Goal: Contribute content: Contribute content

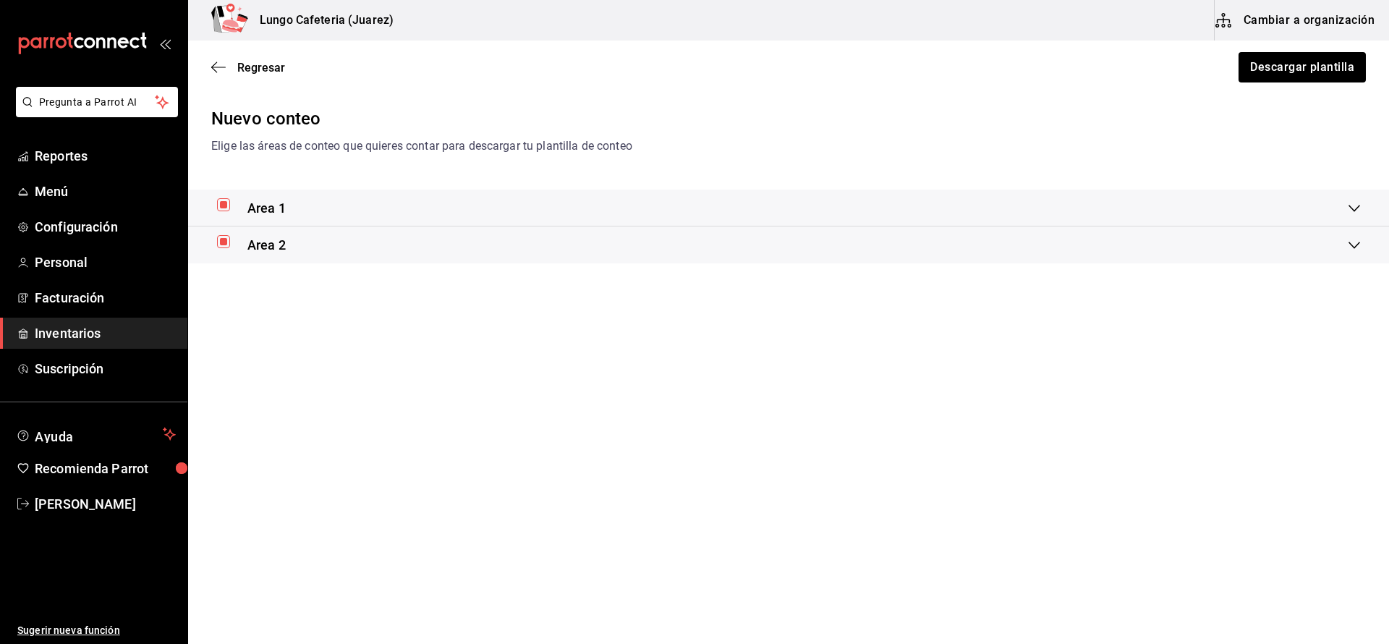
click at [66, 338] on span "Inventarios" at bounding box center [105, 333] width 141 height 20
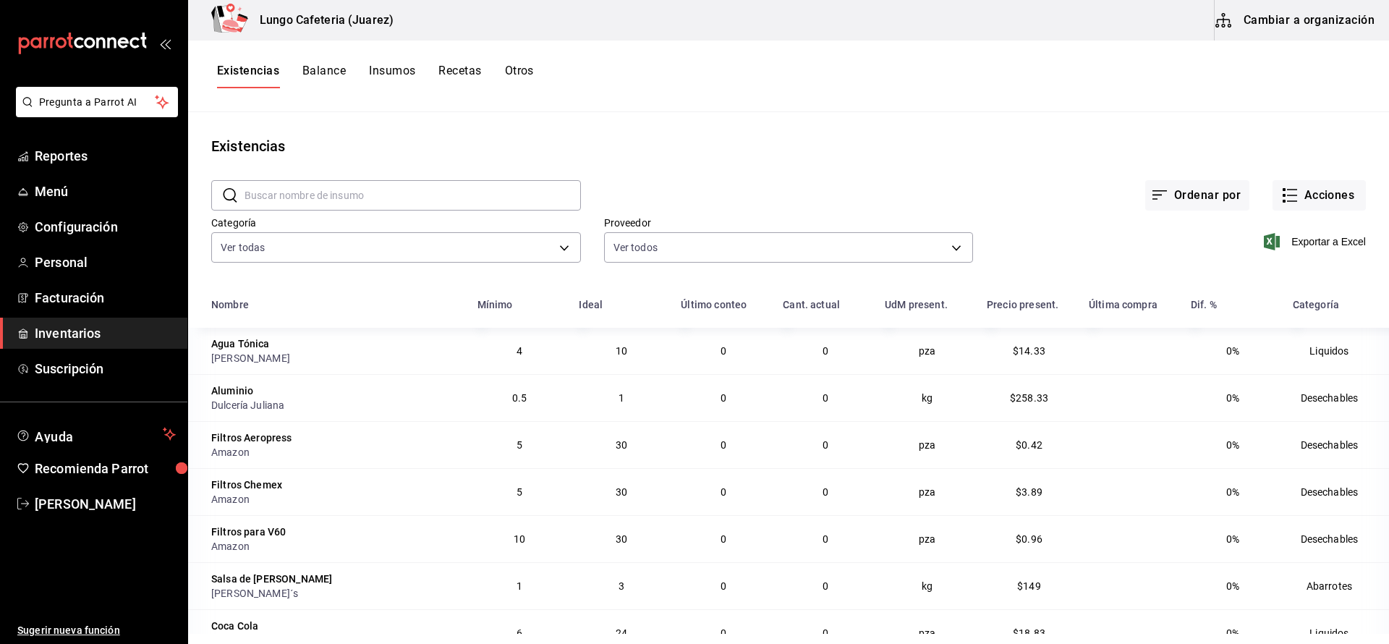
click at [1328, 21] on button "Cambiar a organización" at bounding box center [1296, 20] width 163 height 41
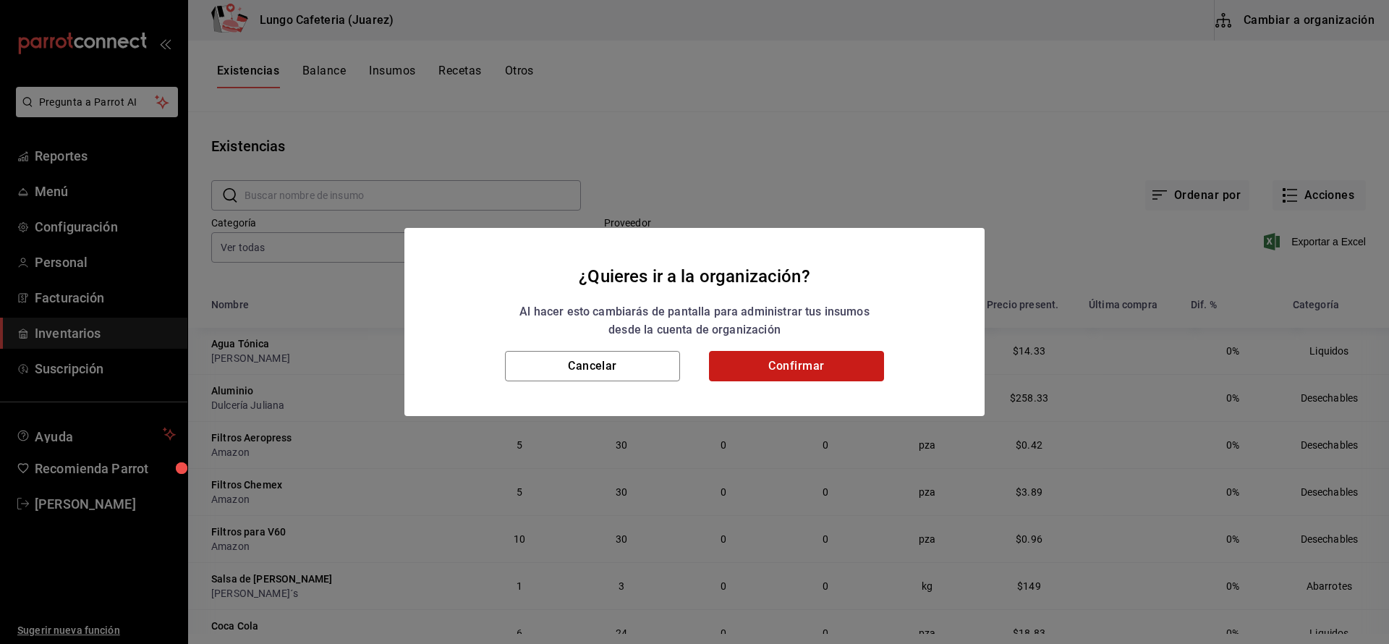
click at [797, 376] on button "Confirmar" at bounding box center [796, 366] width 175 height 30
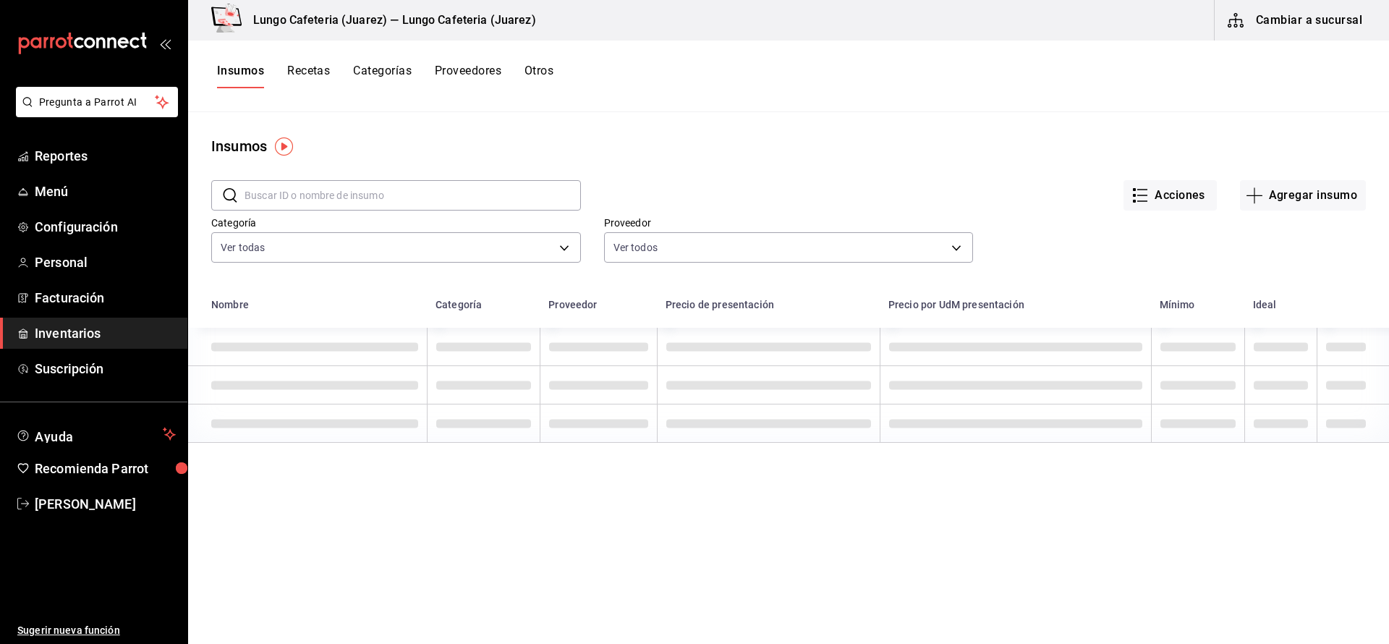
click at [307, 75] on button "Recetas" at bounding box center [308, 76] width 43 height 25
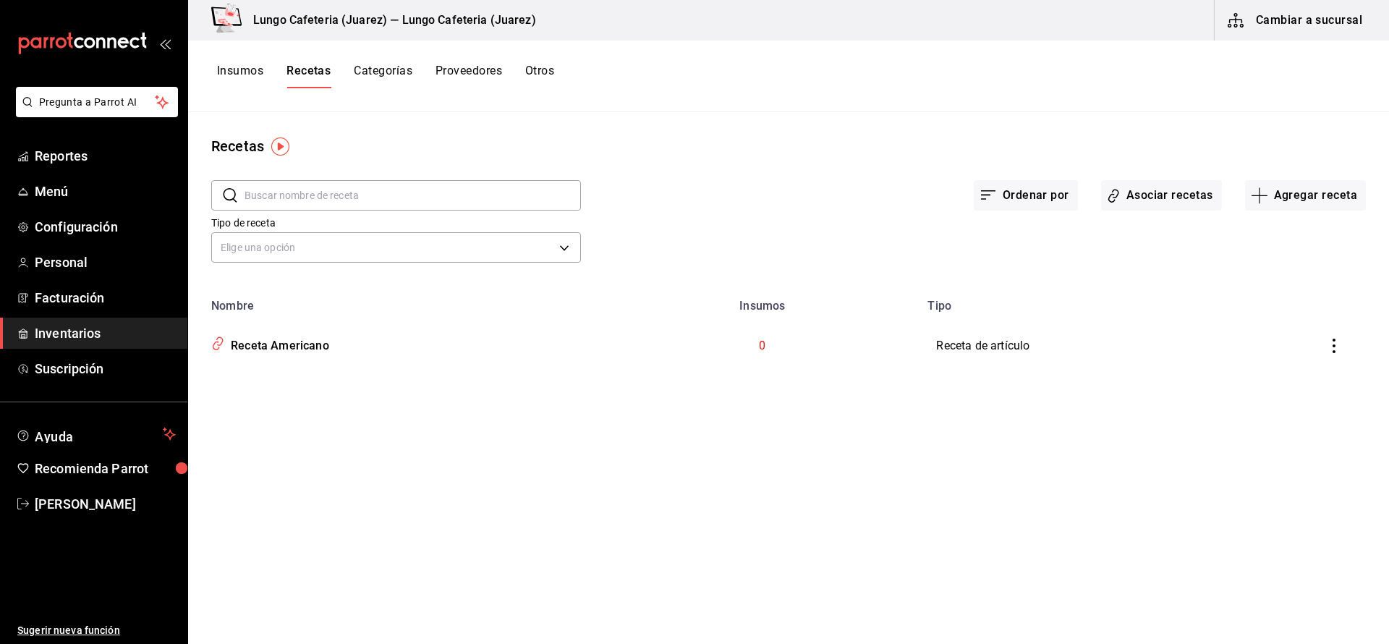
click at [296, 75] on button "Recetas" at bounding box center [309, 76] width 44 height 25
click at [1257, 202] on icon "button" at bounding box center [1259, 195] width 17 height 17
click at [1273, 237] on span "Receta" at bounding box center [1306, 234] width 122 height 15
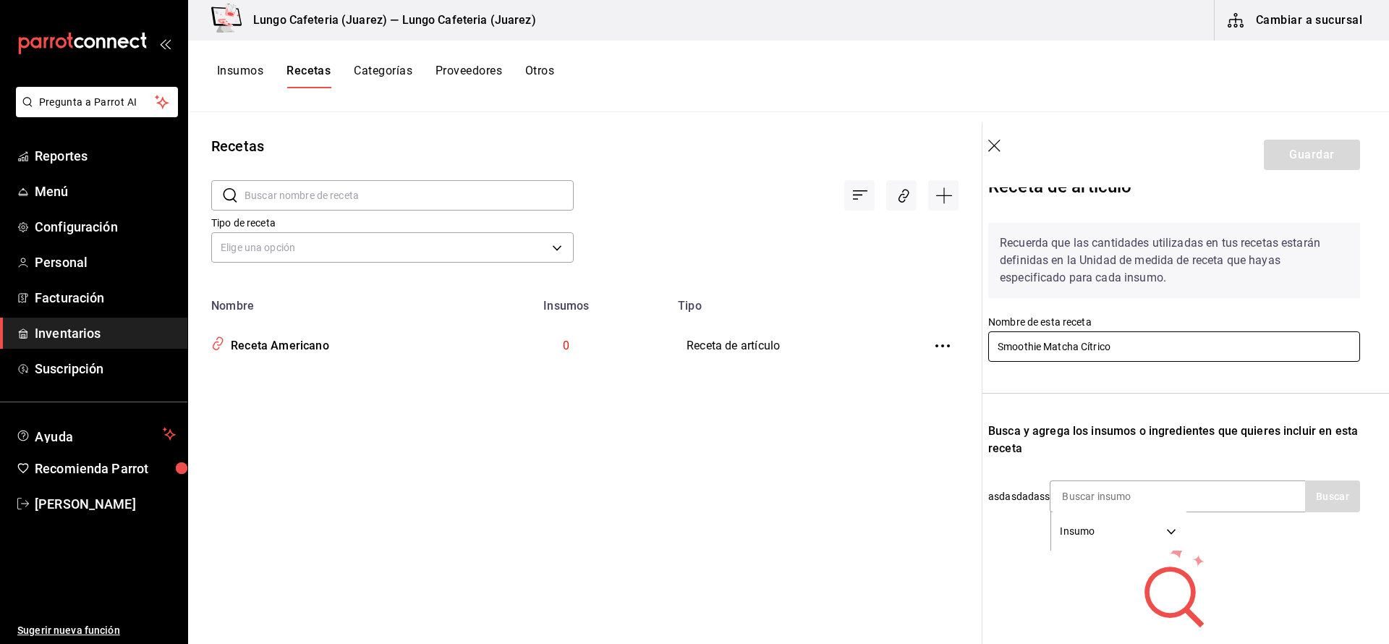
scroll to position [25, 12]
type input "Smoothie Matcha Cítrico"
click at [1200, 490] on div "Insumo SUPPLY" at bounding box center [1177, 497] width 255 height 32
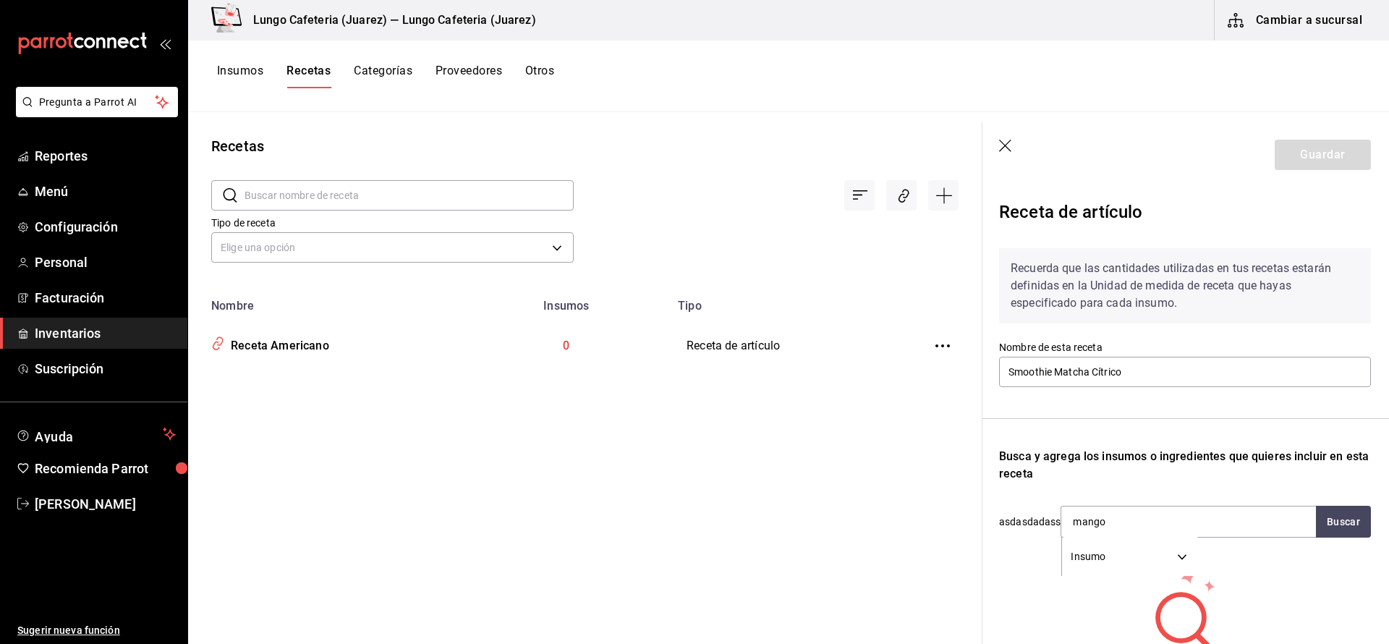
scroll to position [0, 1]
click at [1193, 531] on input "mango" at bounding box center [1134, 522] width 145 height 30
click at [1185, 517] on input "mango" at bounding box center [1134, 522] width 145 height 30
click at [1184, 522] on input "mango" at bounding box center [1134, 522] width 145 height 30
click at [1175, 551] on body "Pregunta a Parrot AI Reportes Menú Configuración Personal Facturación Inventari…" at bounding box center [694, 317] width 1389 height 634
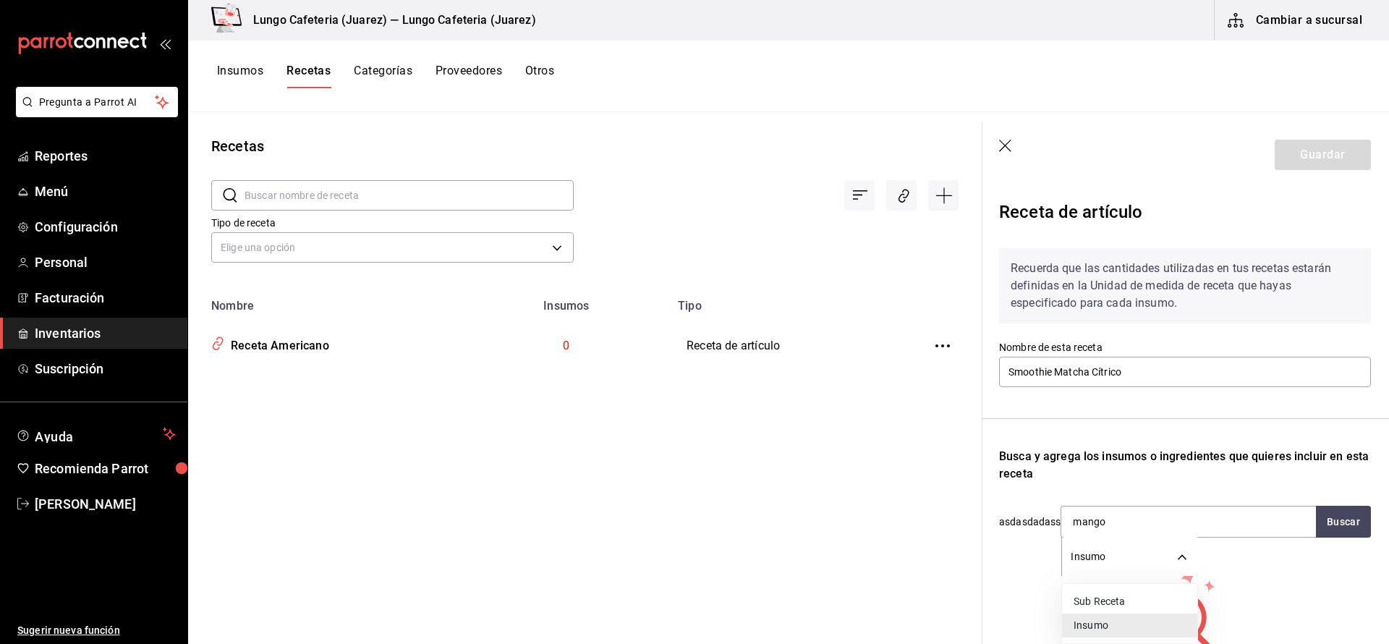
click at [1133, 625] on li "Insumo" at bounding box center [1129, 626] width 135 height 24
click at [1129, 529] on input "mango" at bounding box center [1134, 522] width 145 height 30
type input "mango congelado"
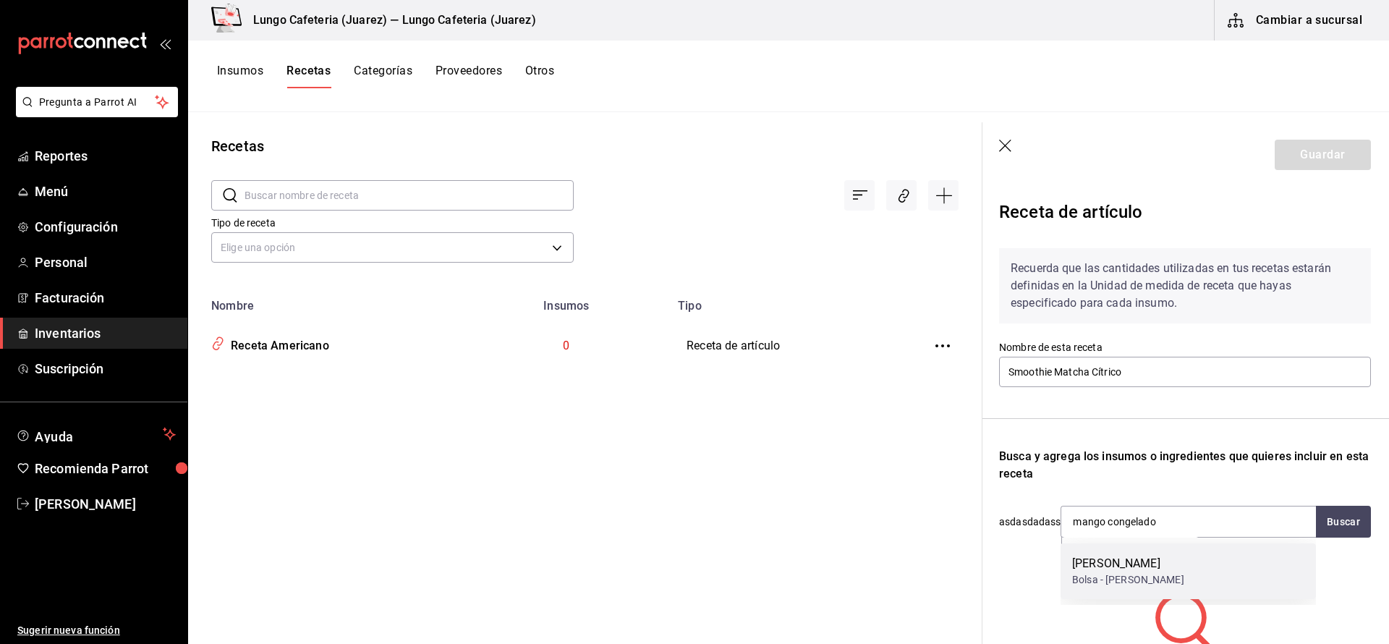
click at [1148, 579] on div "Bolsa - [PERSON_NAME]" at bounding box center [1128, 579] width 112 height 15
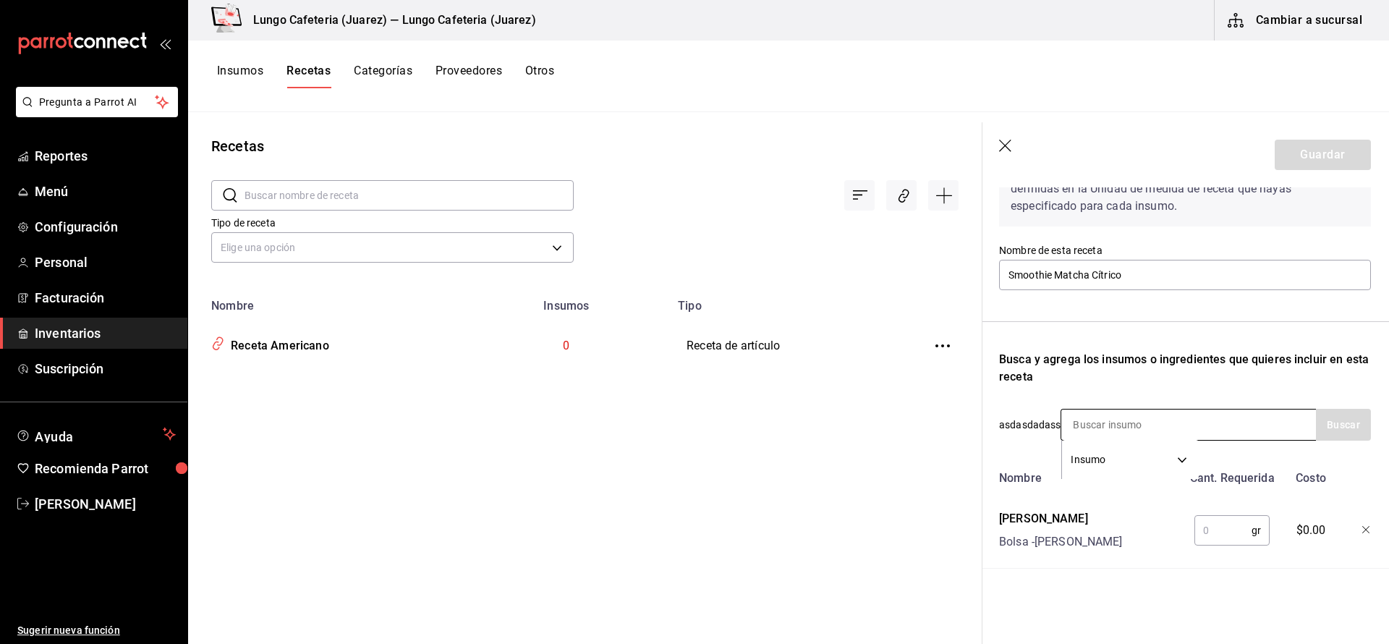
scroll to position [0, 0]
click at [1219, 536] on input "text" at bounding box center [1223, 530] width 57 height 29
type input "5"
click at [1119, 585] on div "Receta de artículo Recuerda que las cantidades utilizadas en tus recetas estará…" at bounding box center [1185, 367] width 407 height 554
click at [1211, 530] on input "60" at bounding box center [1223, 530] width 57 height 29
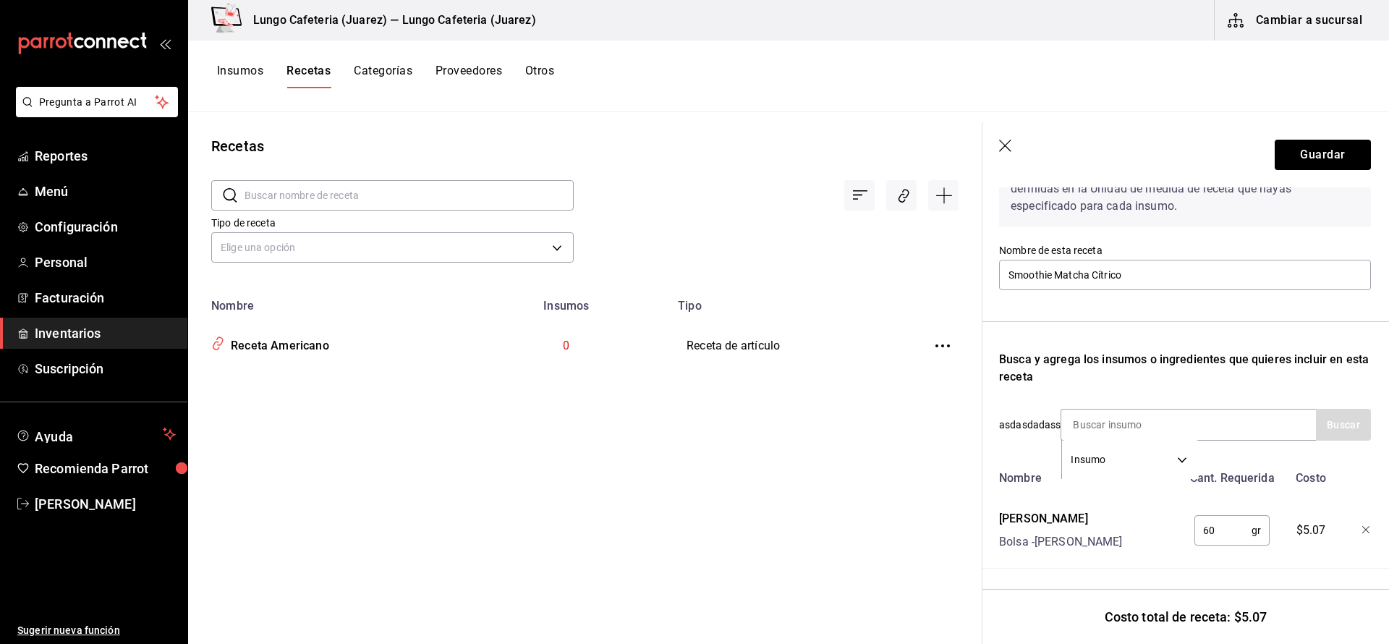
click at [1211, 530] on input "60" at bounding box center [1223, 530] width 57 height 29
click at [1210, 530] on input "60" at bounding box center [1223, 530] width 57 height 29
type input "150"
click at [1128, 420] on input at bounding box center [1134, 425] width 145 height 30
type input "piña congelada"
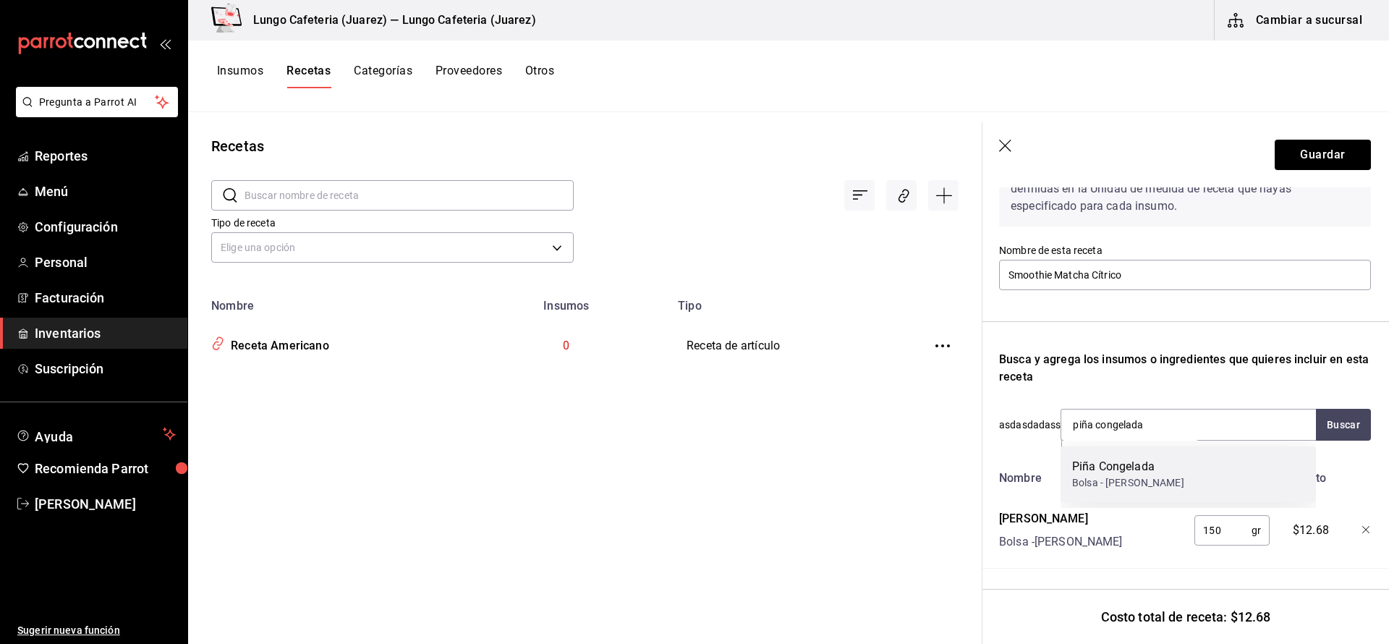
click at [1149, 467] on div "Piña Congelada" at bounding box center [1128, 466] width 112 height 17
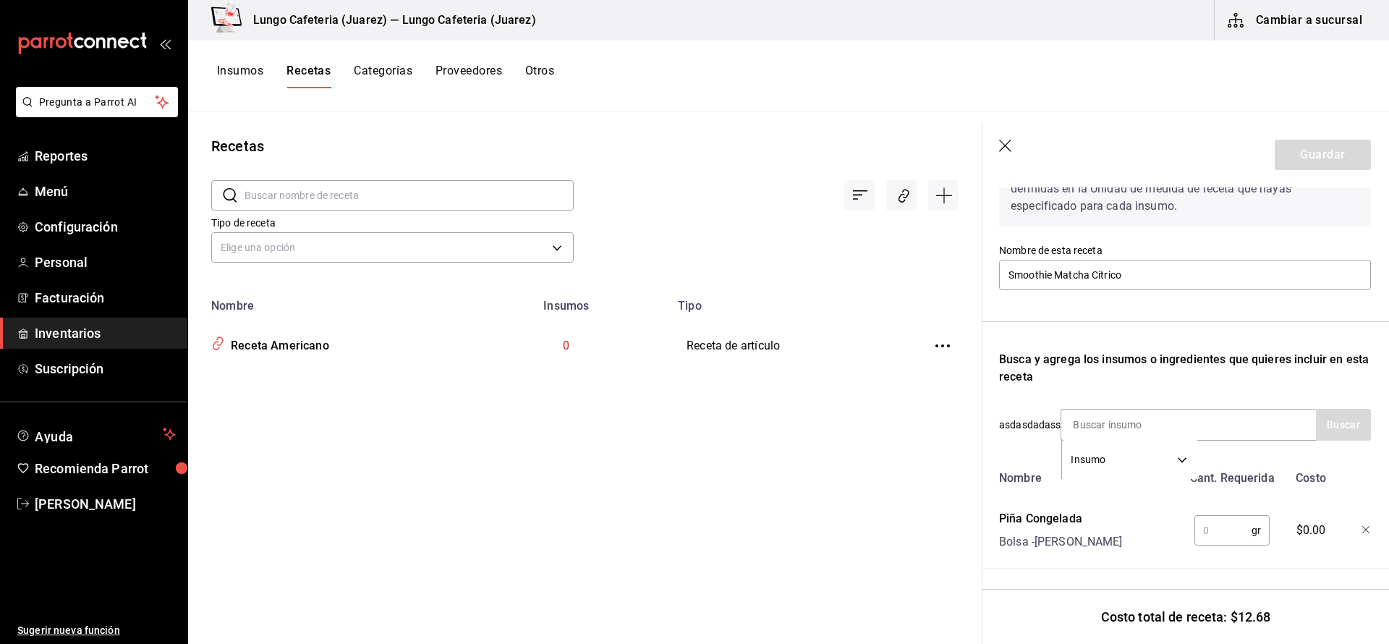
click at [1230, 528] on input "text" at bounding box center [1223, 530] width 57 height 29
click at [1044, 570] on div "Nombre Cant. Requerida Costo Piña Congelada Bolsa - [PERSON_NAME] 150 gr ​ $17.…" at bounding box center [1185, 554] width 372 height 181
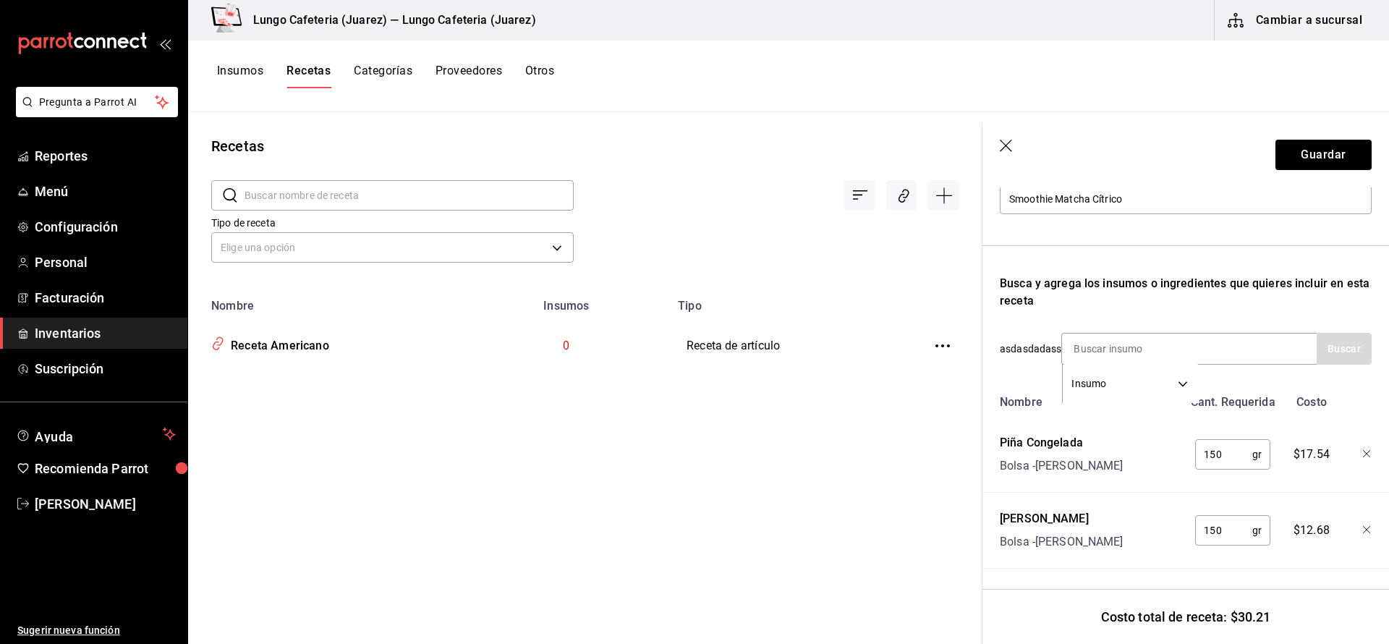
scroll to position [173, 0]
click at [1227, 454] on input "150" at bounding box center [1223, 454] width 57 height 29
click at [1228, 453] on input "120" at bounding box center [1223, 454] width 57 height 29
type input "1"
click at [1222, 530] on input "150" at bounding box center [1223, 530] width 57 height 29
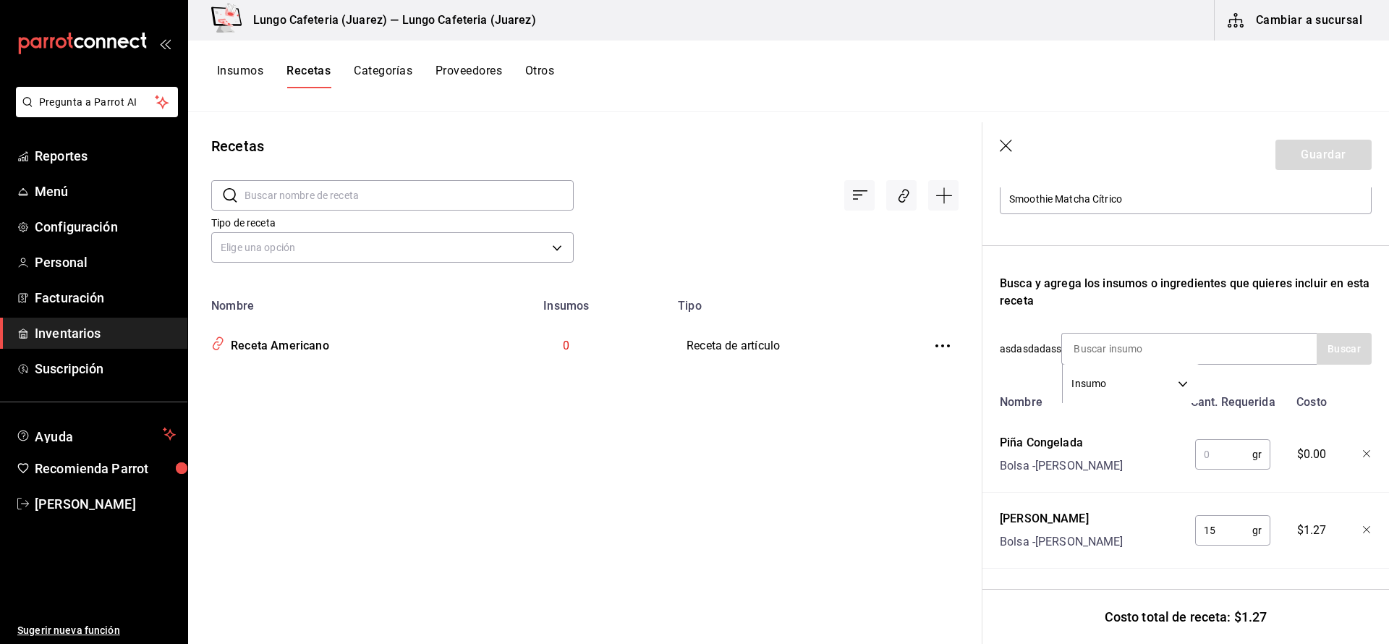
type input "1"
click at [1101, 344] on input at bounding box center [1128, 349] width 145 height 30
type input "leche de coco"
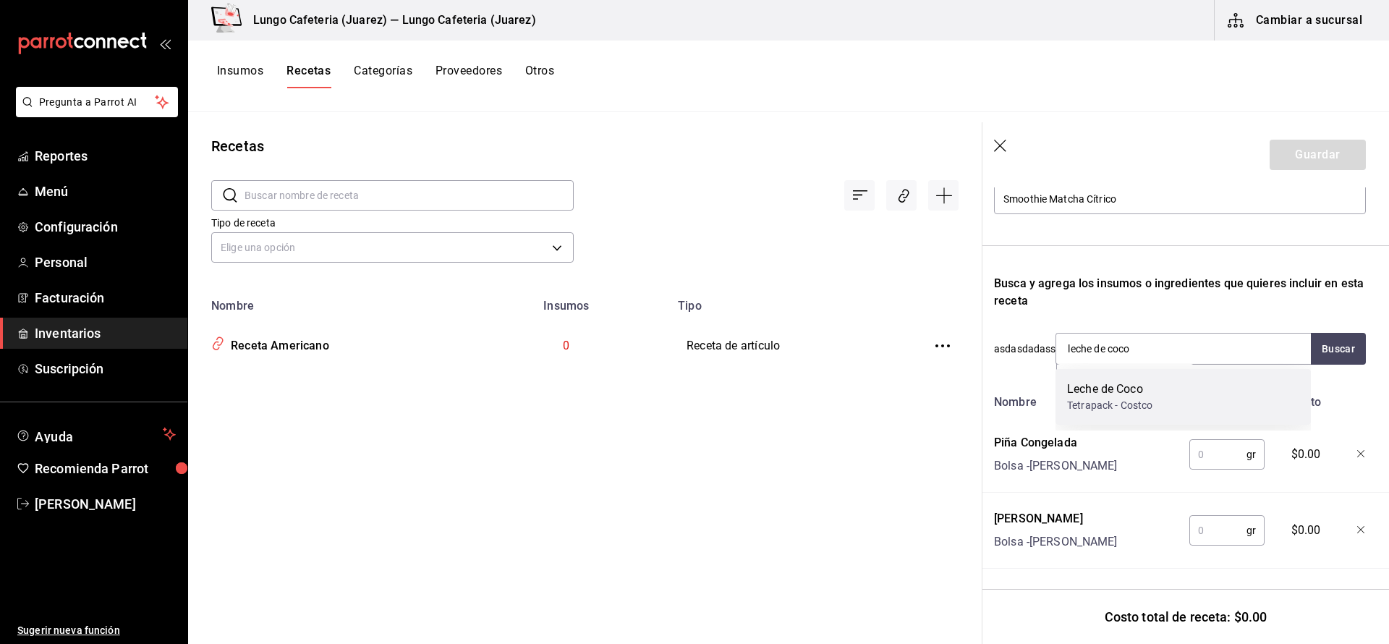
scroll to position [1, 0]
click at [1182, 397] on div "Leche de [PERSON_NAME] - Costco" at bounding box center [1183, 398] width 255 height 56
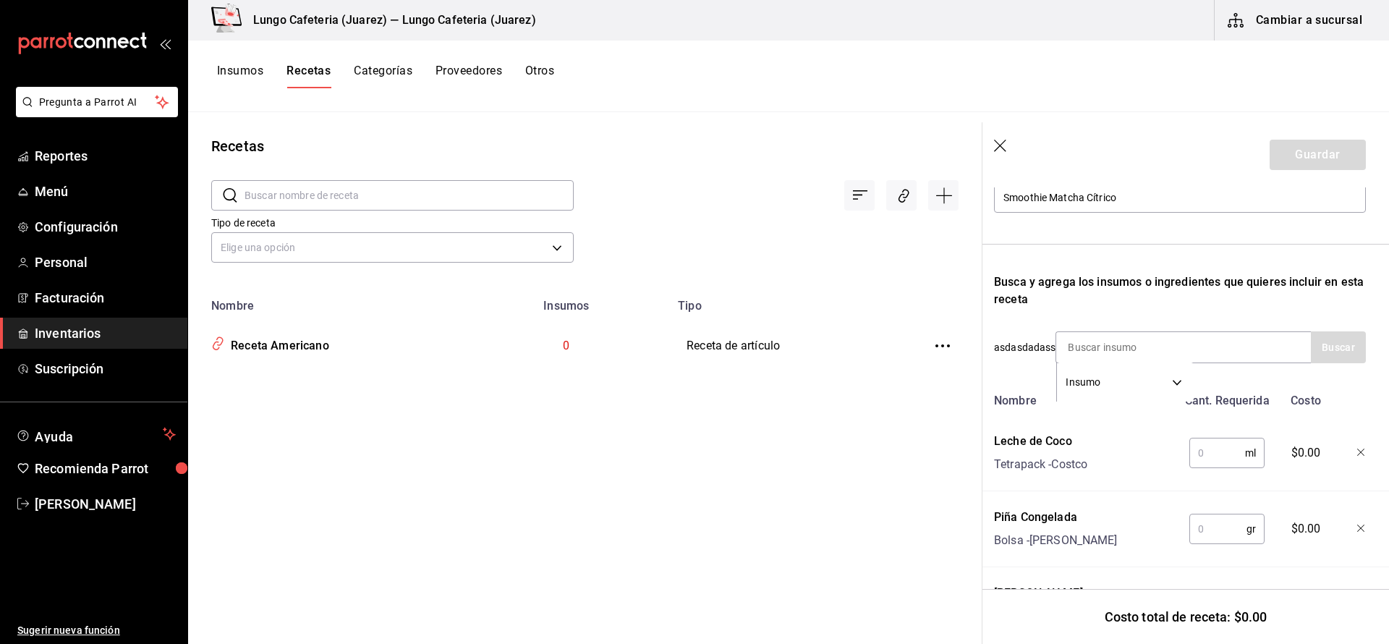
scroll to position [175, 6]
click at [1229, 460] on input "text" at bounding box center [1218, 452] width 56 height 29
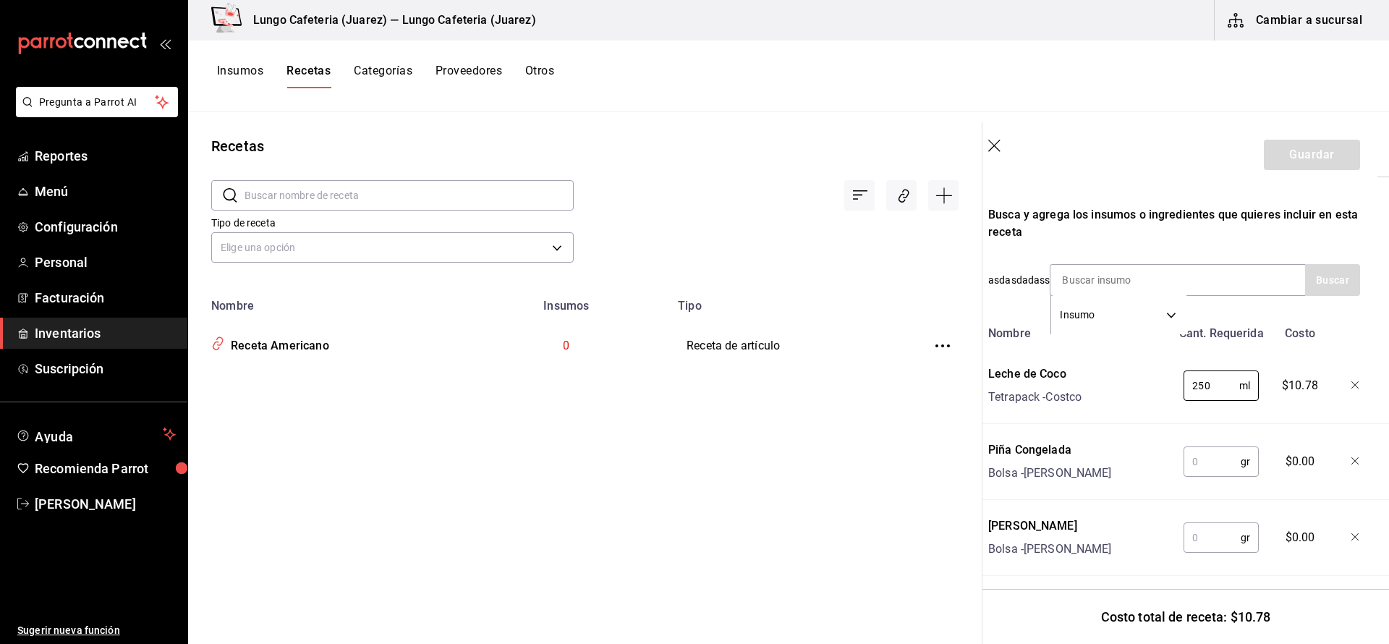
scroll to position [0, 0]
type input "250"
click at [1098, 274] on input at bounding box center [1123, 280] width 145 height 30
type input "Matcha"
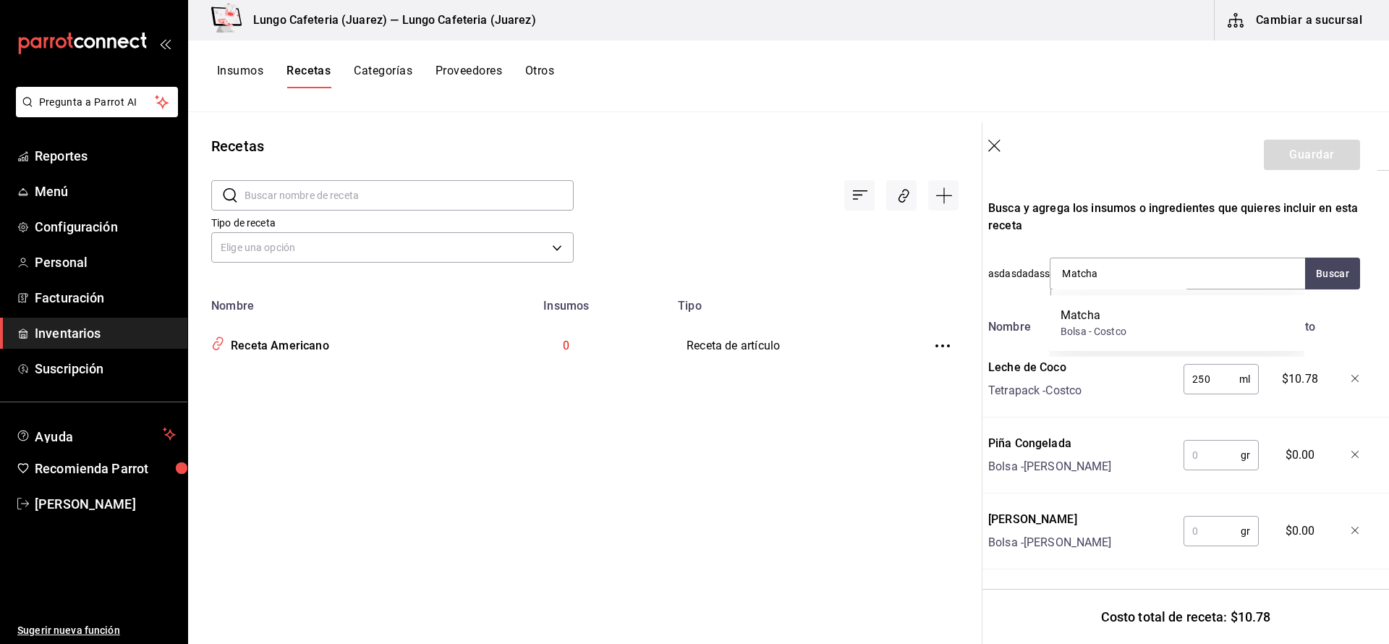
click at [1097, 333] on div "Bolsa - Costco" at bounding box center [1094, 331] width 66 height 15
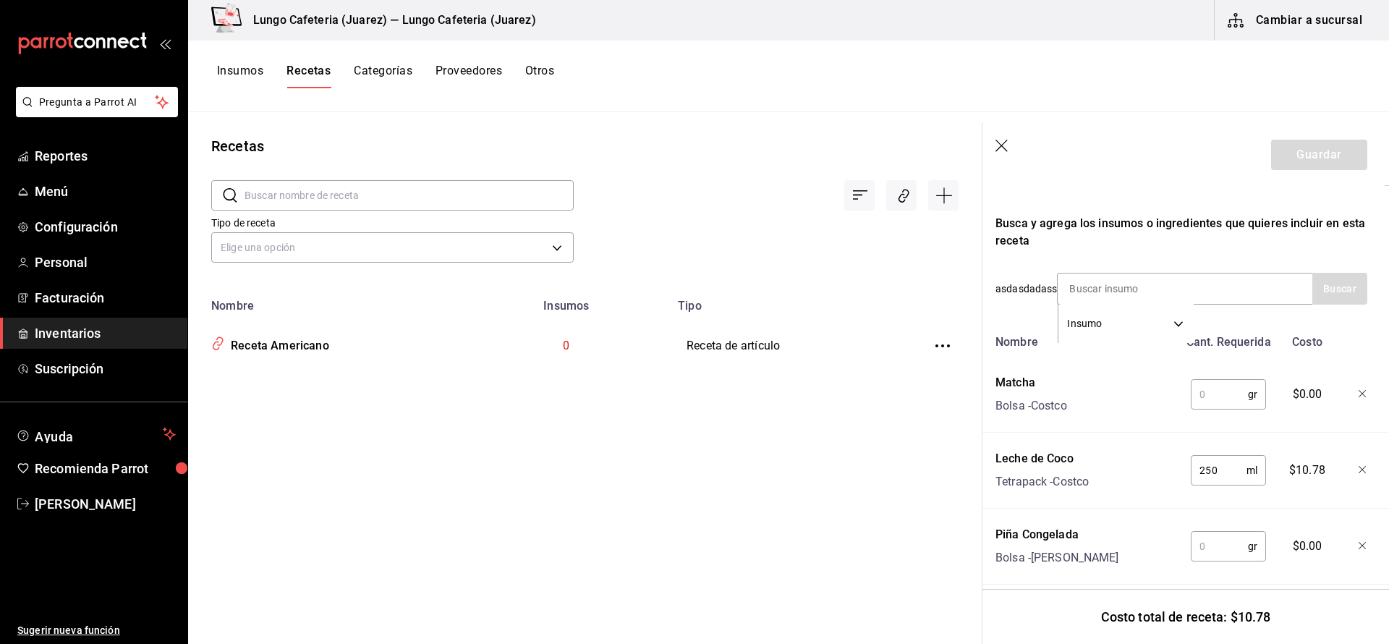
click at [1235, 392] on input "text" at bounding box center [1219, 394] width 57 height 29
type input "."
type input "30"
click at [968, 440] on div "Recetas ​ ​ Tipo de receta Elige una opción default Nombre Insumos Tipo Receta …" at bounding box center [585, 373] width 794 height 522
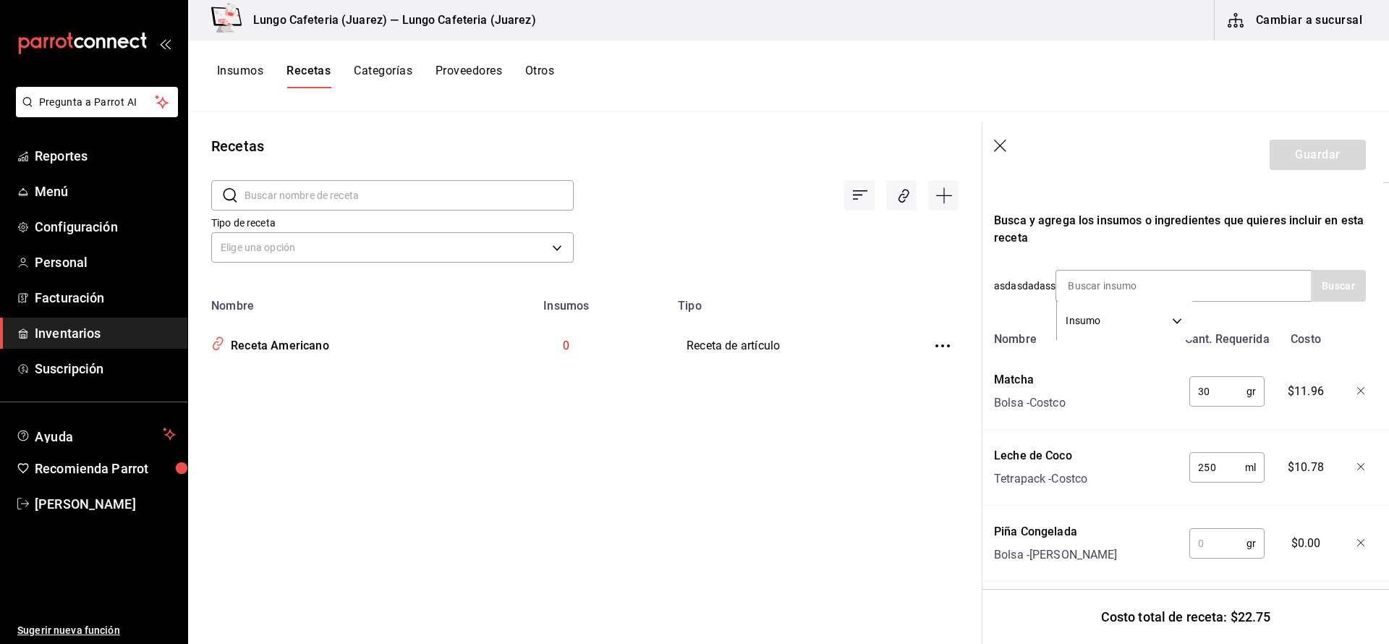
scroll to position [-1, 2]
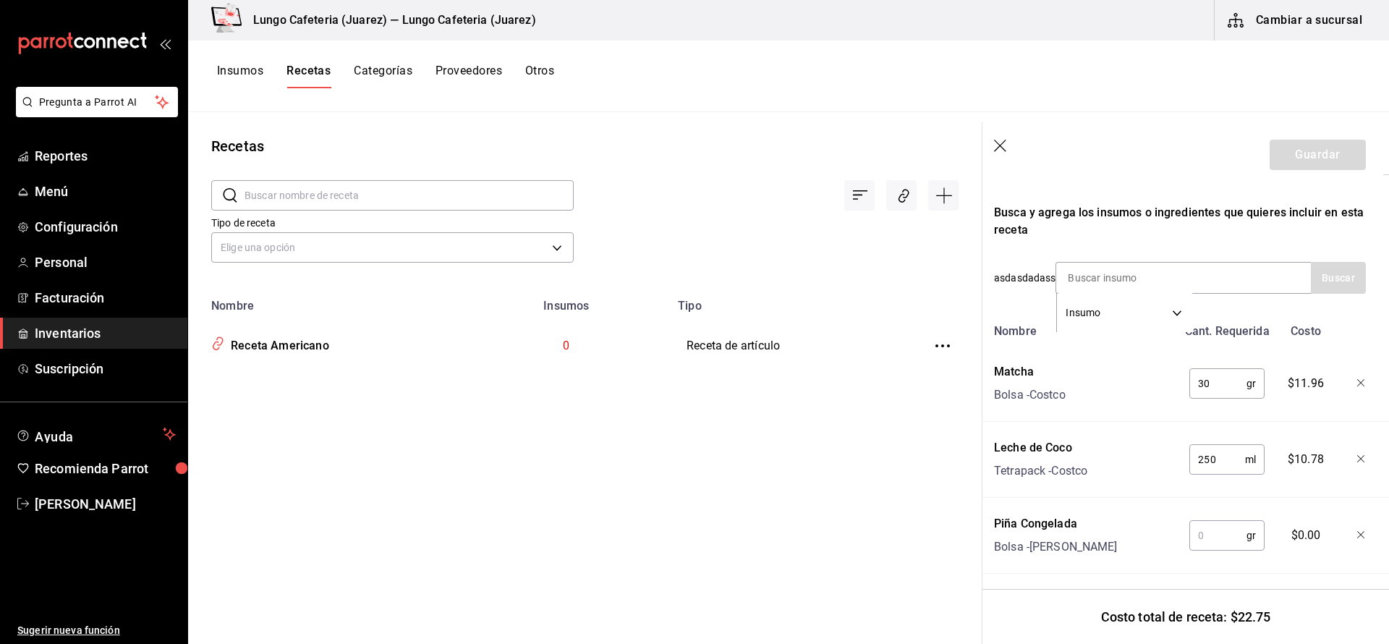
click at [1216, 549] on input "text" at bounding box center [1218, 535] width 57 height 29
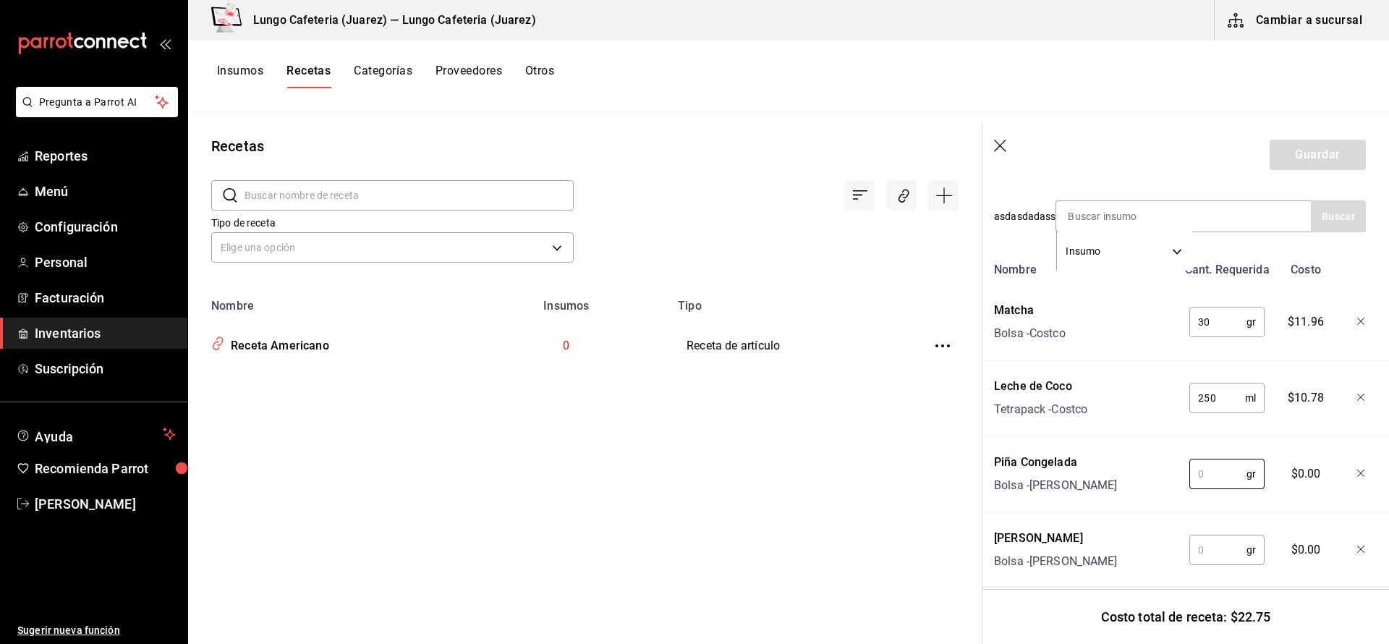
scroll to position [306, 6]
type input "150"
click at [1216, 556] on input "text" at bounding box center [1218, 549] width 57 height 29
type input "150"
drag, startPoint x: 939, startPoint y: 598, endPoint x: 949, endPoint y: 594, distance: 10.8
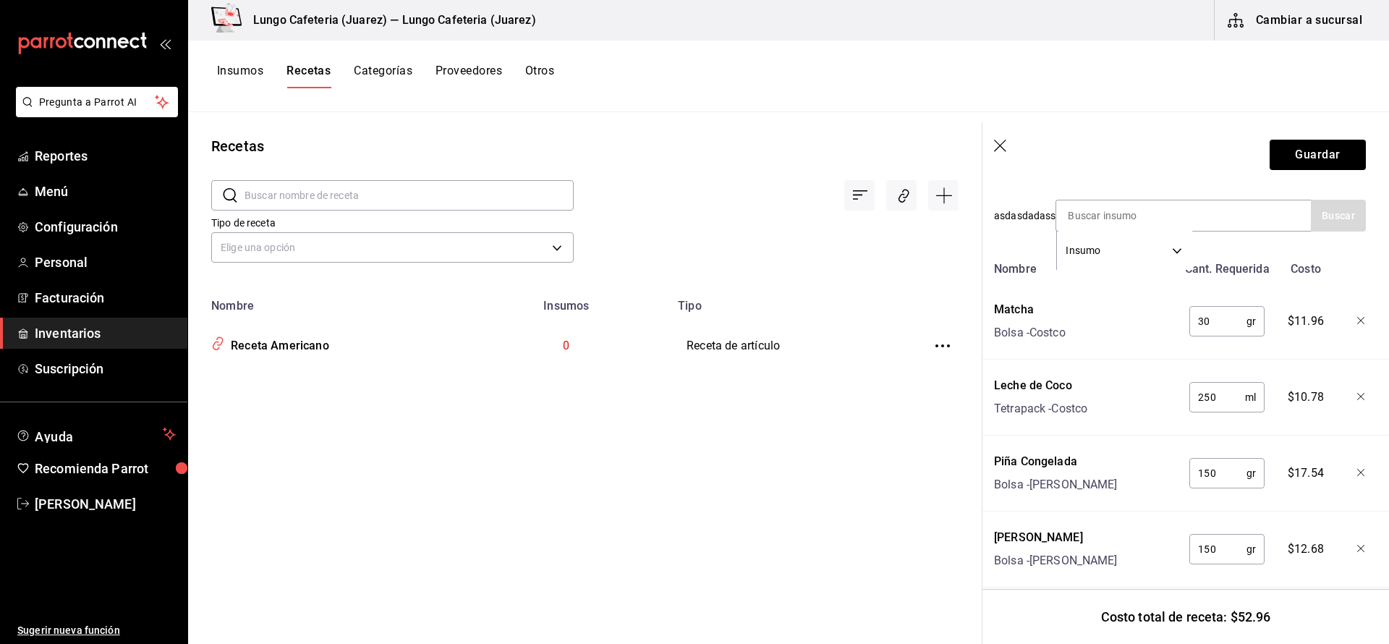
click at [939, 598] on div "Recetas ​ ​ Tipo de receta Elige una opción default Nombre Insumos Tipo Receta …" at bounding box center [585, 373] width 794 height 522
click at [1317, 158] on button "Guardar" at bounding box center [1318, 155] width 96 height 30
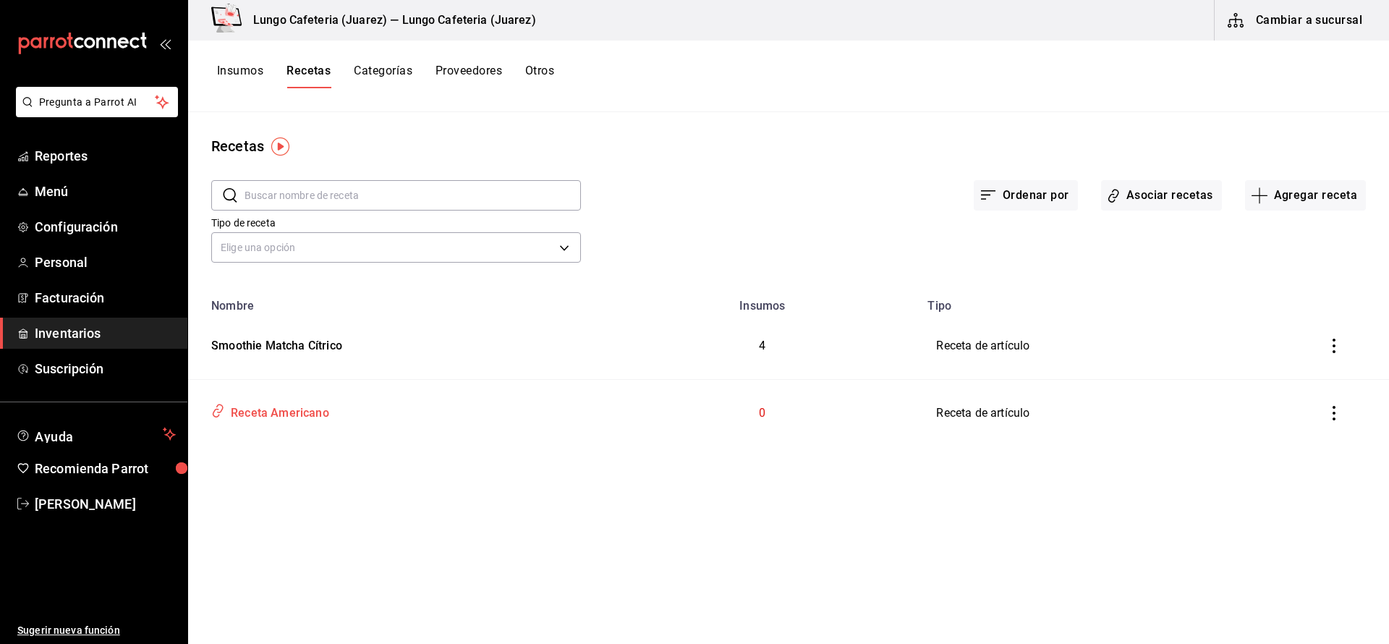
click at [321, 413] on div "Receta Americano" at bounding box center [277, 410] width 104 height 22
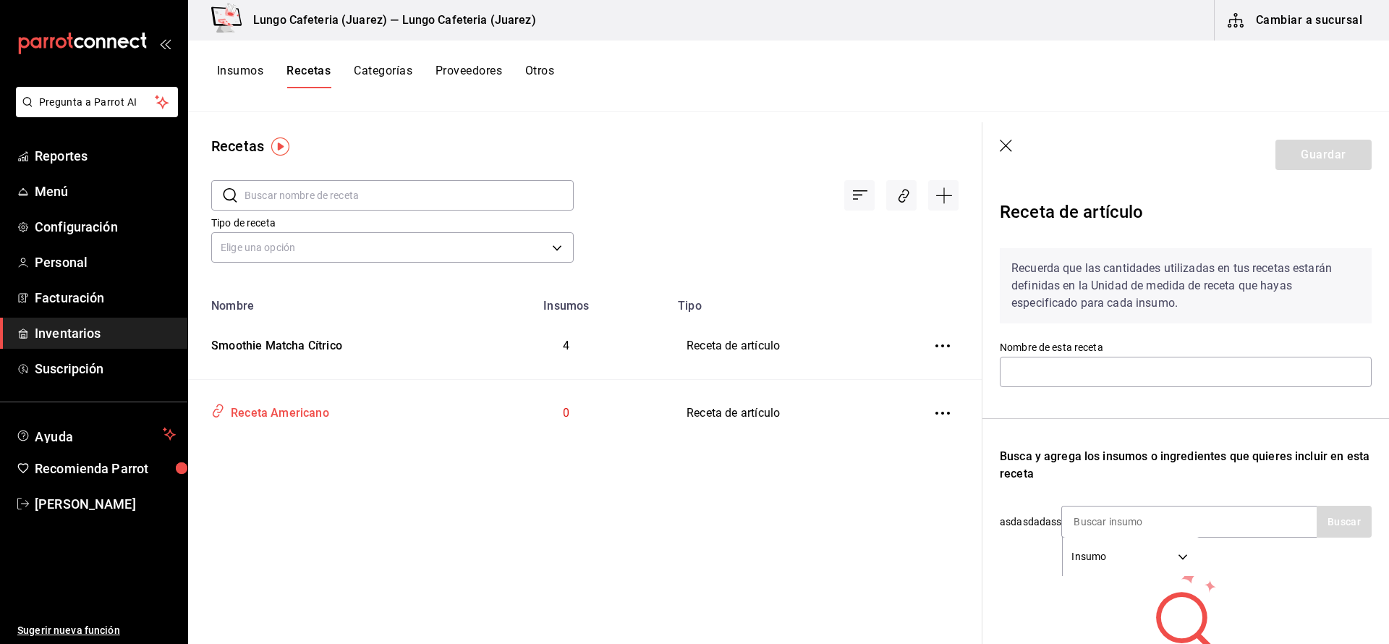
type input "Receta Americano"
click at [791, 454] on div "Recetas ​ ​ Tipo de receta Elige una opción default Nombre Insumos Tipo Smoothi…" at bounding box center [585, 373] width 794 height 522
click at [927, 469] on div "Recetas ​ ​ Tipo de receta Elige una opción default Nombre Insumos Tipo Smoothi…" at bounding box center [585, 373] width 794 height 522
click at [1003, 150] on icon "button" at bounding box center [1007, 147] width 14 height 14
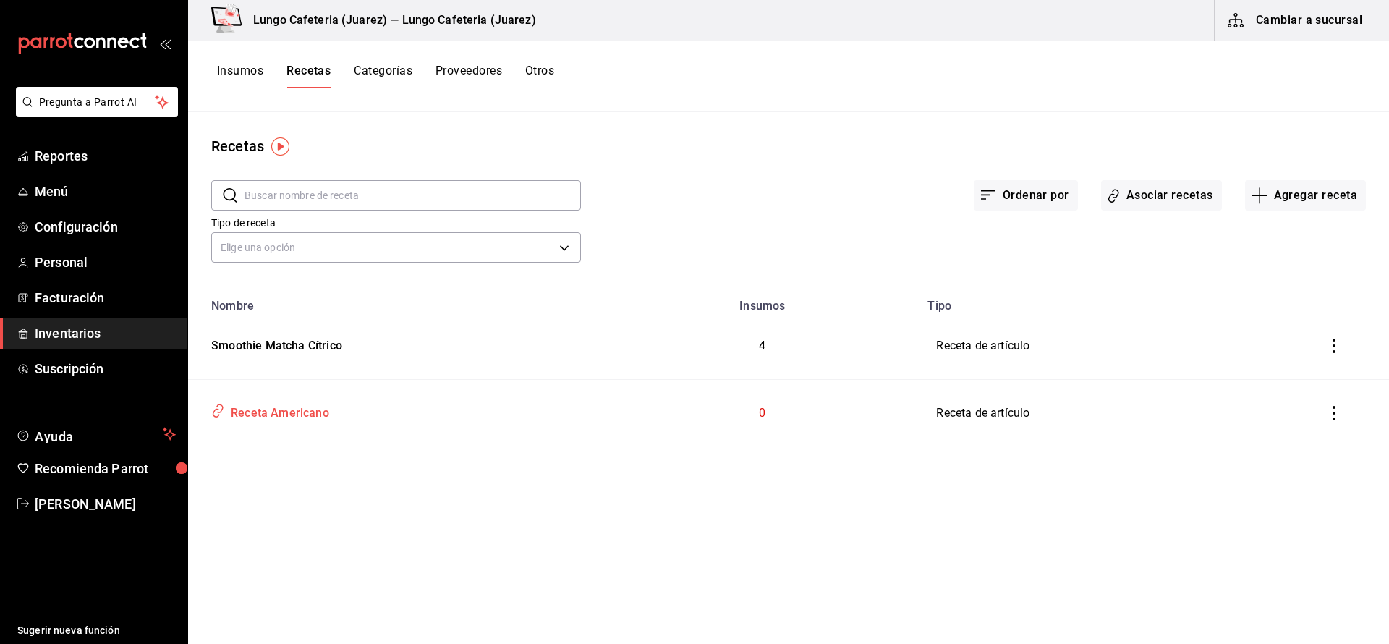
click at [279, 418] on div "Receta Americano" at bounding box center [277, 410] width 104 height 22
type input "Receta Americano"
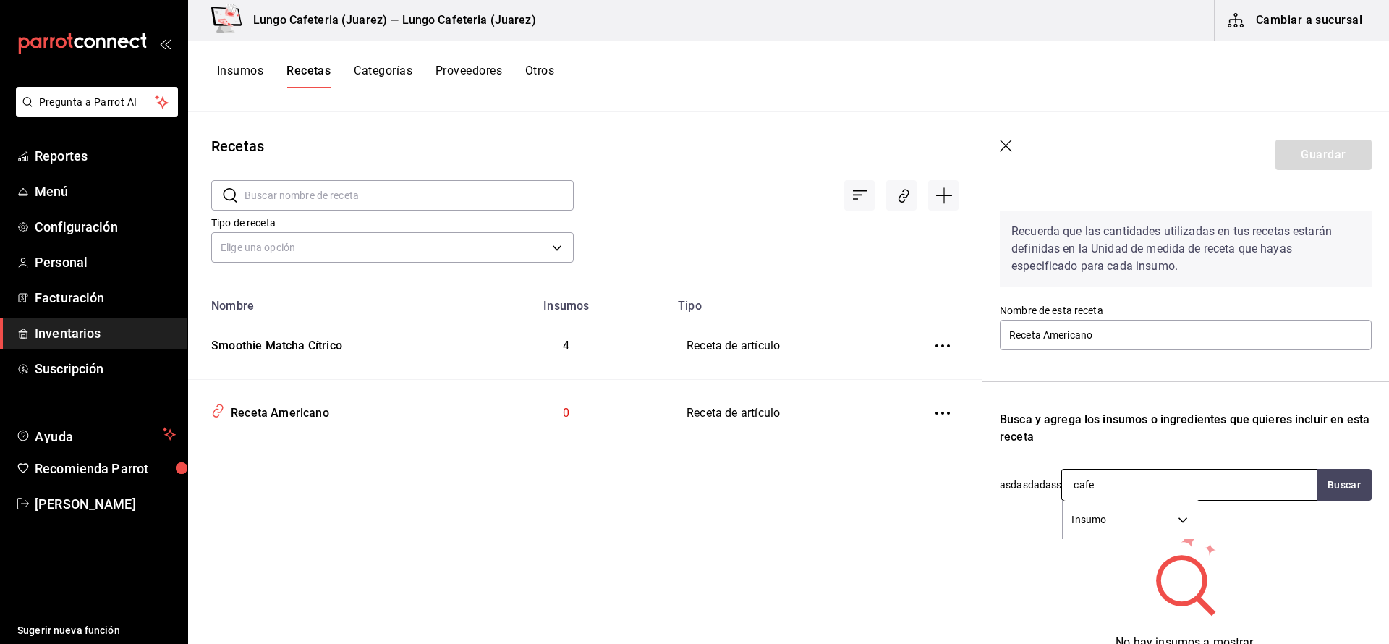
scroll to position [61, 0]
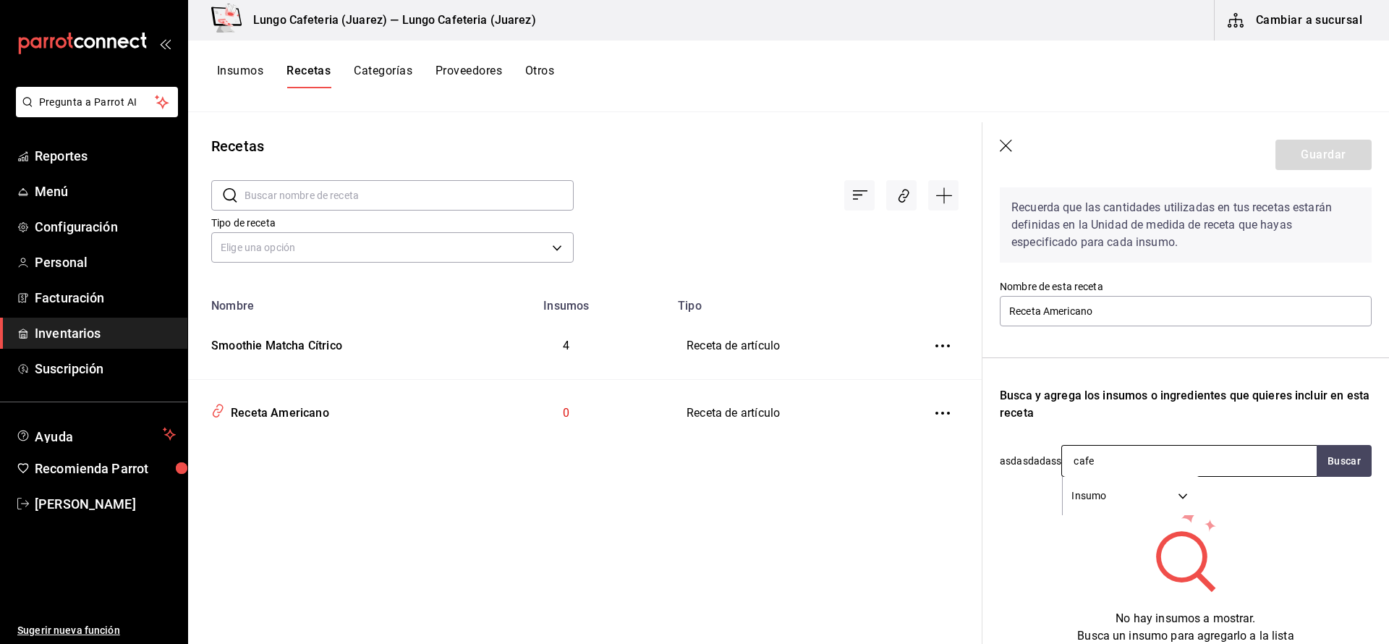
type input "cafe"
click at [1093, 498] on body "Pregunta a Parrot AI Reportes Menú Configuración Personal Facturación Inventari…" at bounding box center [694, 317] width 1389 height 634
click at [1096, 567] on li "Insumo" at bounding box center [1130, 569] width 135 height 24
click at [1007, 142] on icon "button" at bounding box center [1001, 147] width 14 height 14
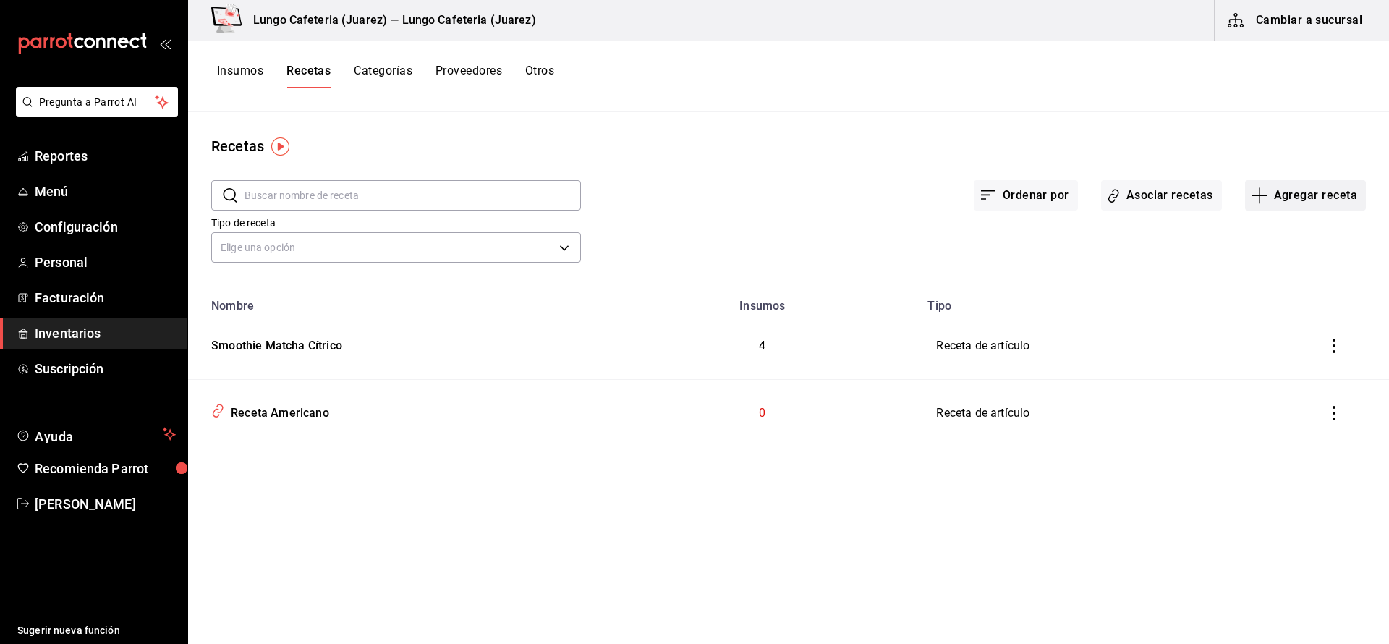
click at [1256, 190] on icon "button" at bounding box center [1259, 195] width 17 height 17
click at [1298, 239] on span "Receta" at bounding box center [1306, 235] width 122 height 15
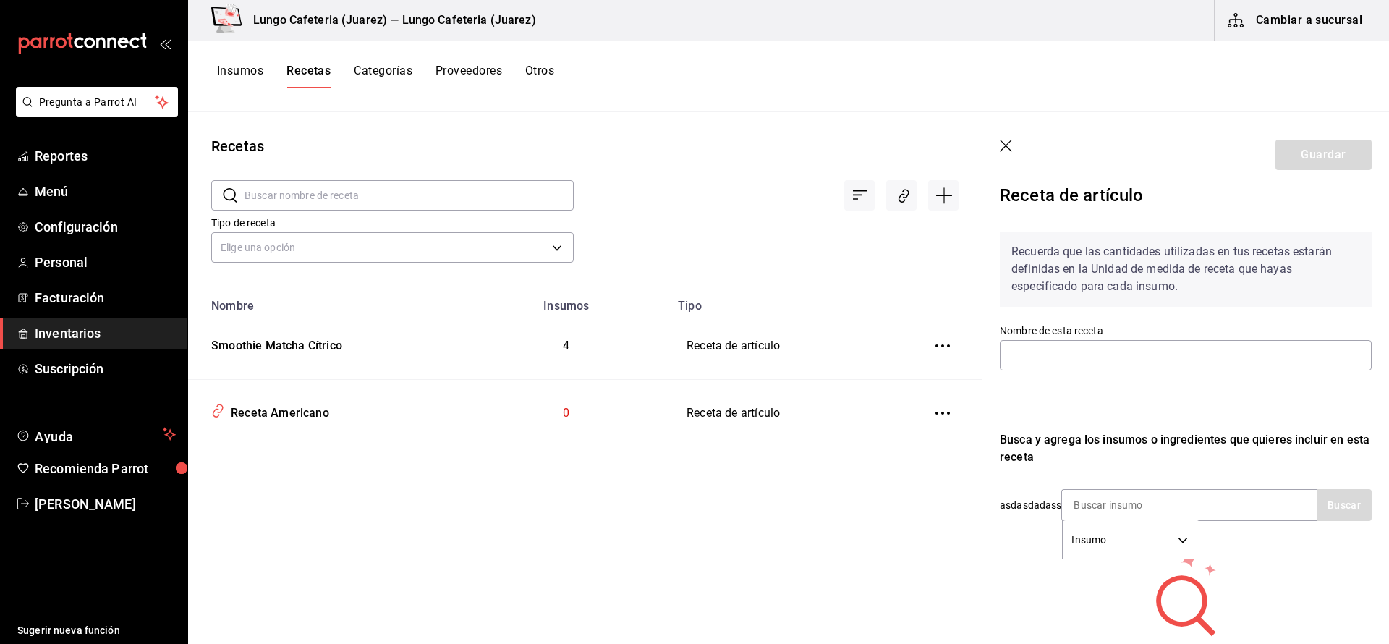
scroll to position [21, 0]
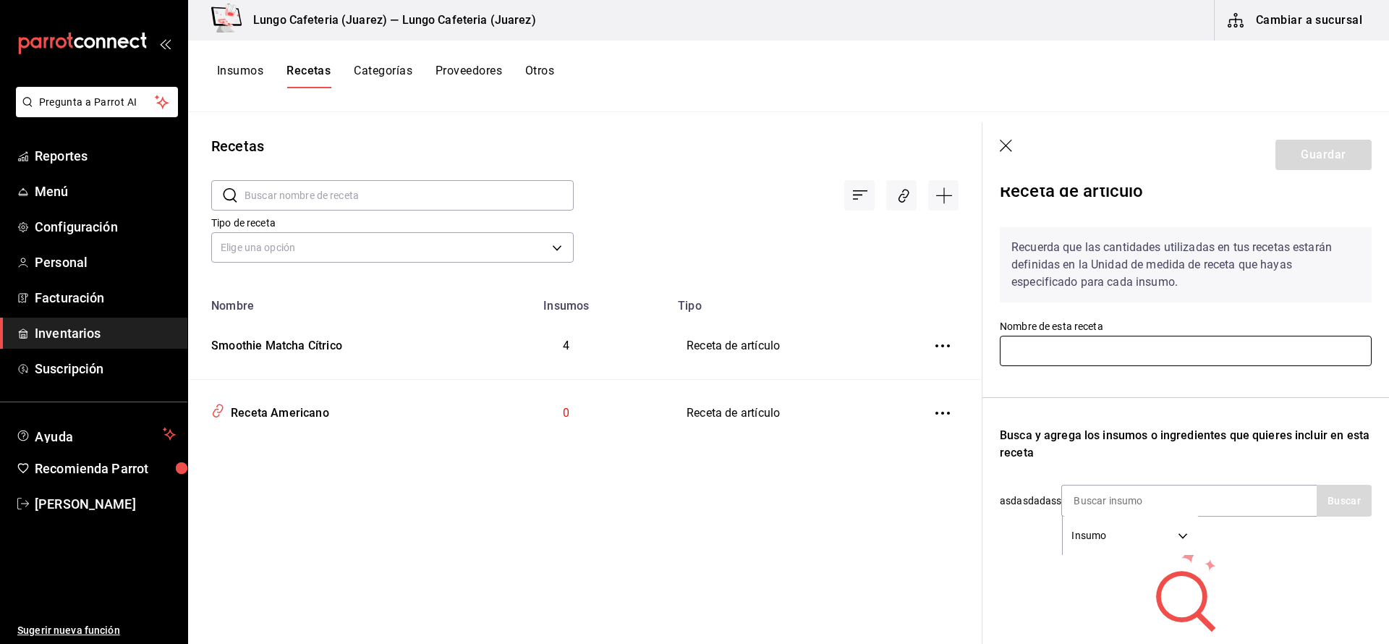
type input "T"
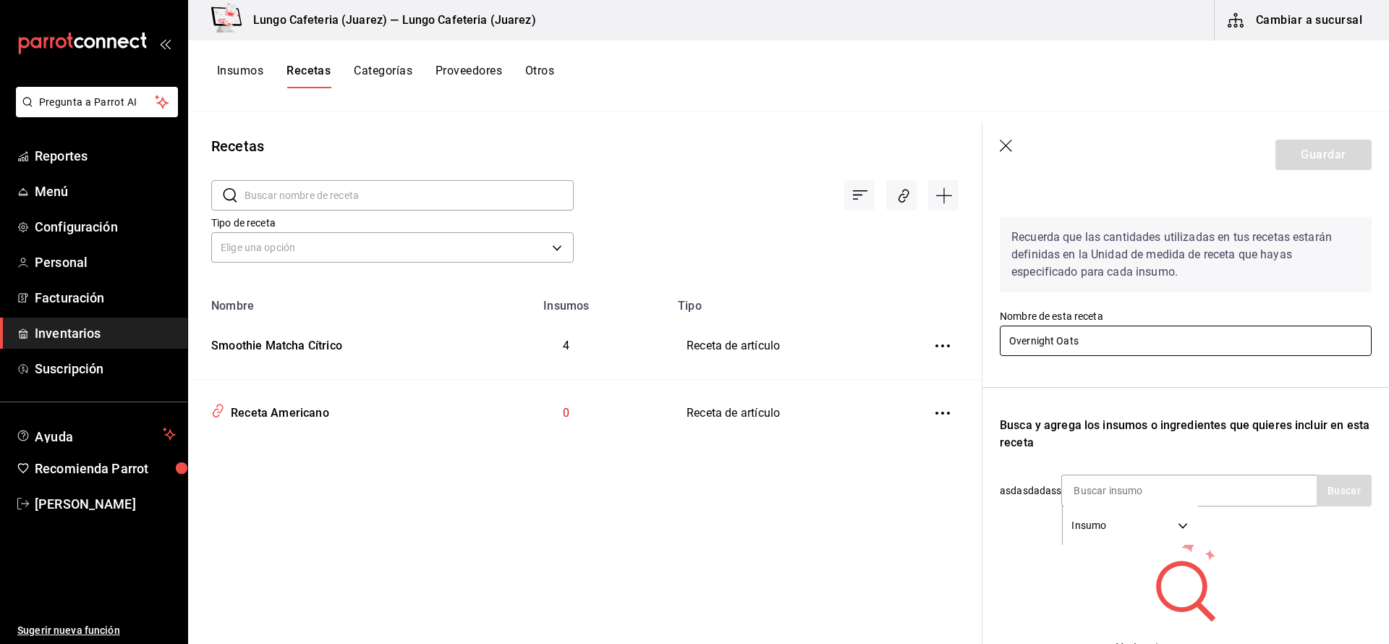
click at [1113, 339] on input "Overnight Oats" at bounding box center [1186, 341] width 372 height 30
click at [1152, 363] on div "Recuerda que las cantidades utilizadas en tus recetas estarán definidas en la U…" at bounding box center [1186, 440] width 372 height 469
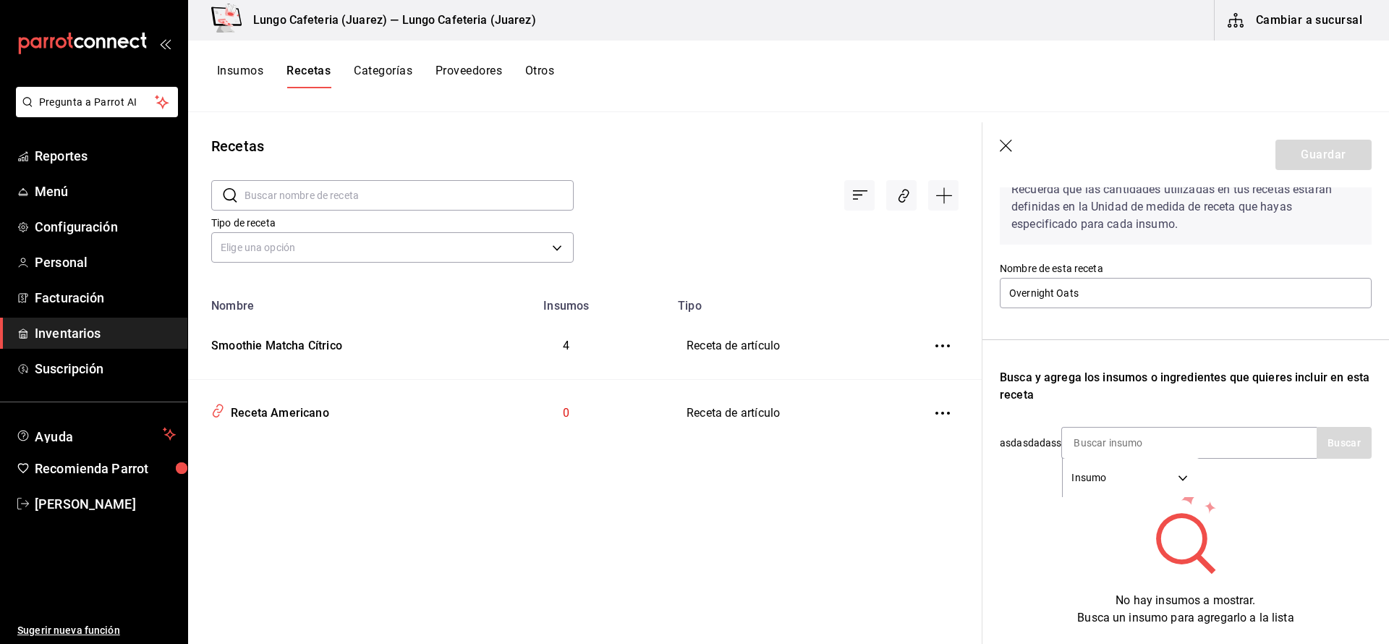
scroll to position [82, 0]
click at [1142, 292] on input "Overnight Oats" at bounding box center [1186, 290] width 372 height 30
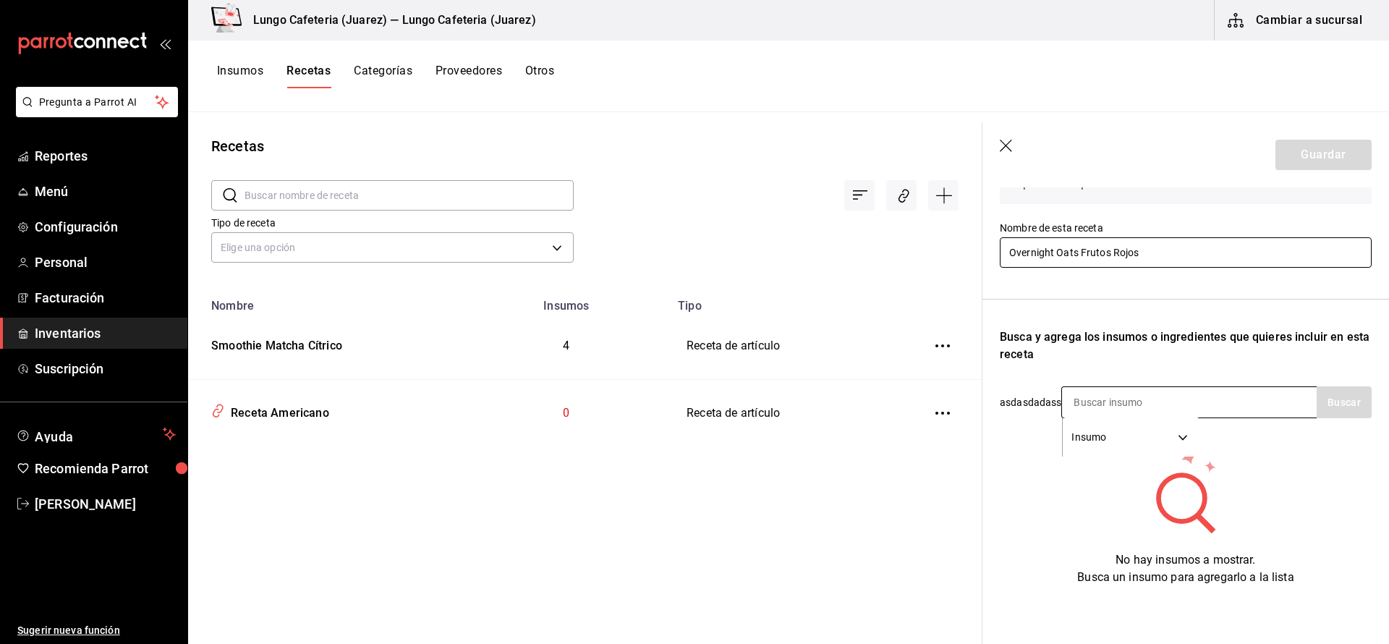
scroll to position [119, 0]
type input "Overnight Oats Frutos Rojos"
type input "AVENA"
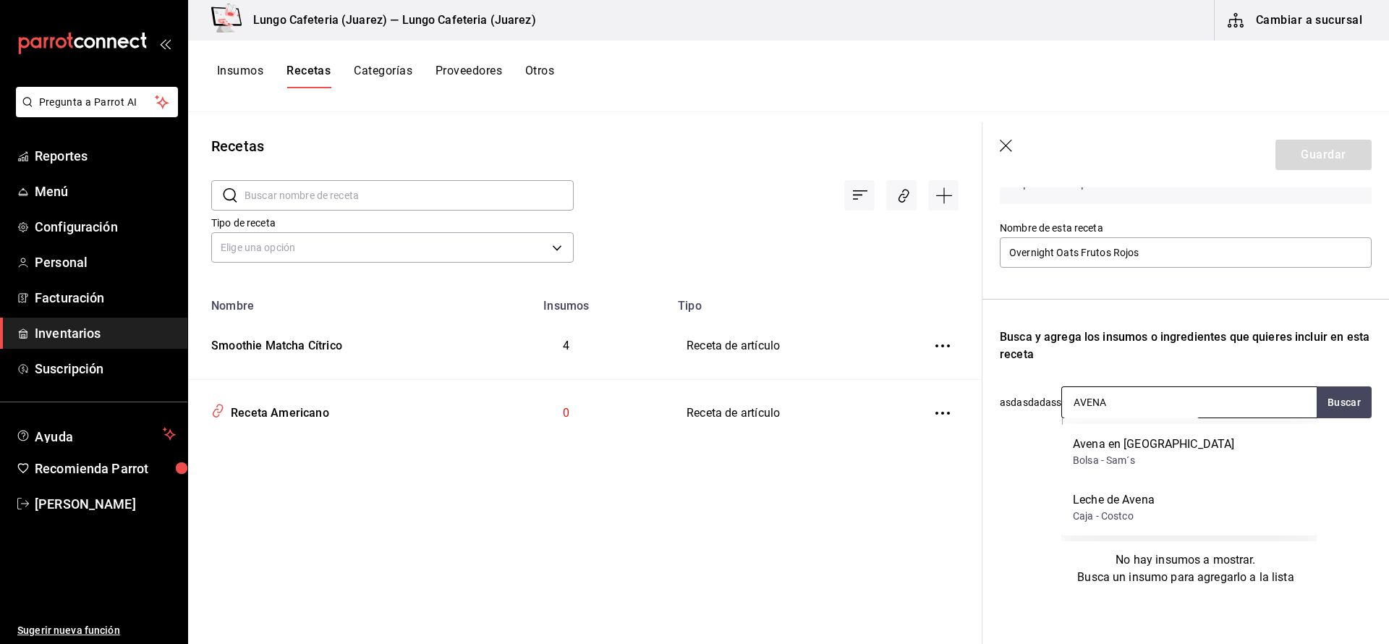
click at [1132, 457] on div "Bolsa - Sam´s" at bounding box center [1153, 460] width 161 height 15
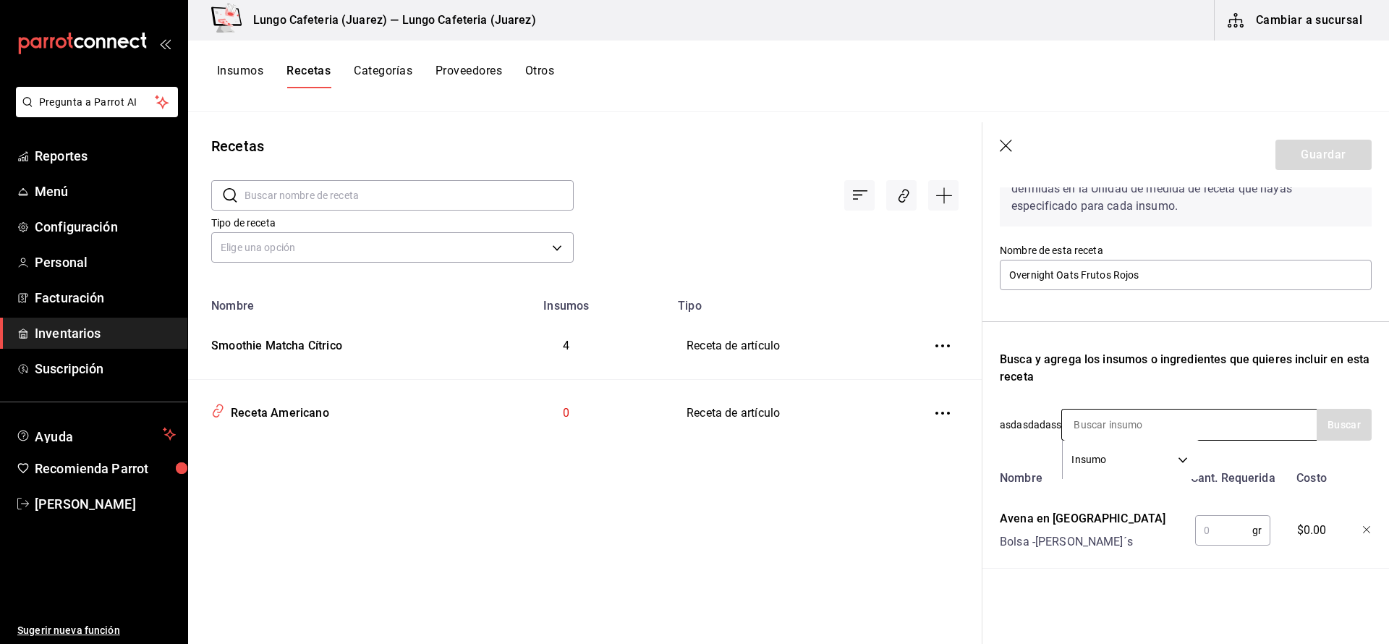
scroll to position [97, 0]
click at [1231, 533] on input "text" at bounding box center [1223, 530] width 57 height 29
type input "100"
click at [1091, 432] on input at bounding box center [1132, 425] width 145 height 30
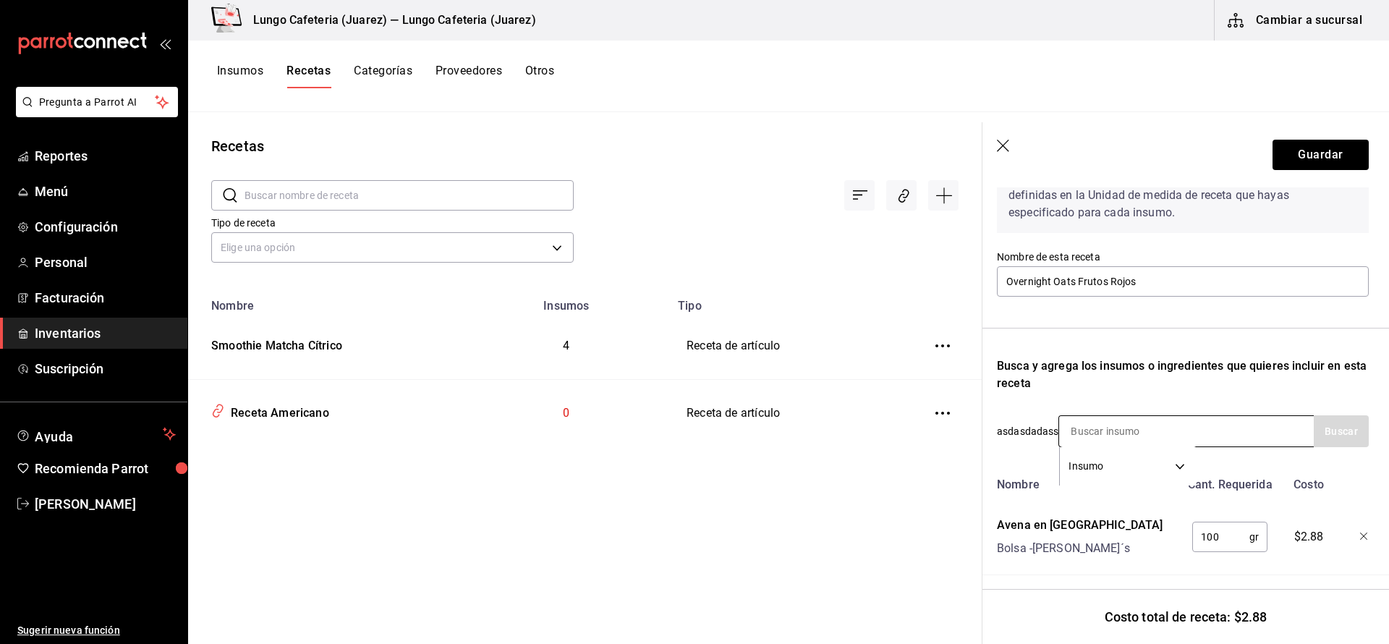
scroll to position [90, 5]
type input "leche de [PERSON_NAME]"
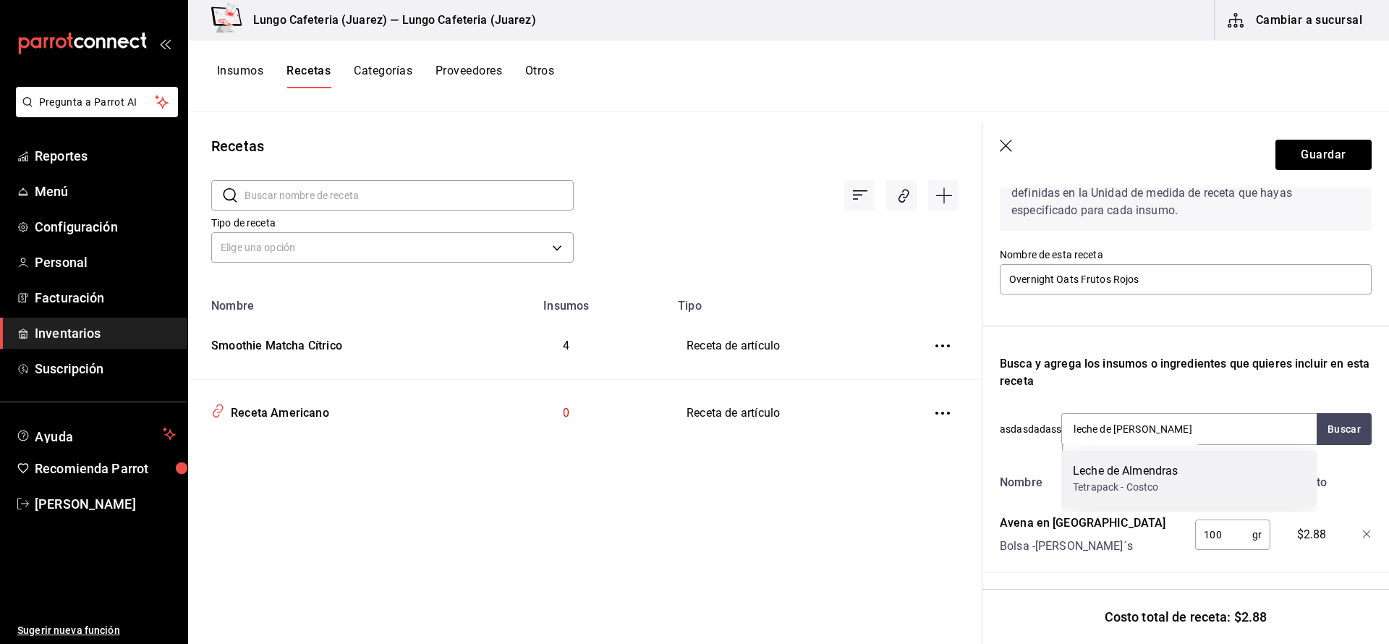
click at [1146, 482] on div "Tetrapack - Costco" at bounding box center [1125, 487] width 105 height 15
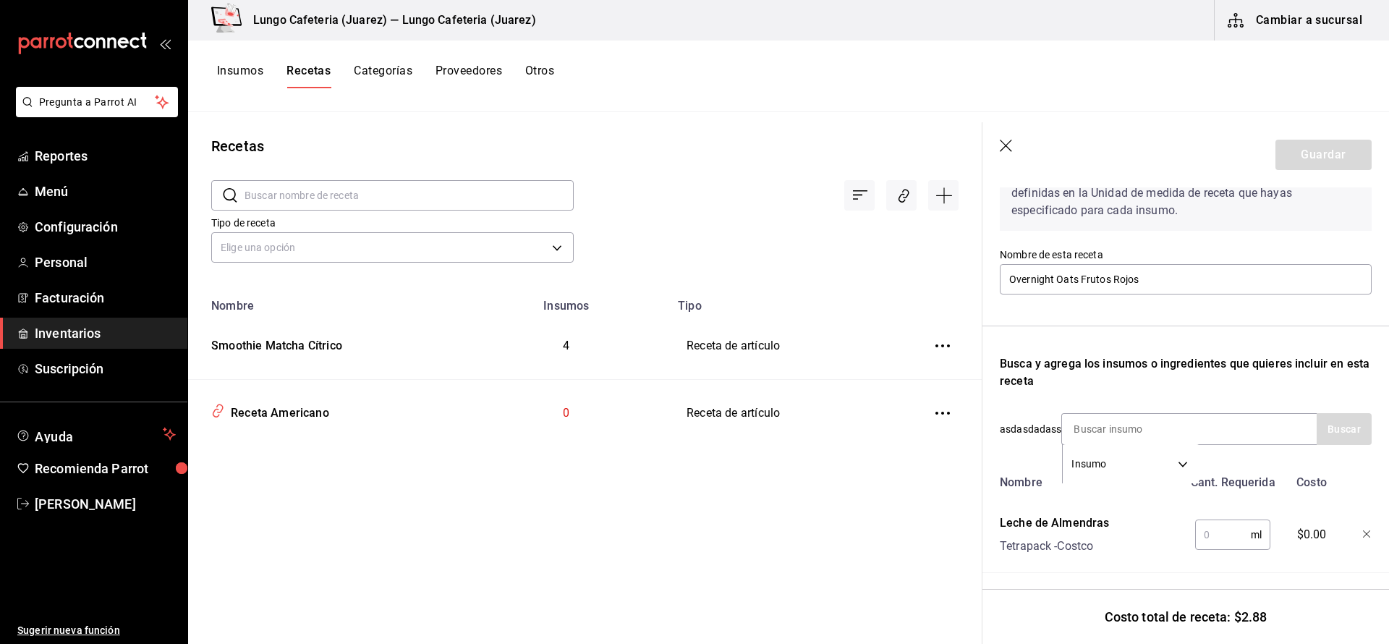
click at [1245, 540] on input "text" at bounding box center [1223, 534] width 56 height 29
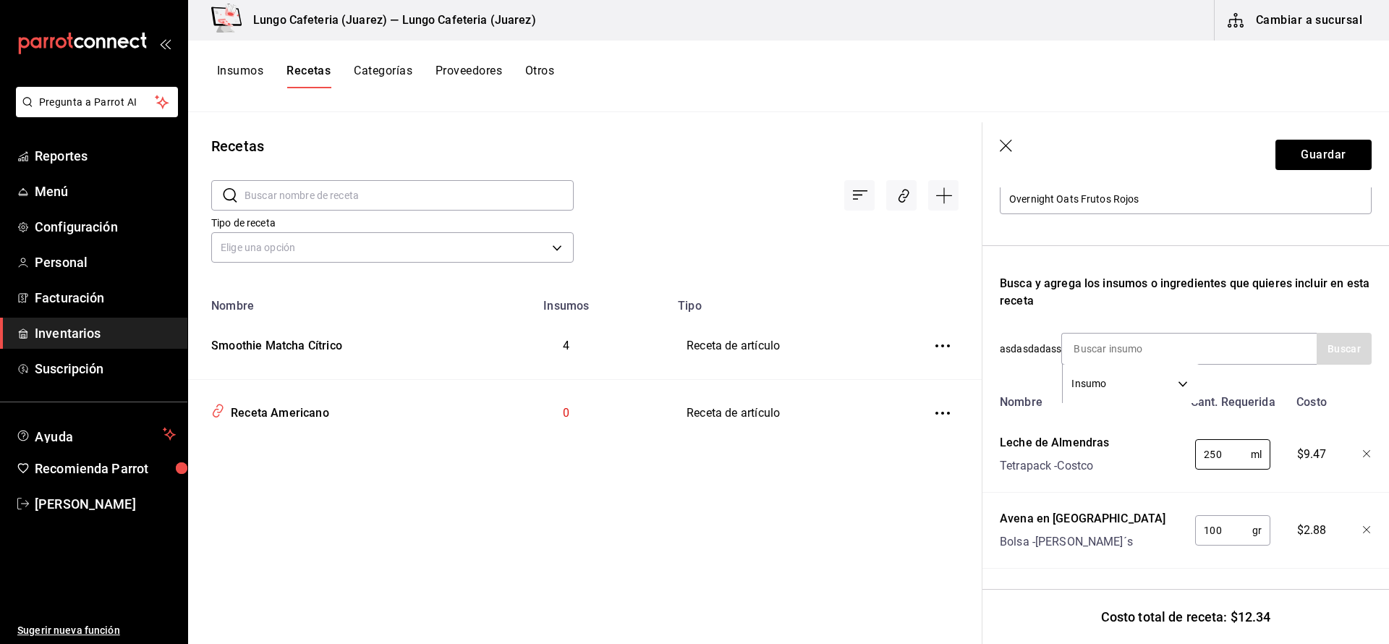
scroll to position [173, 0]
type input "250"
click at [1133, 350] on input at bounding box center [1134, 349] width 145 height 30
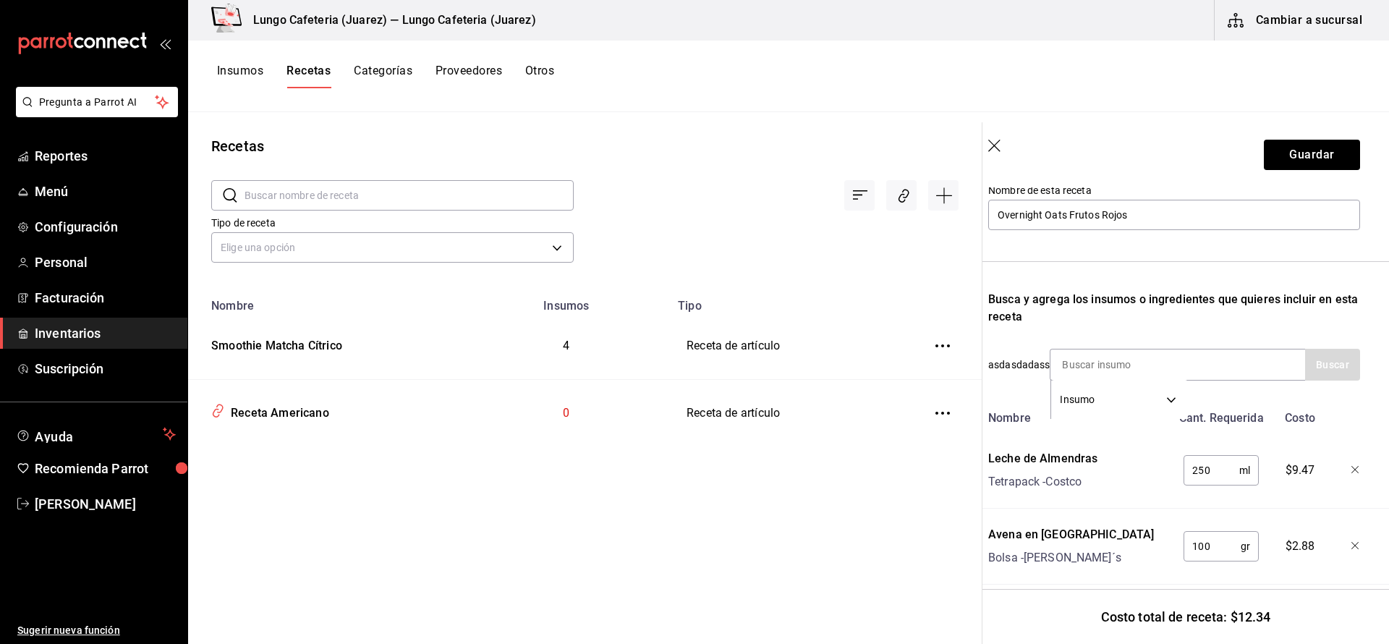
scroll to position [157, 12]
drag, startPoint x: 1283, startPoint y: 157, endPoint x: 1241, endPoint y: 145, distance: 43.5
click at [1283, 157] on button "Guardar" at bounding box center [1312, 155] width 96 height 30
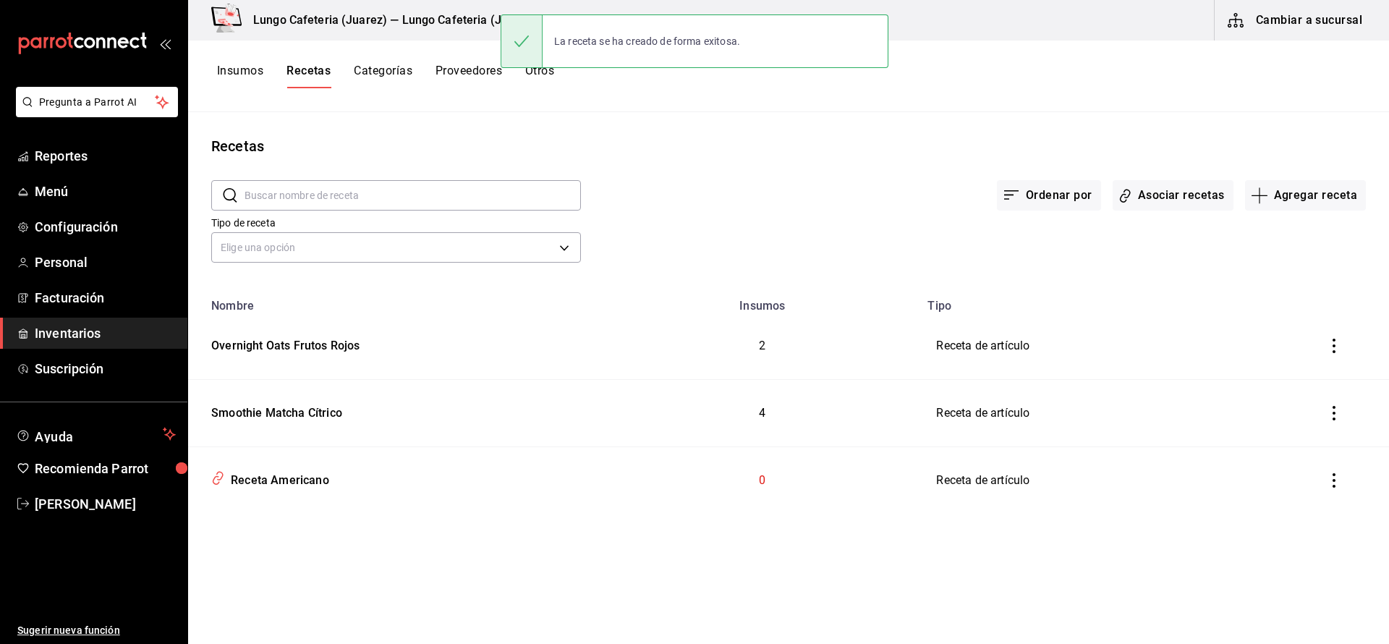
scroll to position [147, 12]
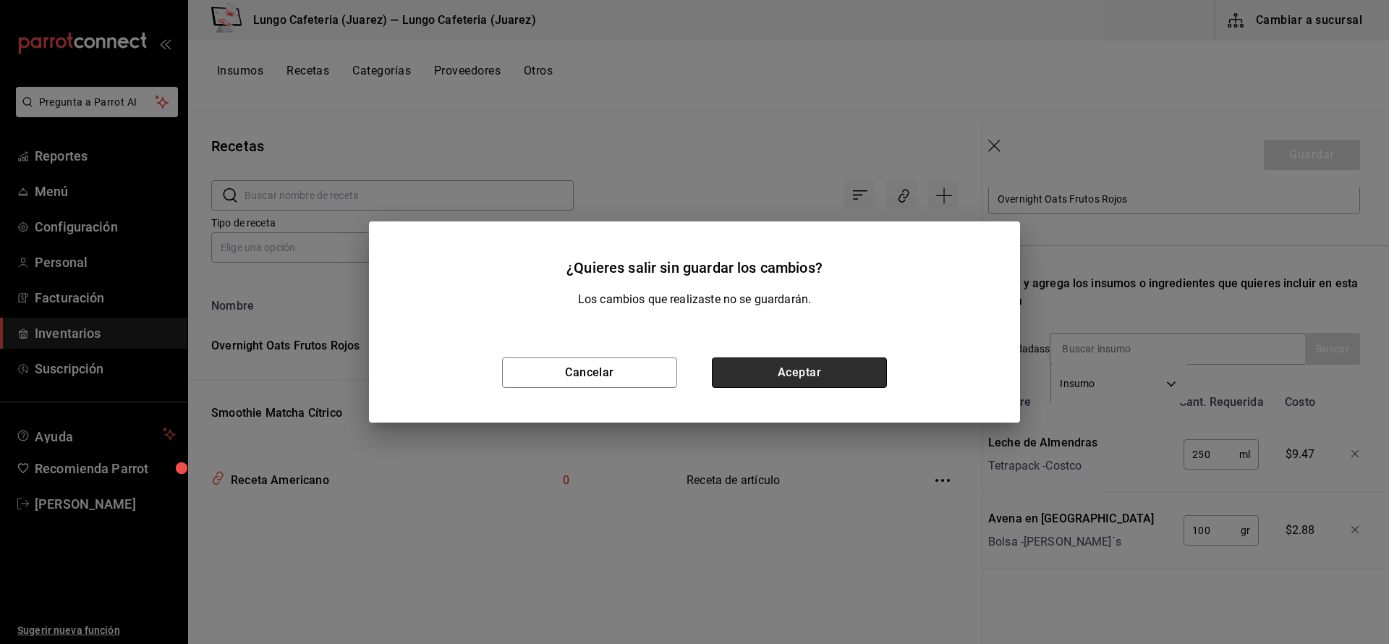
click at [771, 369] on button "Aceptar" at bounding box center [799, 372] width 175 height 30
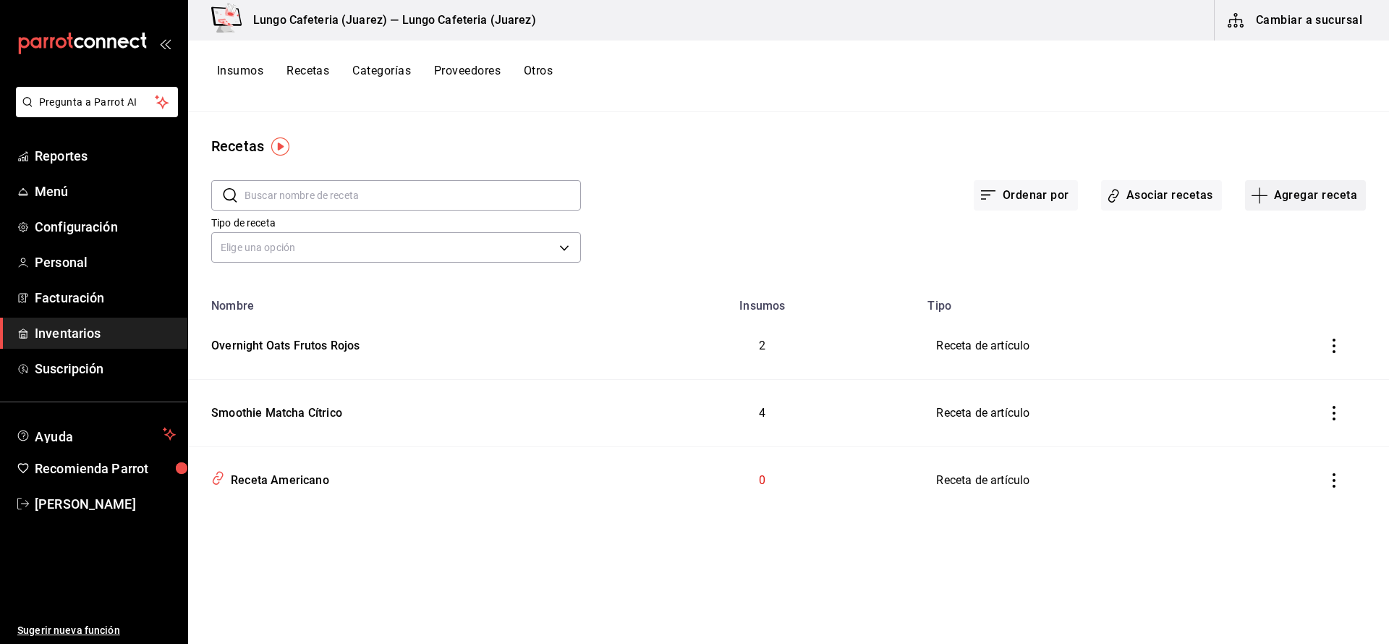
click at [1266, 192] on icon "button" at bounding box center [1259, 195] width 17 height 17
click at [1269, 235] on span "Receta" at bounding box center [1306, 235] width 122 height 15
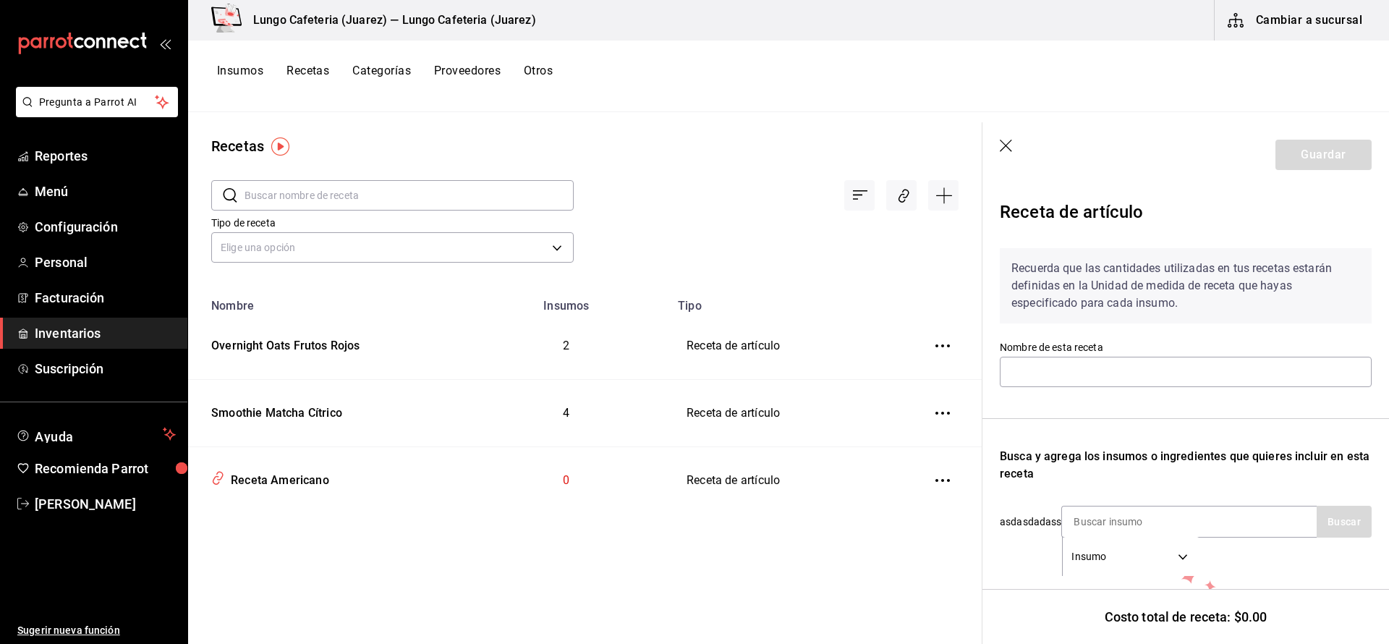
click at [1009, 152] on icon "button" at bounding box center [1007, 147] width 14 height 14
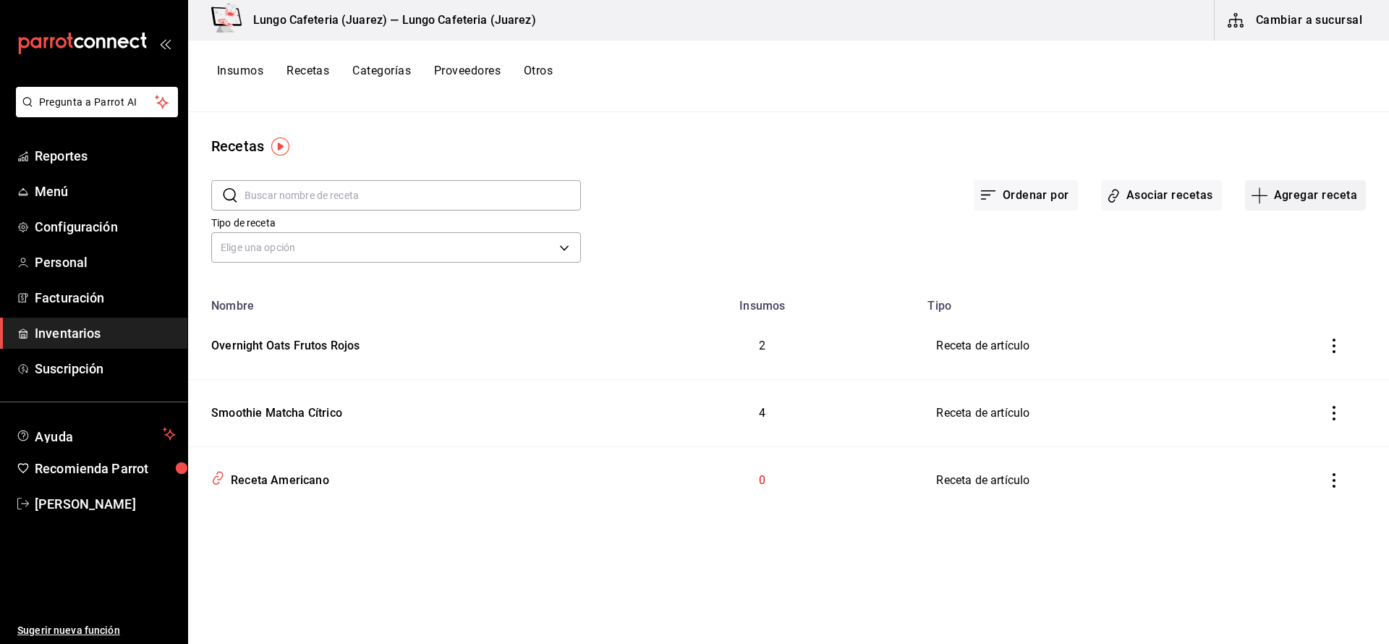
click at [1277, 192] on button "Agregar receta" at bounding box center [1305, 195] width 121 height 30
click at [1273, 281] on span "Subreceta" at bounding box center [1306, 273] width 122 height 15
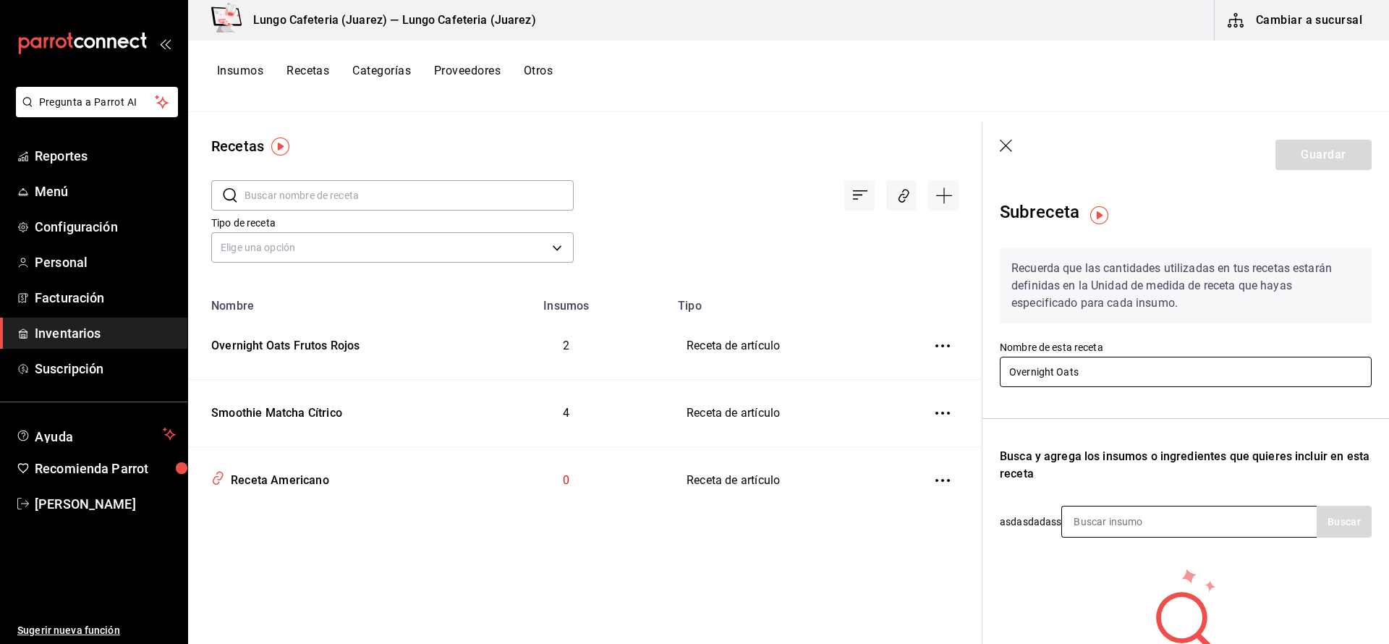
type input "Overnight Oats"
type input "Leche de alm"
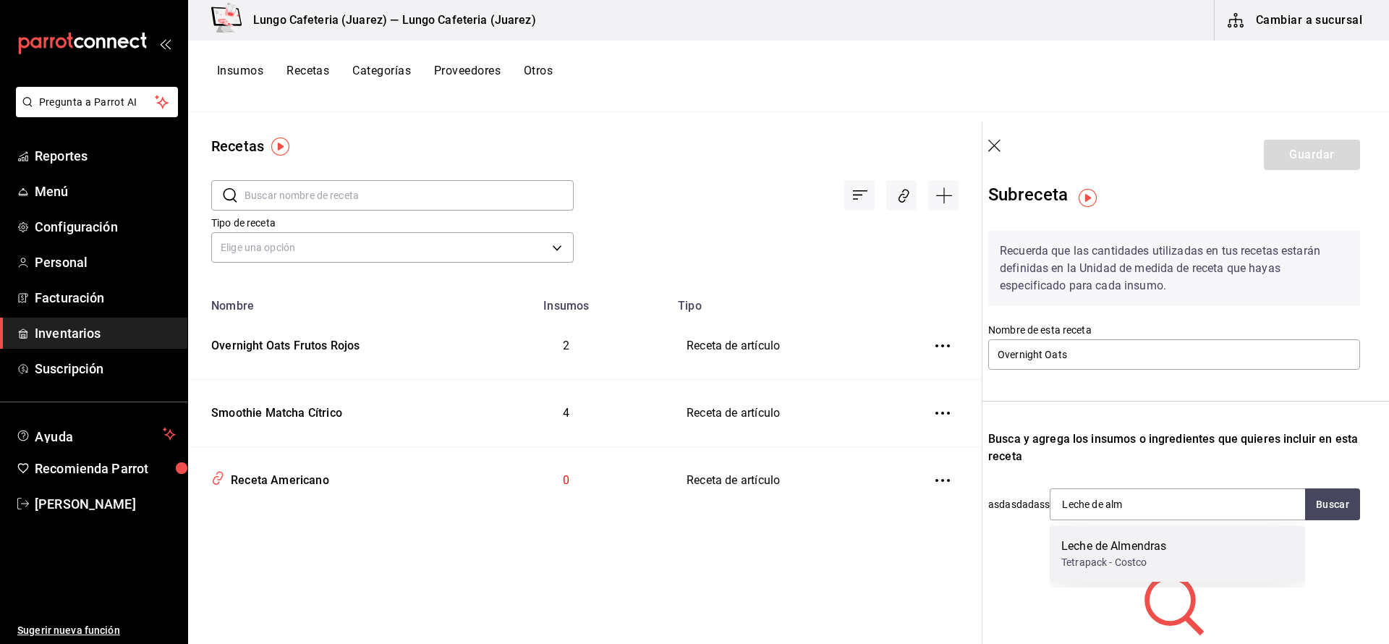
click at [1160, 545] on div "Leche de Almendras" at bounding box center [1114, 546] width 105 height 17
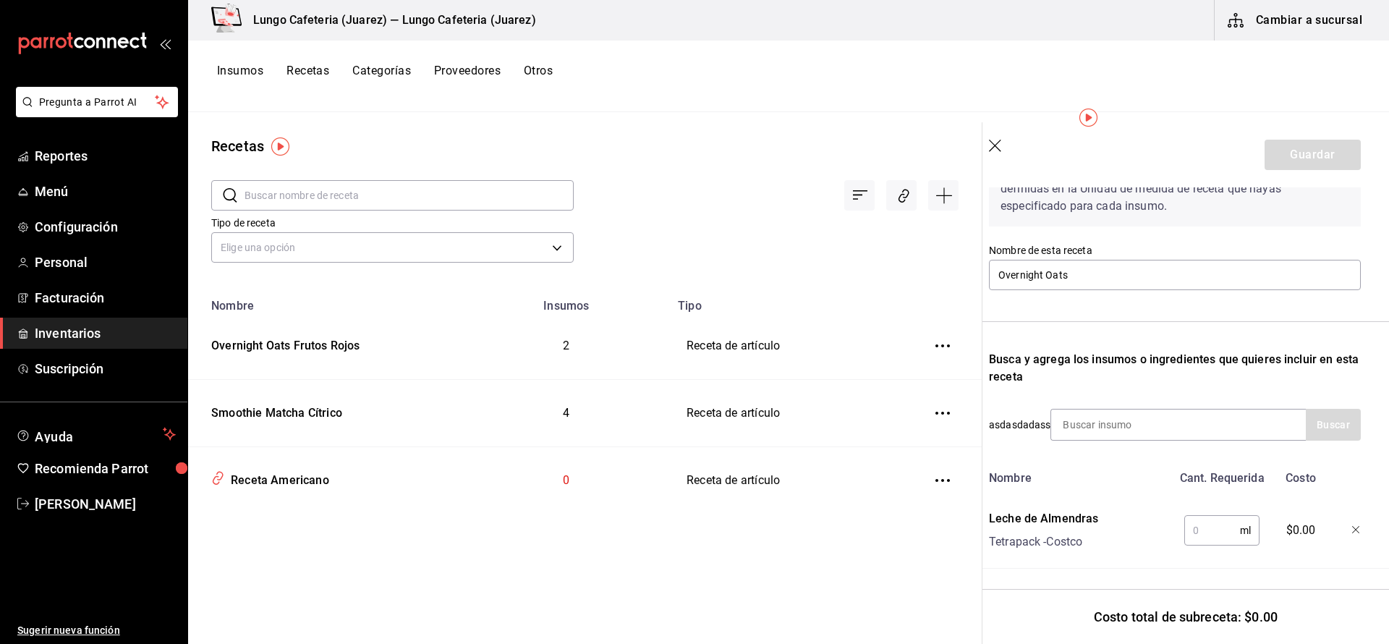
scroll to position [97, 11]
click at [1220, 528] on input "text" at bounding box center [1213, 530] width 56 height 29
type input "250"
click at [1142, 525] on div "Leche de Almendras Tetrapack - Costco" at bounding box center [1077, 527] width 189 height 46
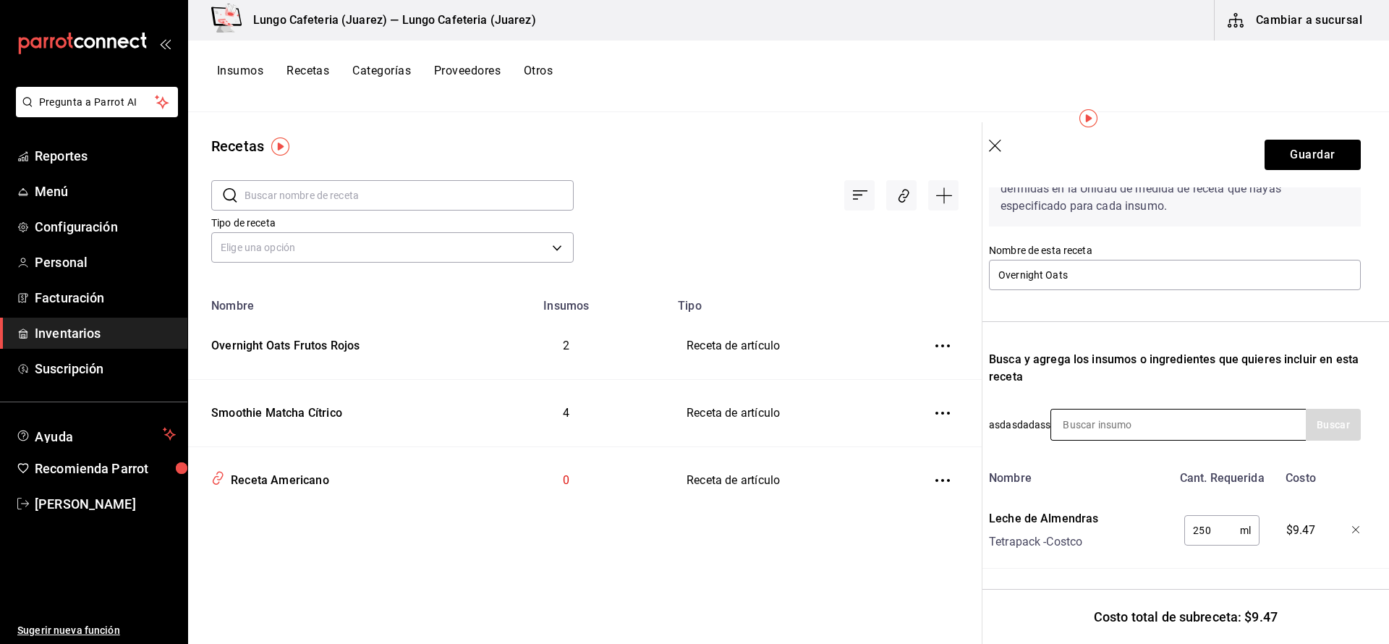
click at [1146, 428] on input at bounding box center [1123, 425] width 145 height 30
type input "Granola"
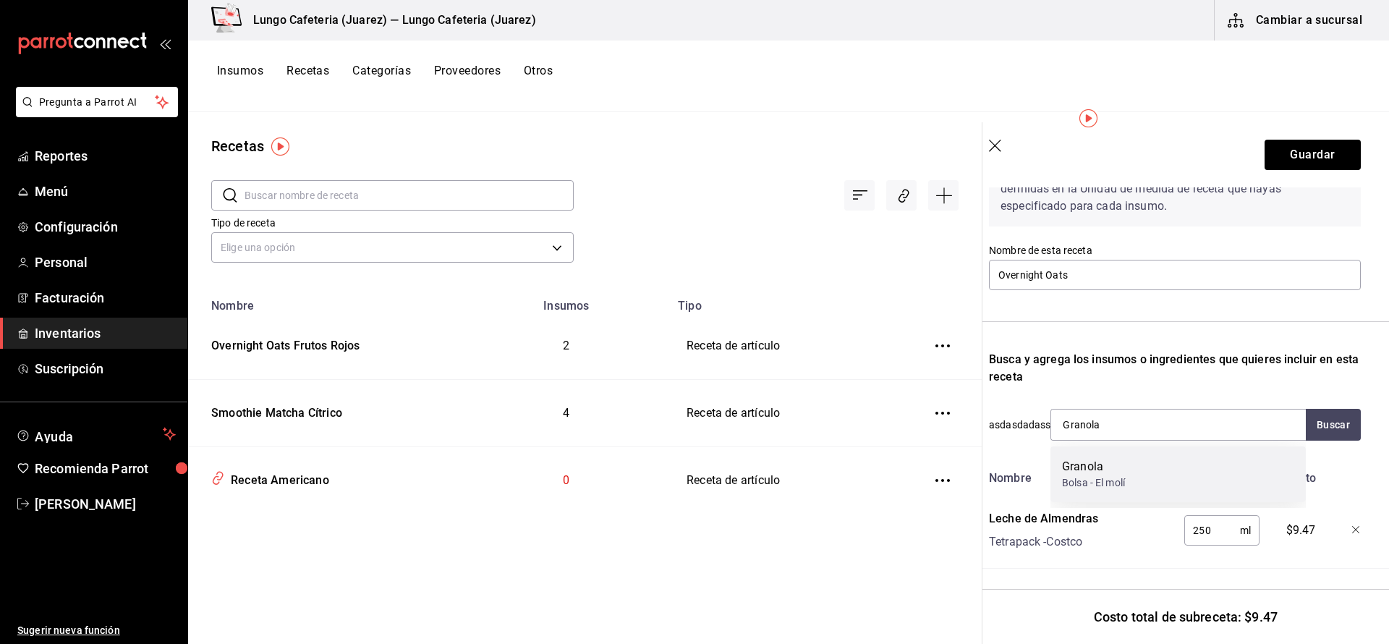
click at [1185, 474] on div "Granola Bolsa - El molí" at bounding box center [1178, 474] width 255 height 56
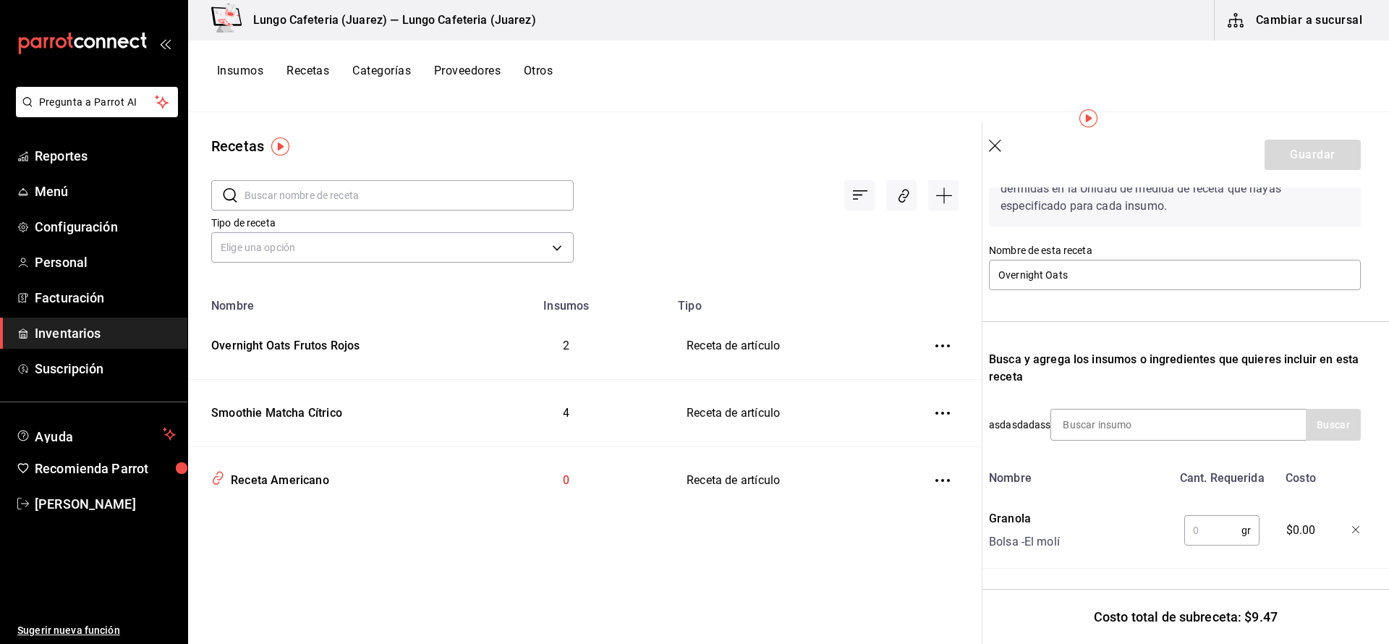
click at [1228, 537] on input "text" at bounding box center [1213, 530] width 57 height 29
type input "."
type input "20"
click at [1160, 425] on input at bounding box center [1123, 425] width 145 height 30
type input "Frutos rojos"
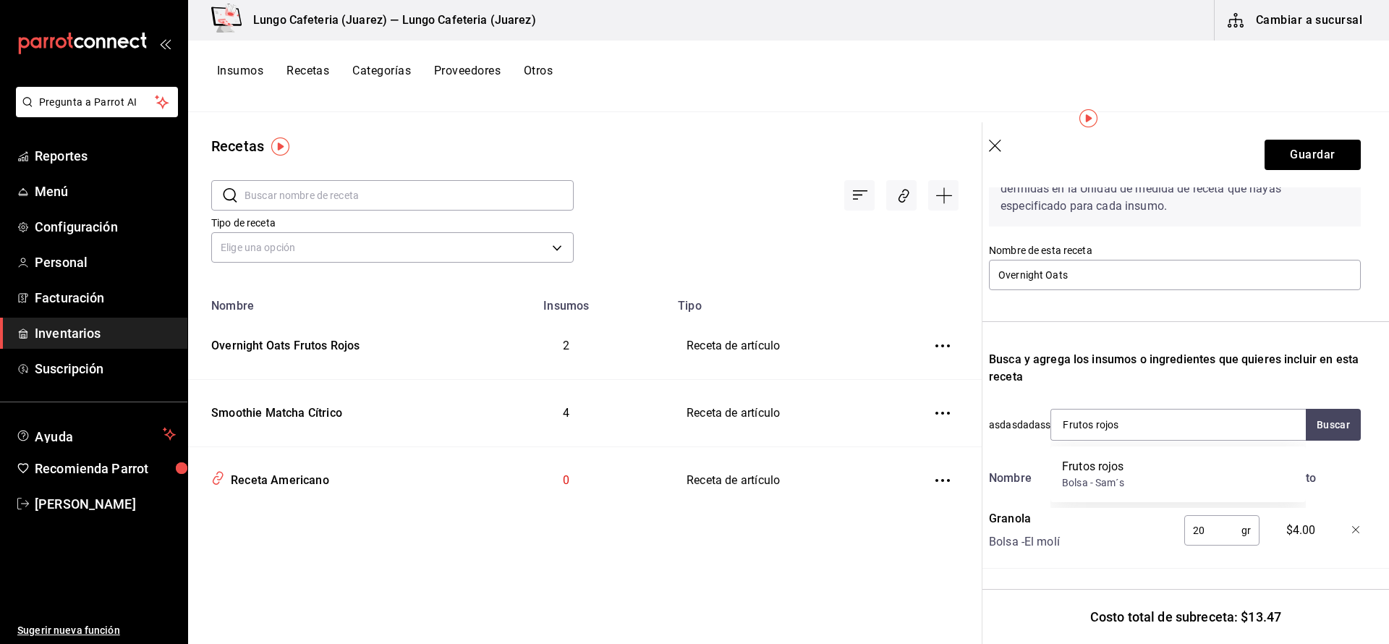
click at [1151, 470] on div "Frutos rojos Bolsa - Sam´s" at bounding box center [1178, 474] width 255 height 56
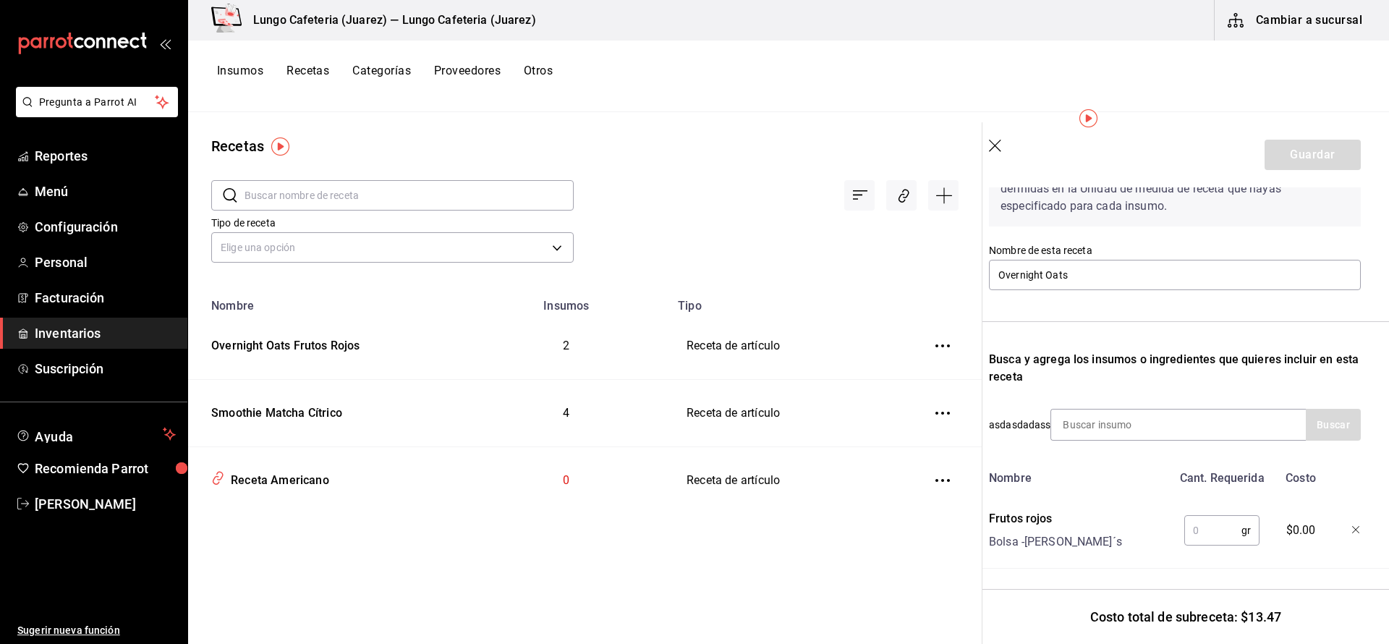
click at [1214, 533] on input "text" at bounding box center [1213, 530] width 57 height 29
type input "50"
click at [1121, 470] on div "Nombre" at bounding box center [1077, 475] width 189 height 23
click at [1087, 423] on input at bounding box center [1123, 425] width 145 height 30
click at [1140, 424] on input "Overnight" at bounding box center [1123, 425] width 145 height 30
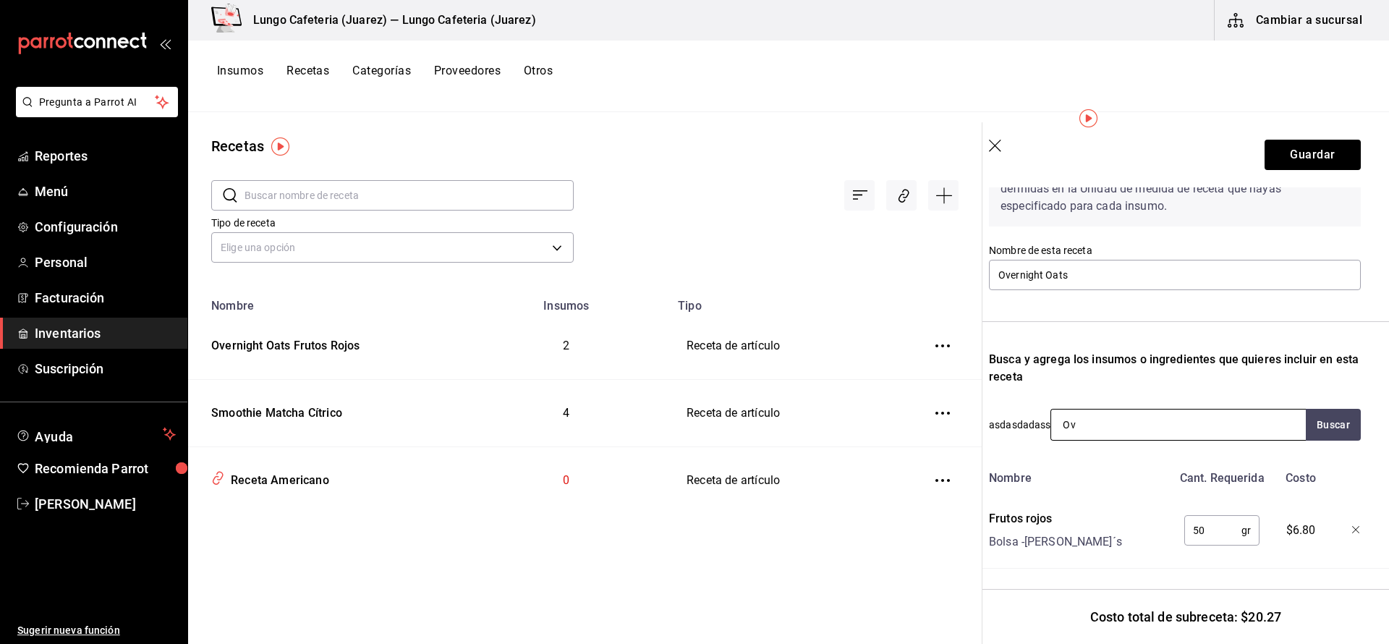
type input "O"
type input "Crema de almendras"
click at [1155, 475] on div "Bote - Costco" at bounding box center [1116, 482] width 108 height 15
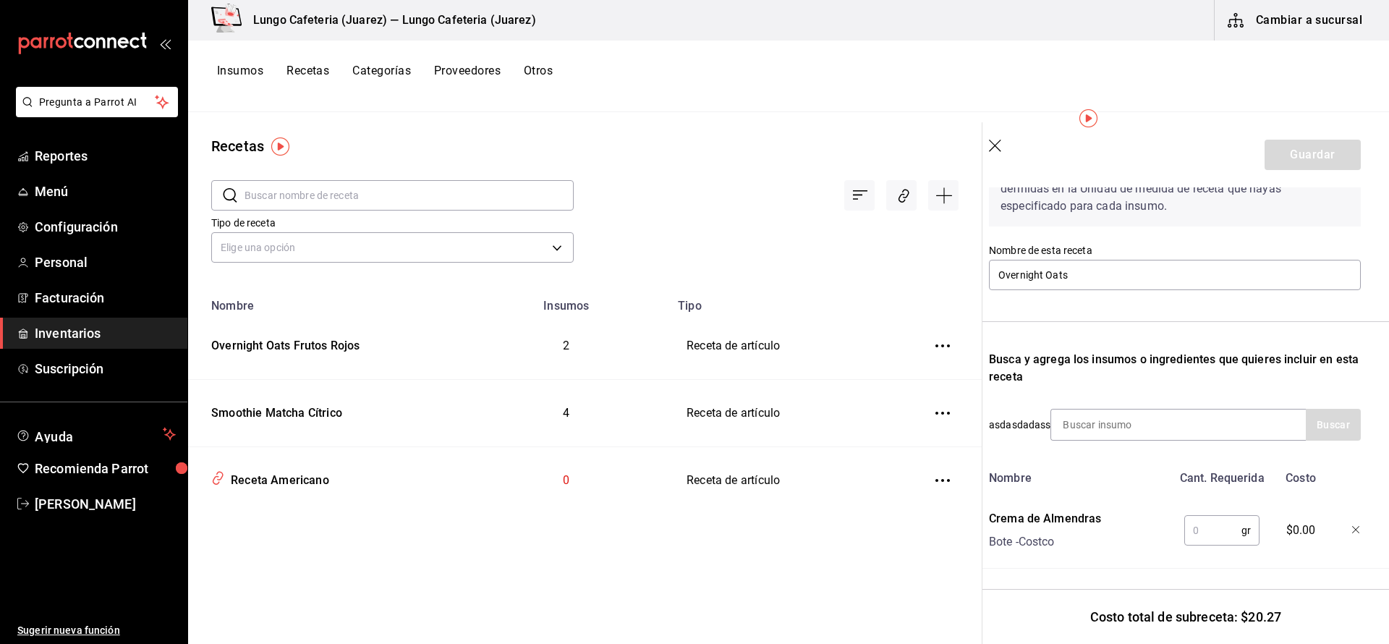
click at [1211, 521] on input "text" at bounding box center [1213, 530] width 57 height 29
type input "10"
click at [1090, 420] on input at bounding box center [1123, 425] width 145 height 30
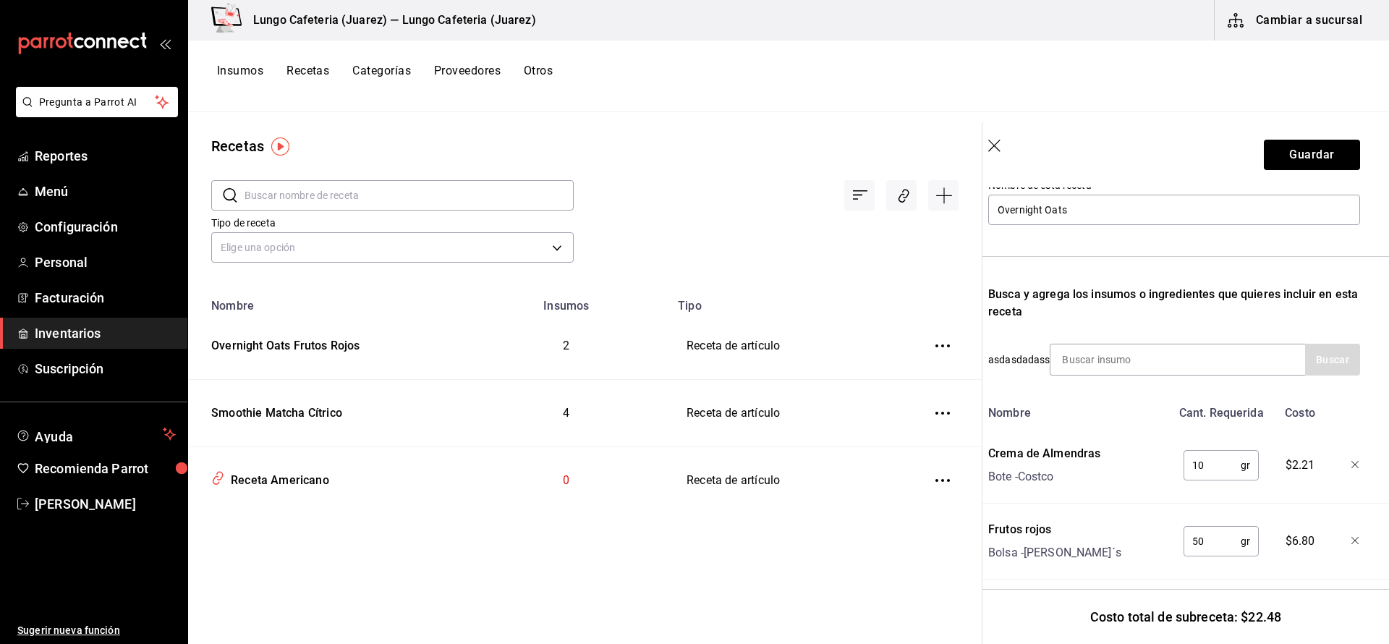
scroll to position [166, 10]
click at [1210, 467] on input "10" at bounding box center [1213, 461] width 57 height 29
click at [1357, 462] on icon "button" at bounding box center [1357, 461] width 9 height 9
click at [1357, 463] on icon "button" at bounding box center [1357, 461] width 9 height 9
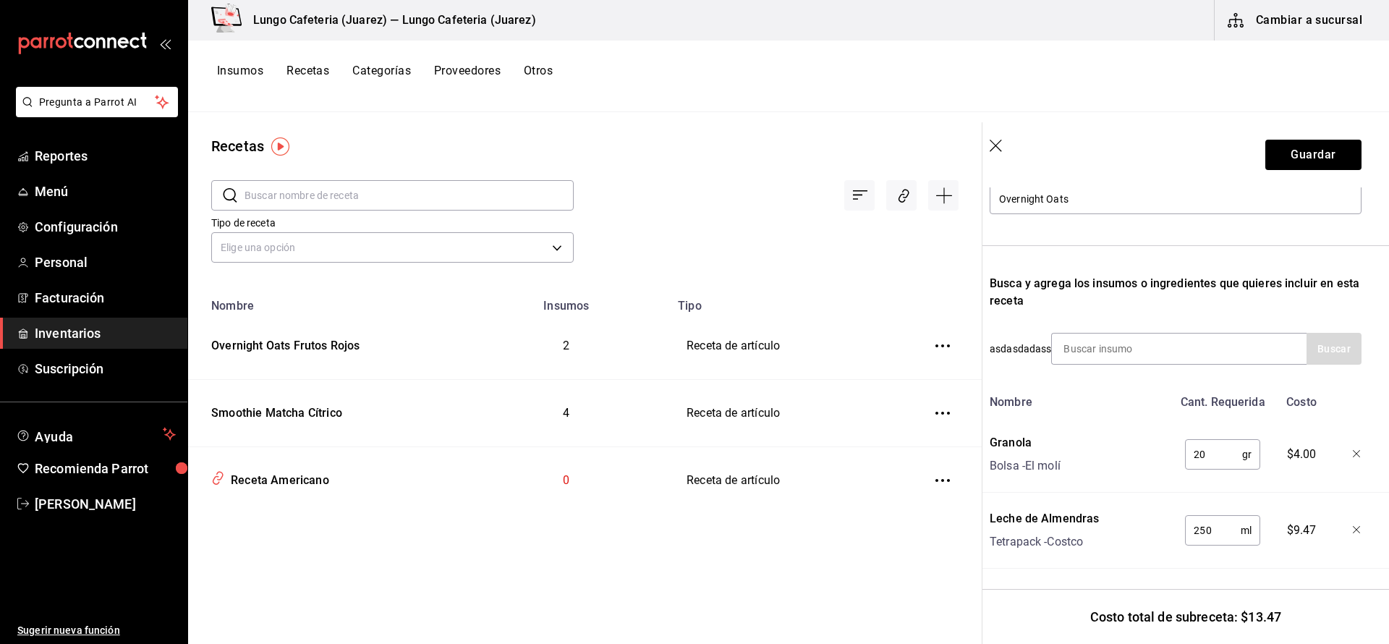
scroll to position [173, 10]
click at [1357, 452] on icon "button" at bounding box center [1357, 454] width 9 height 9
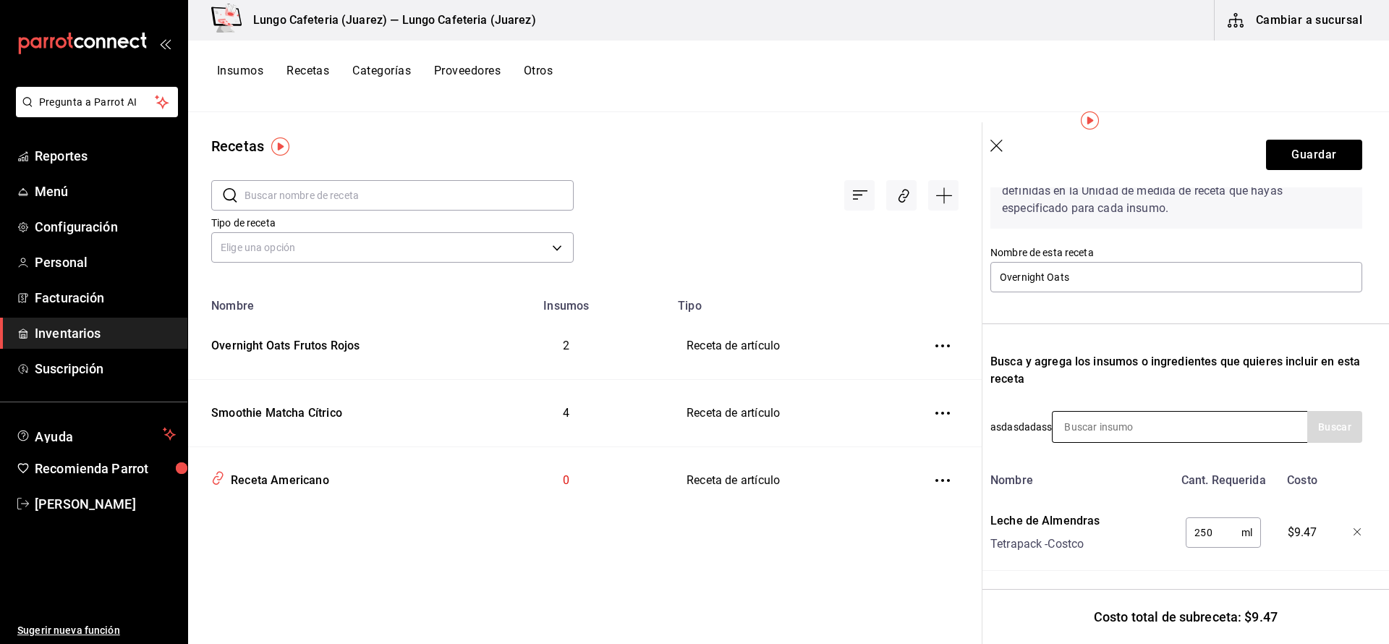
click at [1122, 431] on input at bounding box center [1125, 427] width 145 height 30
type input "avena"
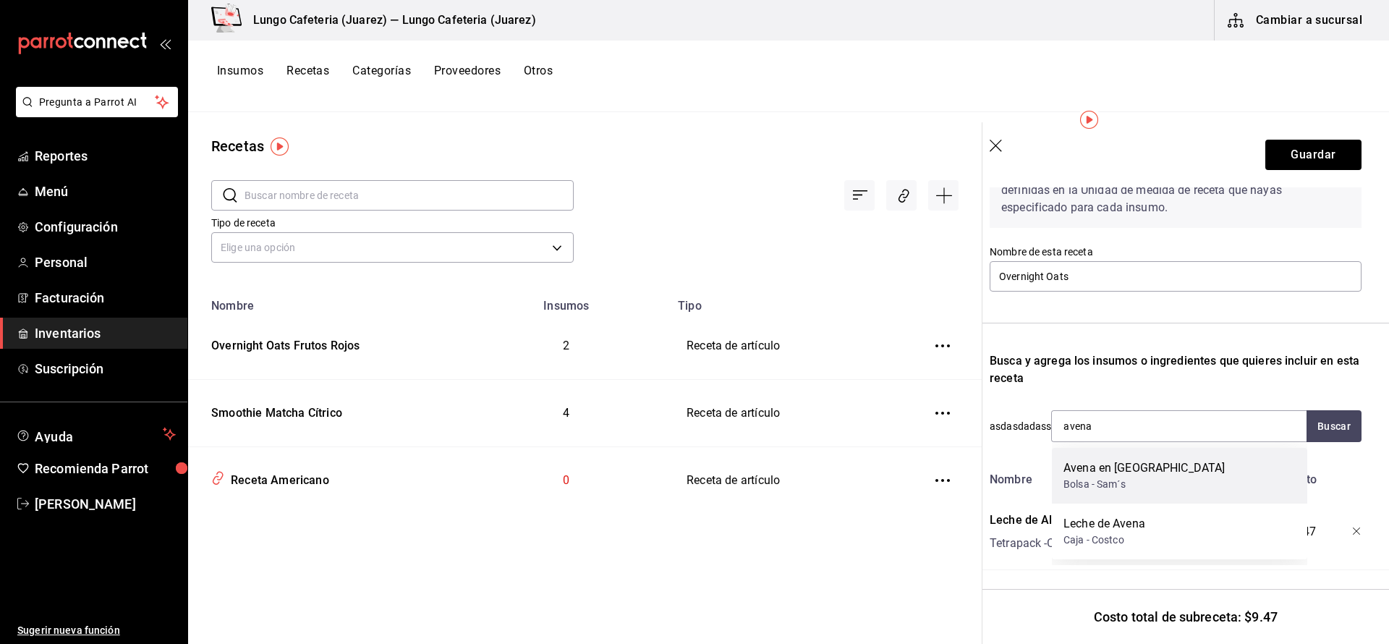
scroll to position [0, 1]
click at [1109, 473] on div "Avena en [GEOGRAPHIC_DATA]" at bounding box center [1144, 467] width 161 height 17
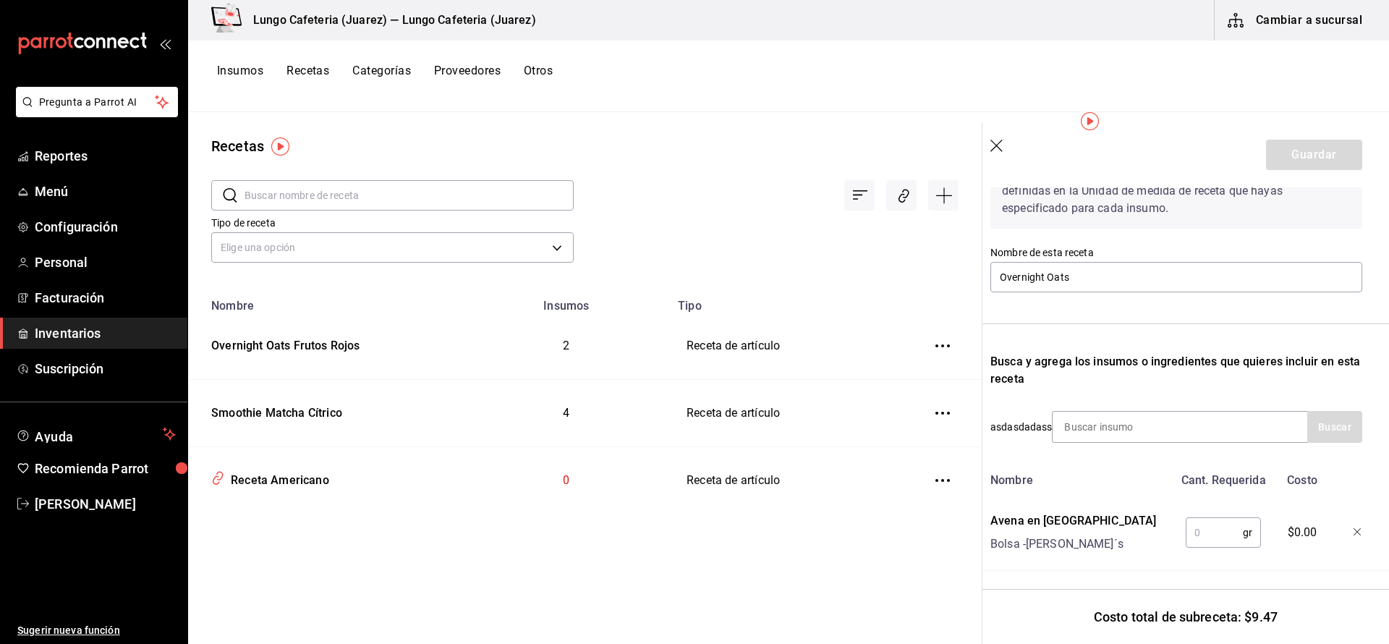
click at [1210, 527] on input "text" at bounding box center [1214, 532] width 57 height 29
type input "100"
click at [1138, 529] on div "Avena en Hojuelas Bolsa - Sam´s" at bounding box center [1077, 528] width 189 height 46
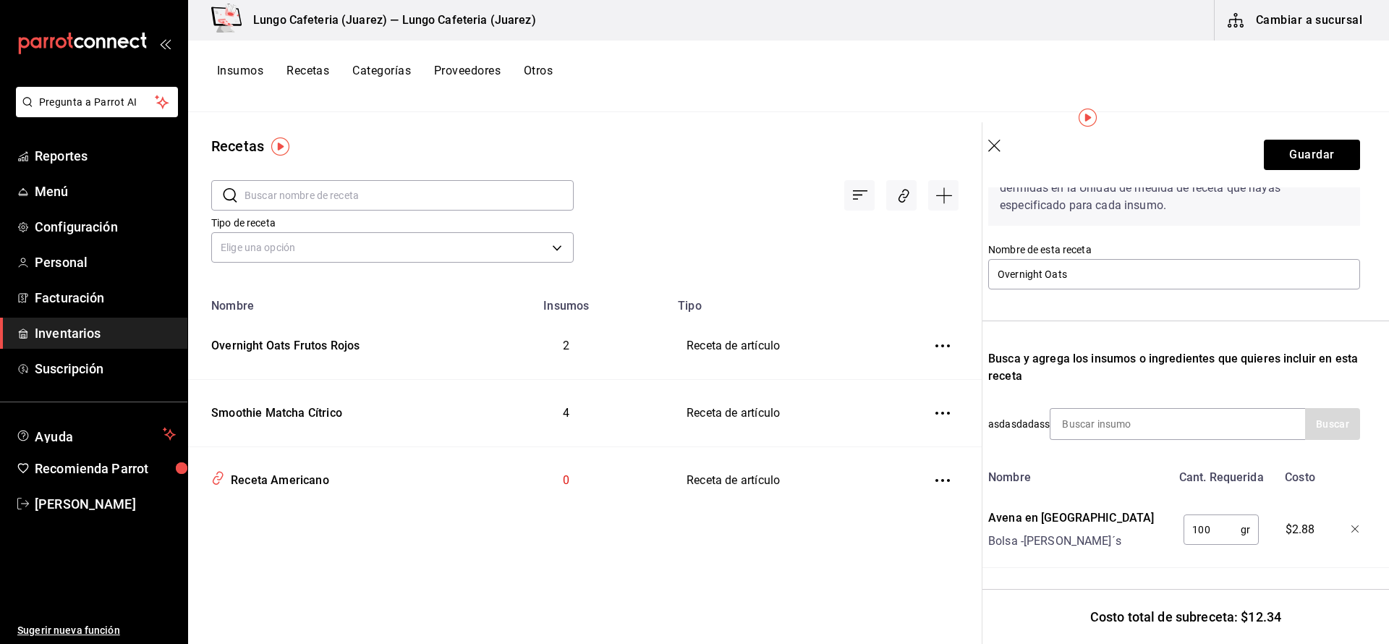
scroll to position [0, 1]
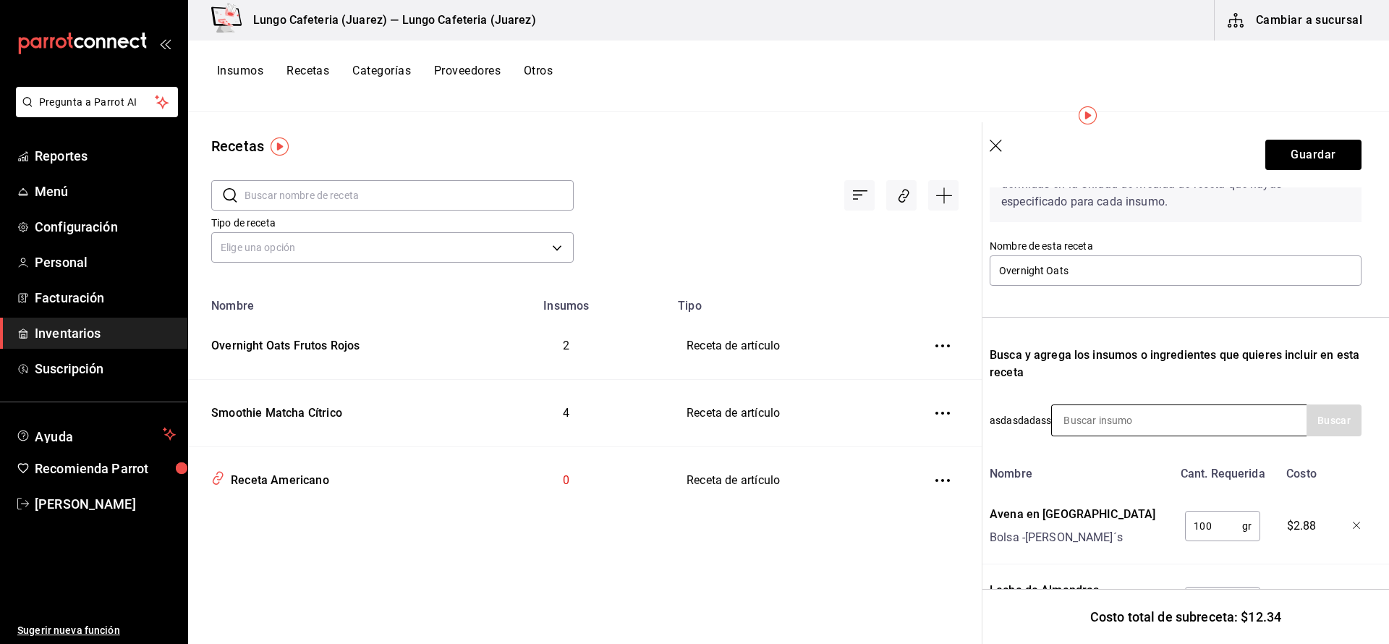
click at [1117, 421] on input at bounding box center [1124, 420] width 145 height 30
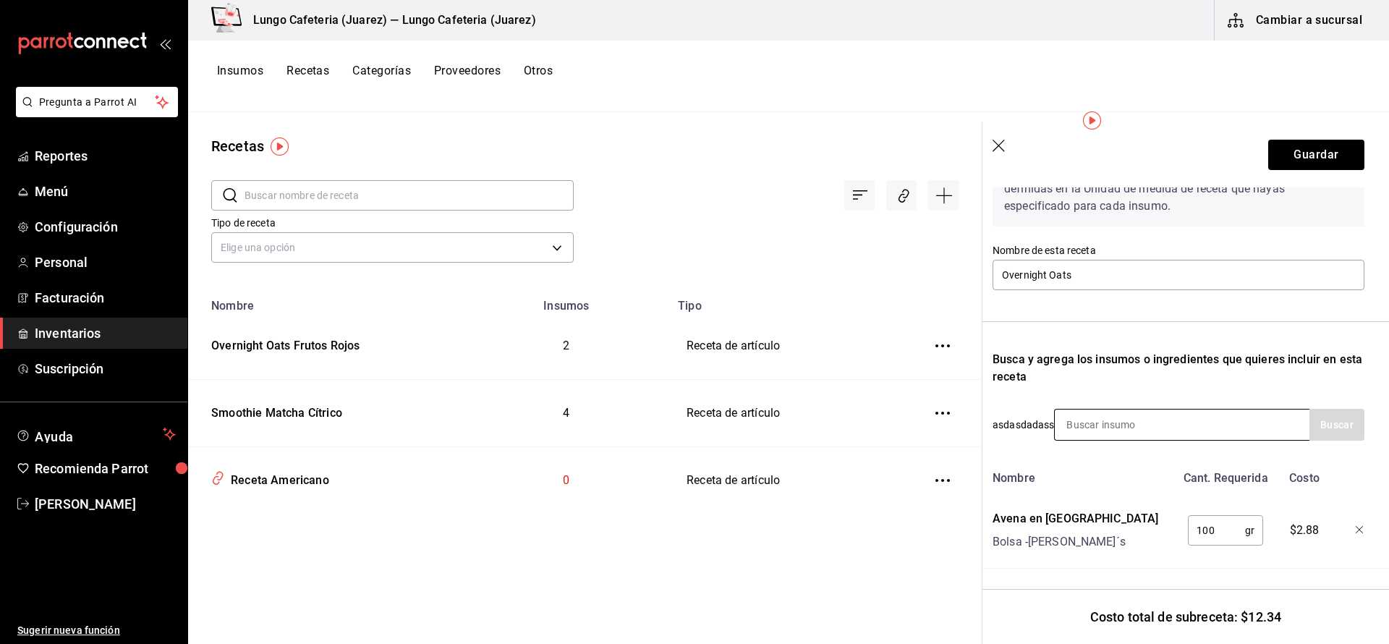
scroll to position [93, 7]
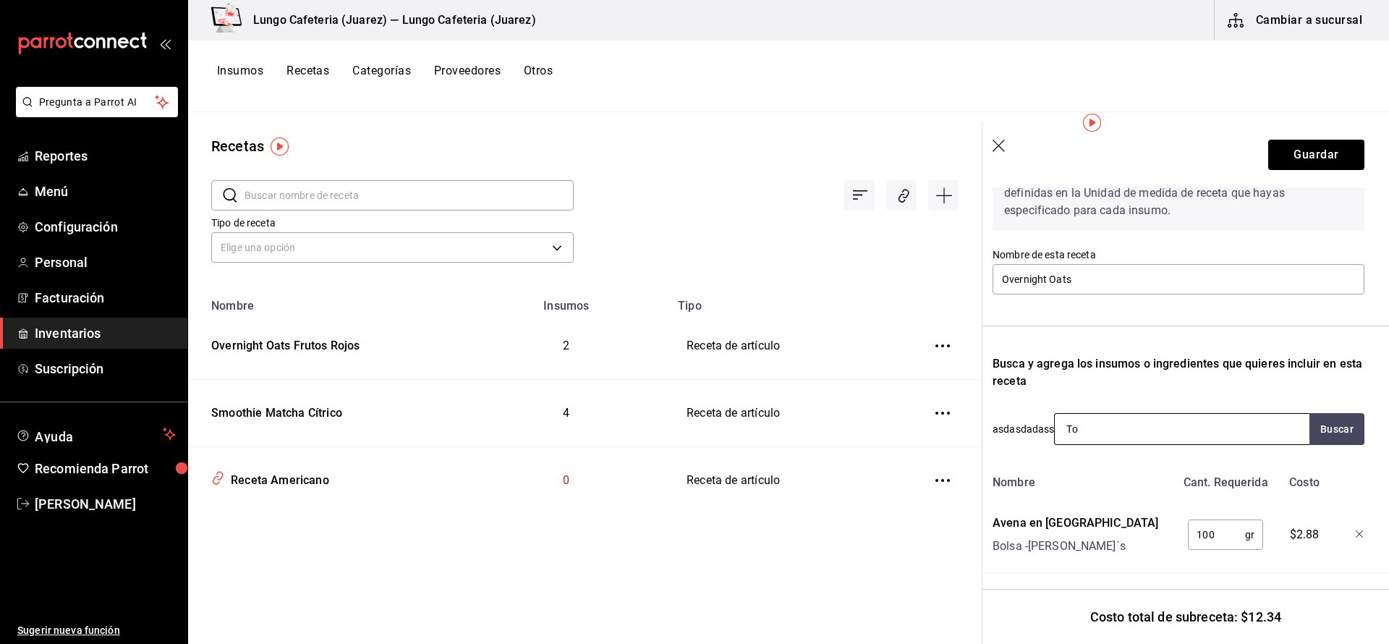
type input "T"
type input "yogurt"
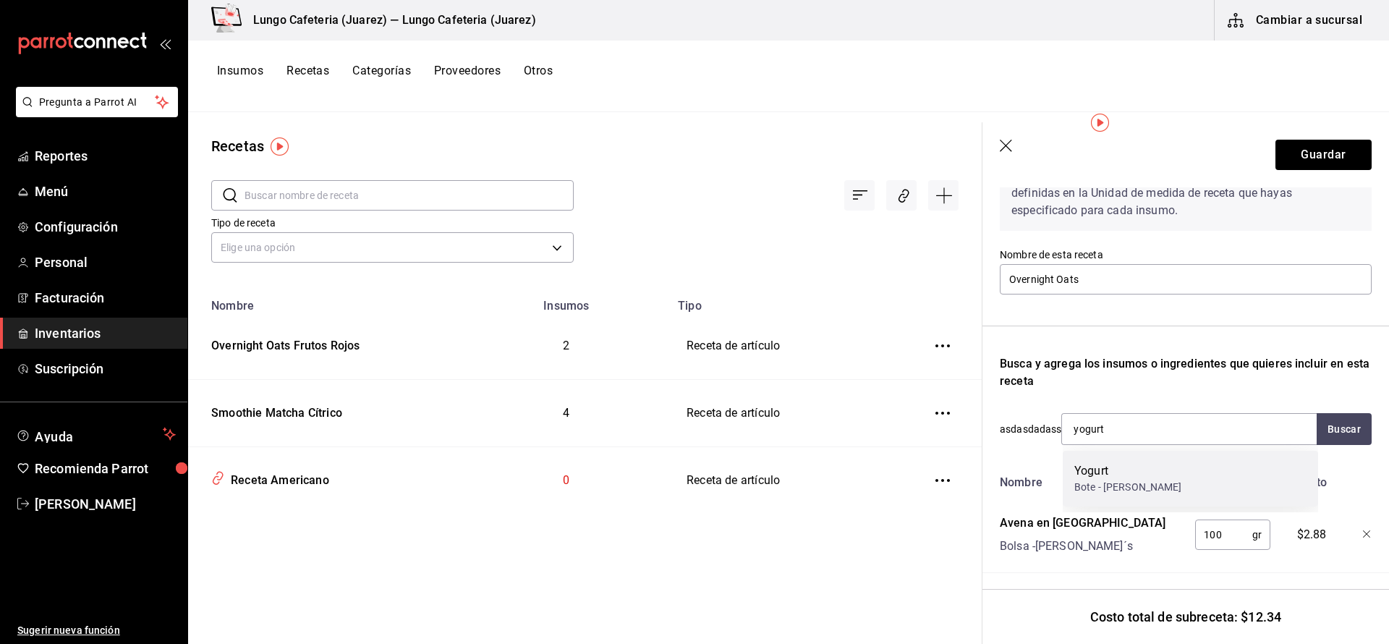
scroll to position [93, 0]
click at [1103, 475] on div "Yogurt" at bounding box center [1128, 470] width 108 height 17
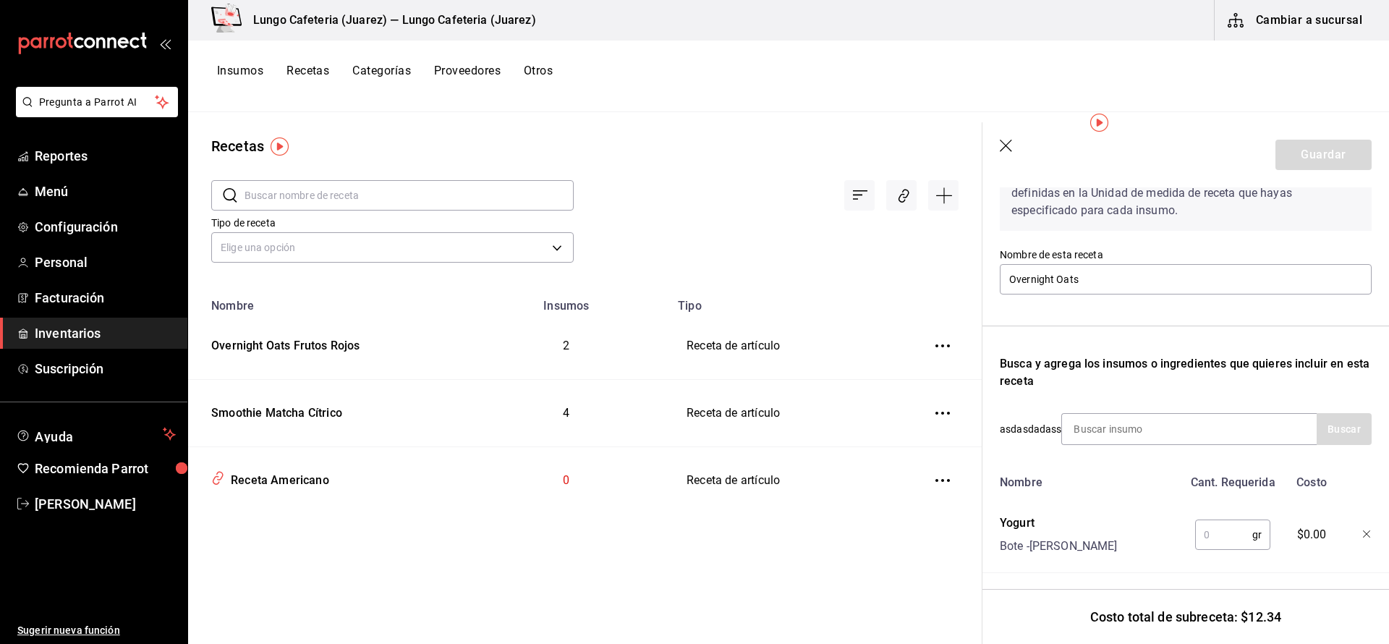
click at [1229, 536] on input "text" at bounding box center [1223, 534] width 57 height 29
type input "1"
click at [1122, 430] on input at bounding box center [1134, 429] width 145 height 30
type input "miel"
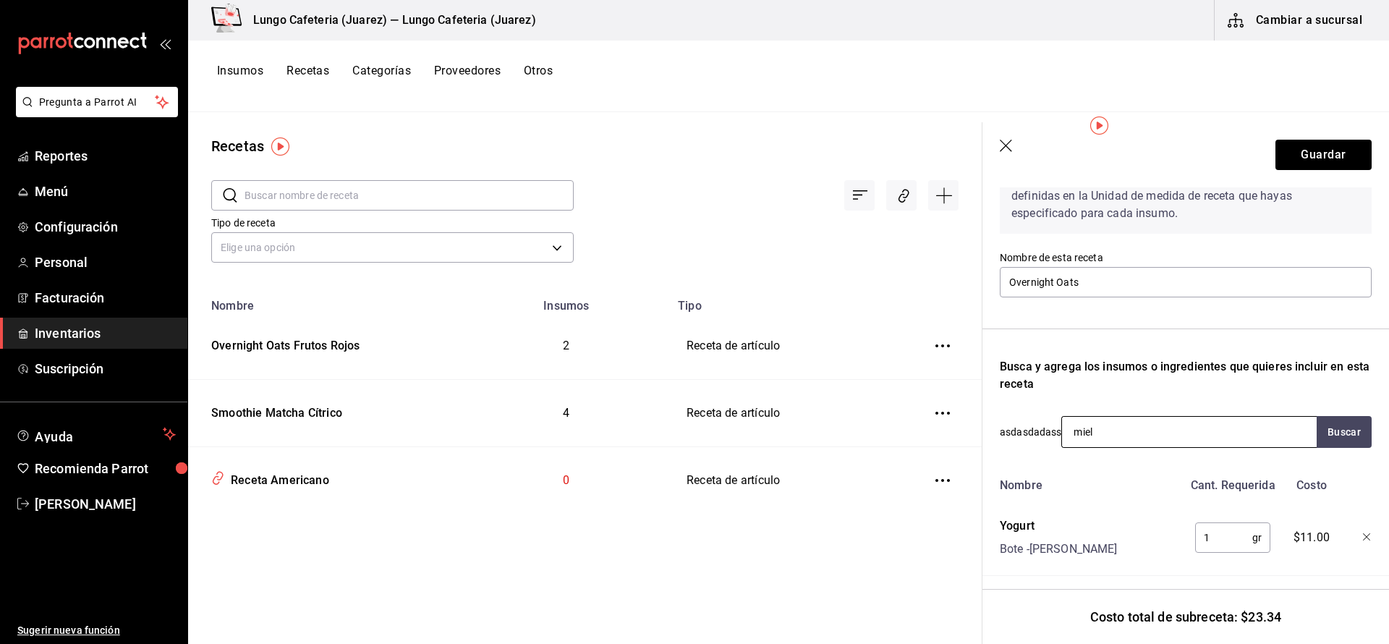
click at [1141, 435] on input "miel" at bounding box center [1134, 432] width 145 height 30
click at [1141, 435] on input "miel" at bounding box center [1134, 430] width 145 height 30
click at [1038, 396] on div "Recuerda que las cantidades utilizadas en tus recetas estarán definidas en la U…" at bounding box center [1186, 435] width 372 height 581
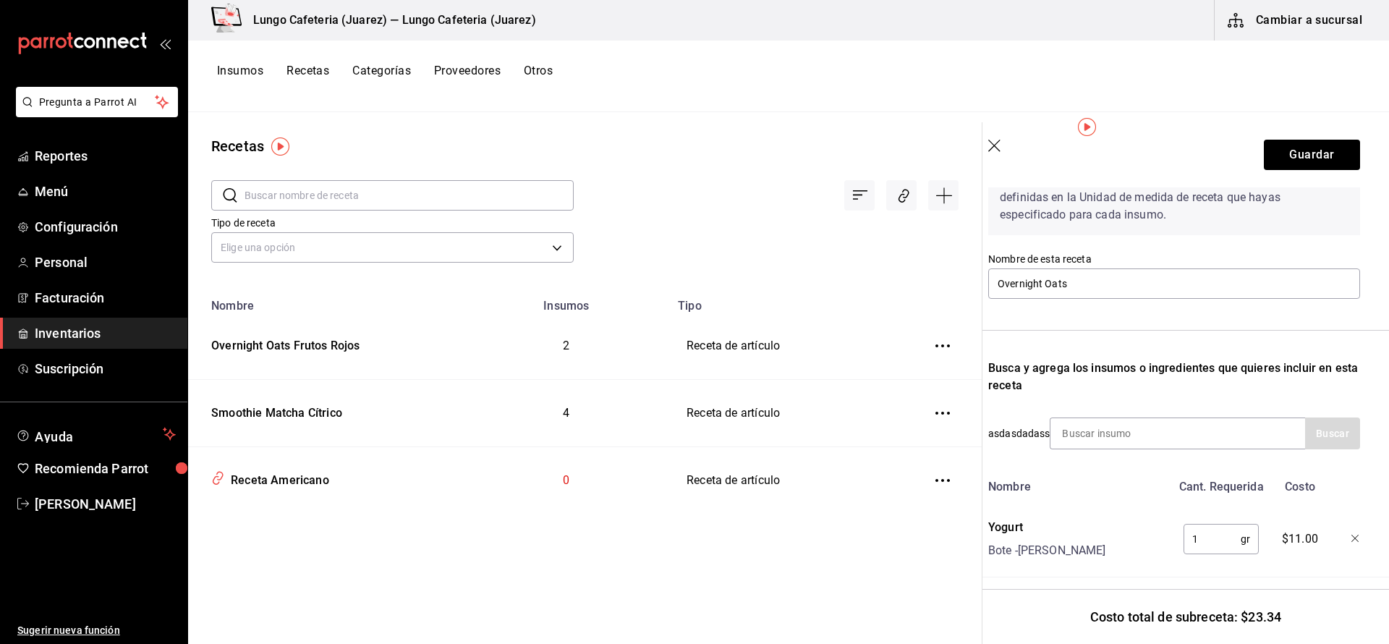
scroll to position [88, 12]
click at [988, 144] on header "Guardar" at bounding box center [1174, 154] width 407 height 65
click at [999, 151] on icon "button" at bounding box center [996, 147] width 14 height 14
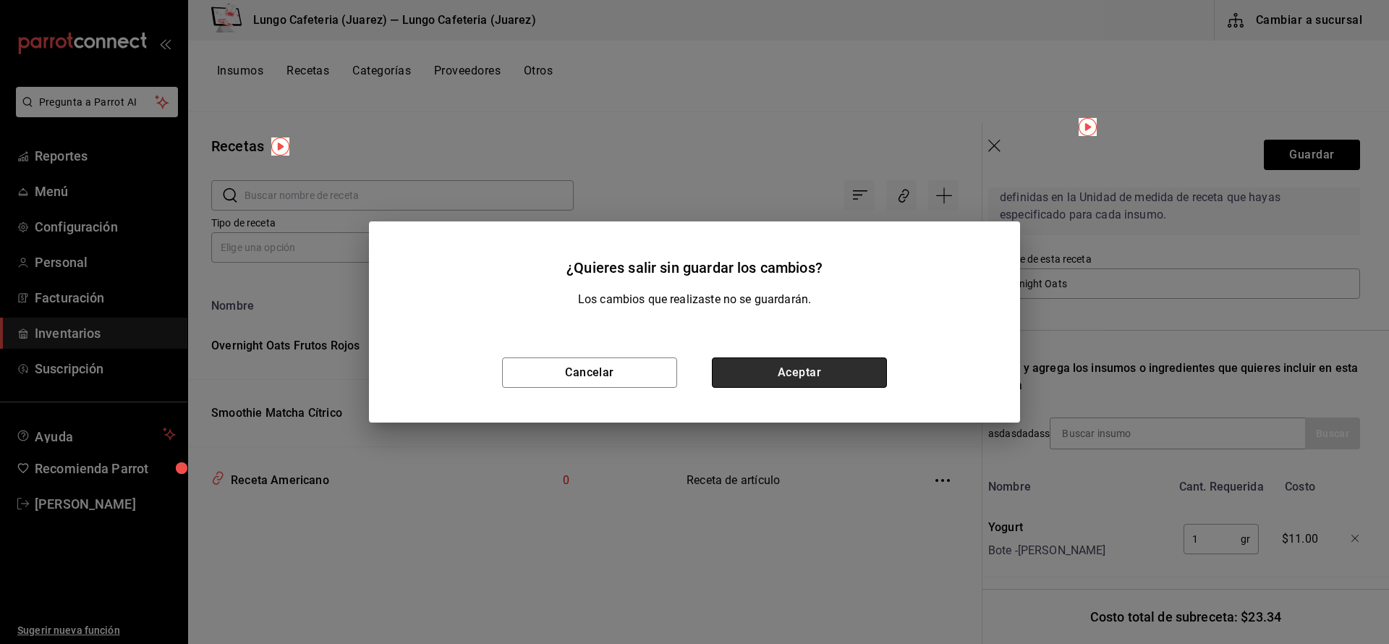
click at [834, 375] on button "Aceptar" at bounding box center [799, 372] width 175 height 30
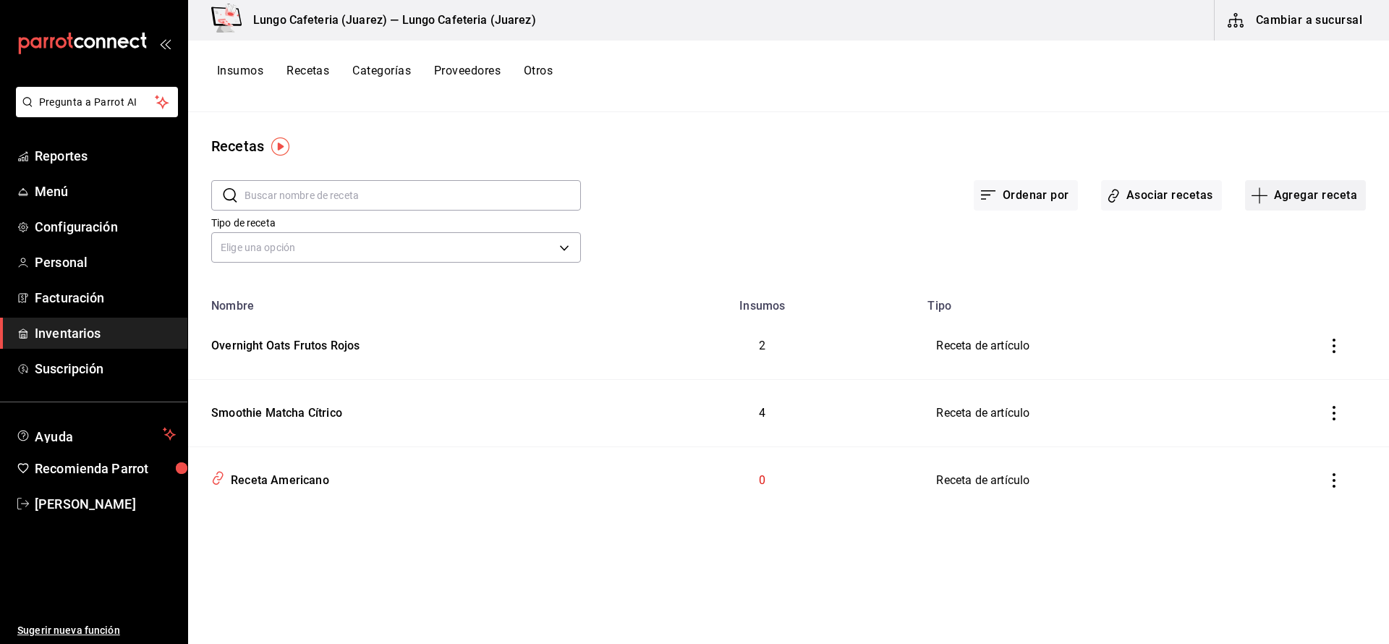
click at [1303, 193] on button "Agregar receta" at bounding box center [1305, 195] width 121 height 30
click at [1308, 228] on span "Receta" at bounding box center [1306, 235] width 122 height 15
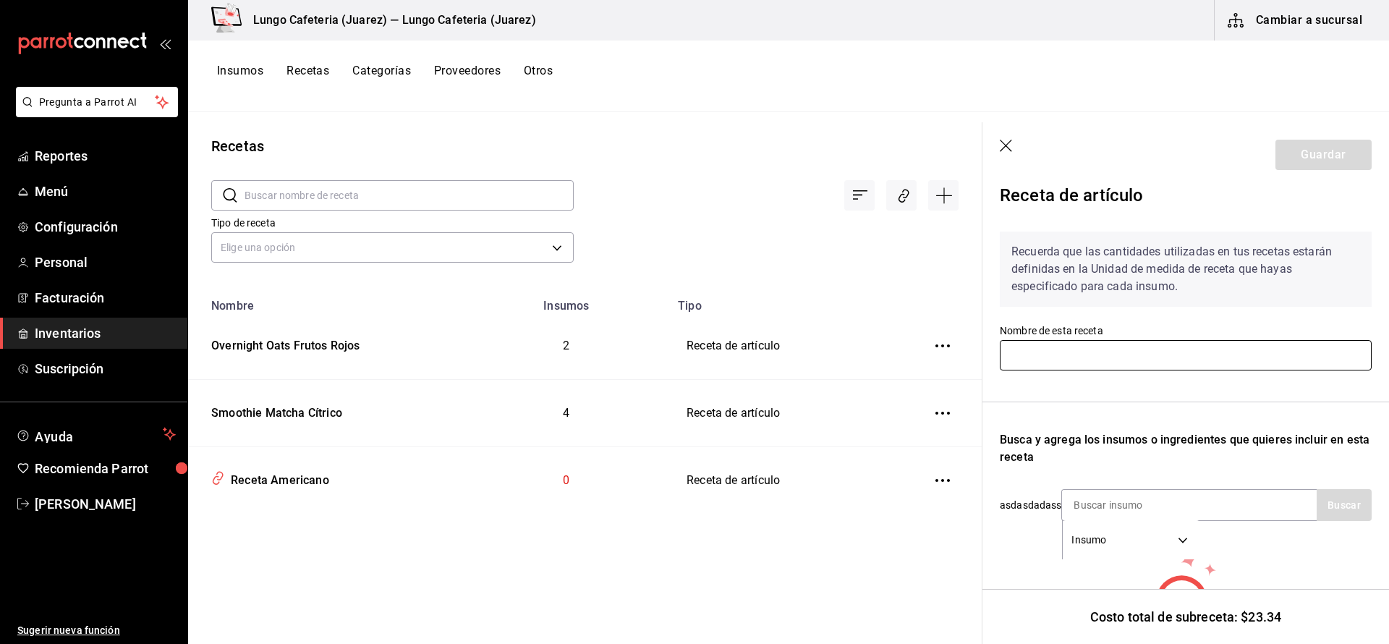
scroll to position [19, 1]
drag, startPoint x: 1137, startPoint y: 370, endPoint x: 1137, endPoint y: 362, distance: 8.0
click at [1137, 364] on div "Nombre de esta receta" at bounding box center [1185, 346] width 372 height 48
type input "Toast de Aguacate"
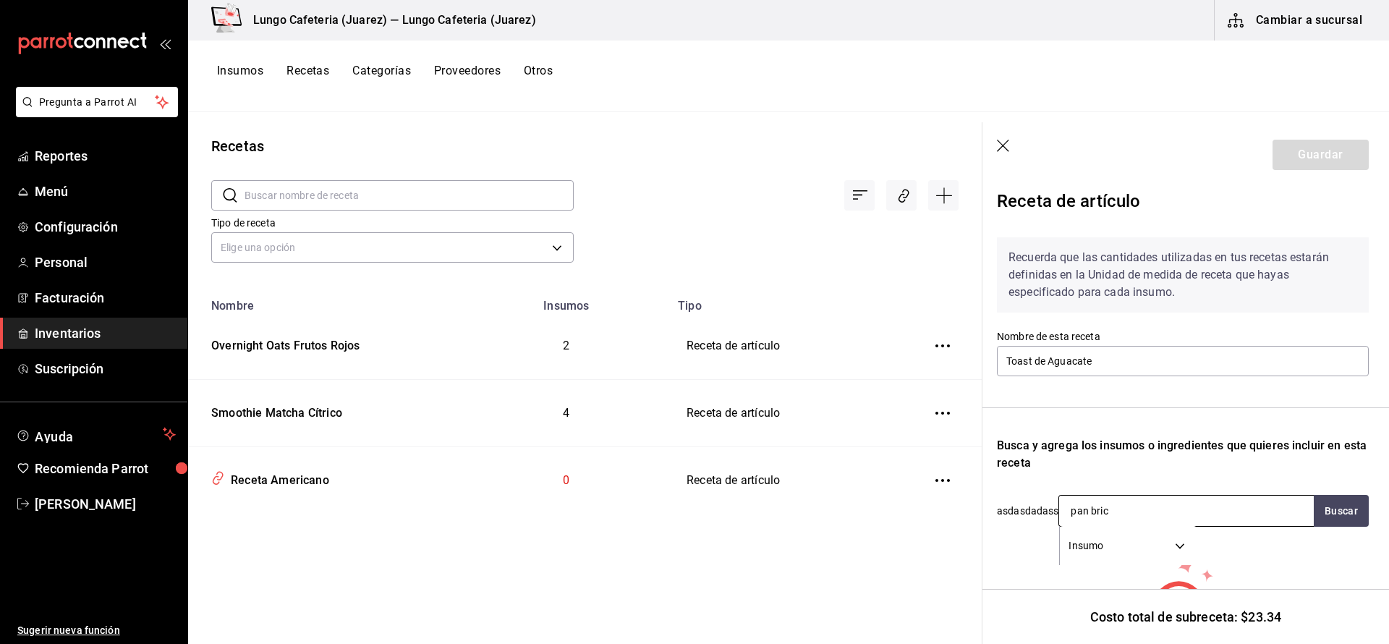
type input "pan bri"
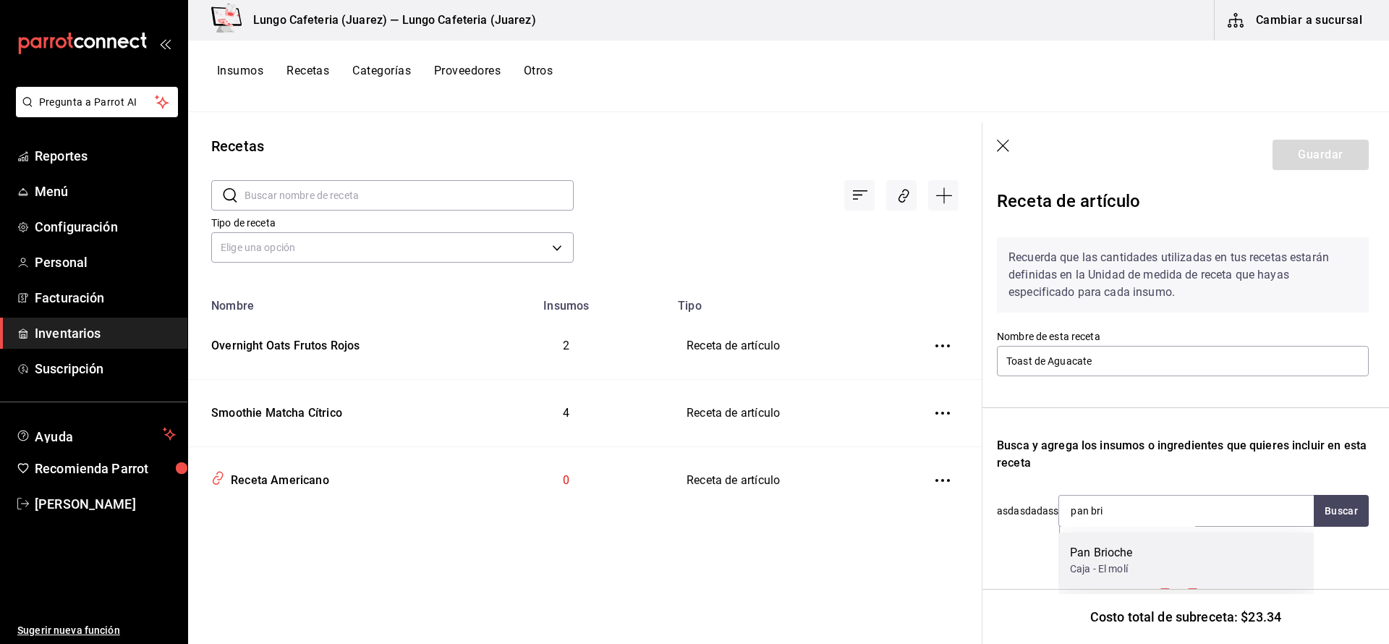
click at [1195, 561] on div "Pan Brioche Caja - El molí" at bounding box center [1186, 561] width 255 height 56
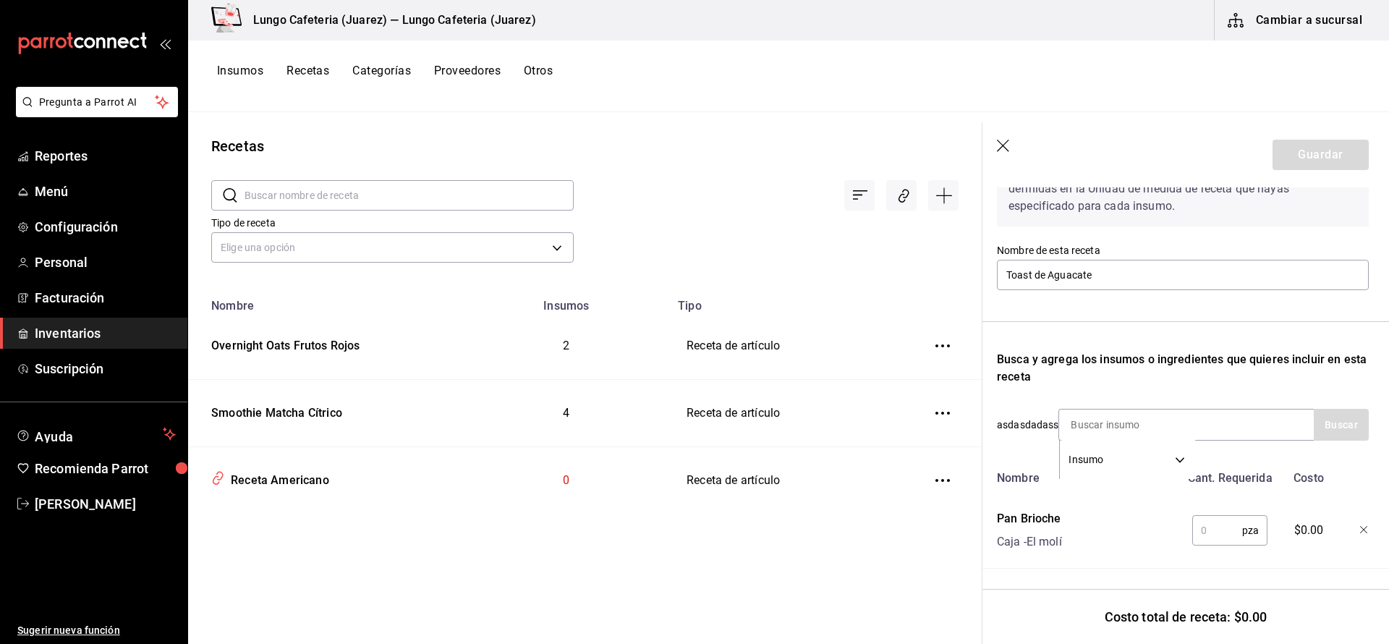
scroll to position [97, 3]
drag, startPoint x: 1218, startPoint y: 530, endPoint x: 1177, endPoint y: 535, distance: 40.8
click at [1218, 530] on input "text" at bounding box center [1218, 530] width 50 height 29
type input "1"
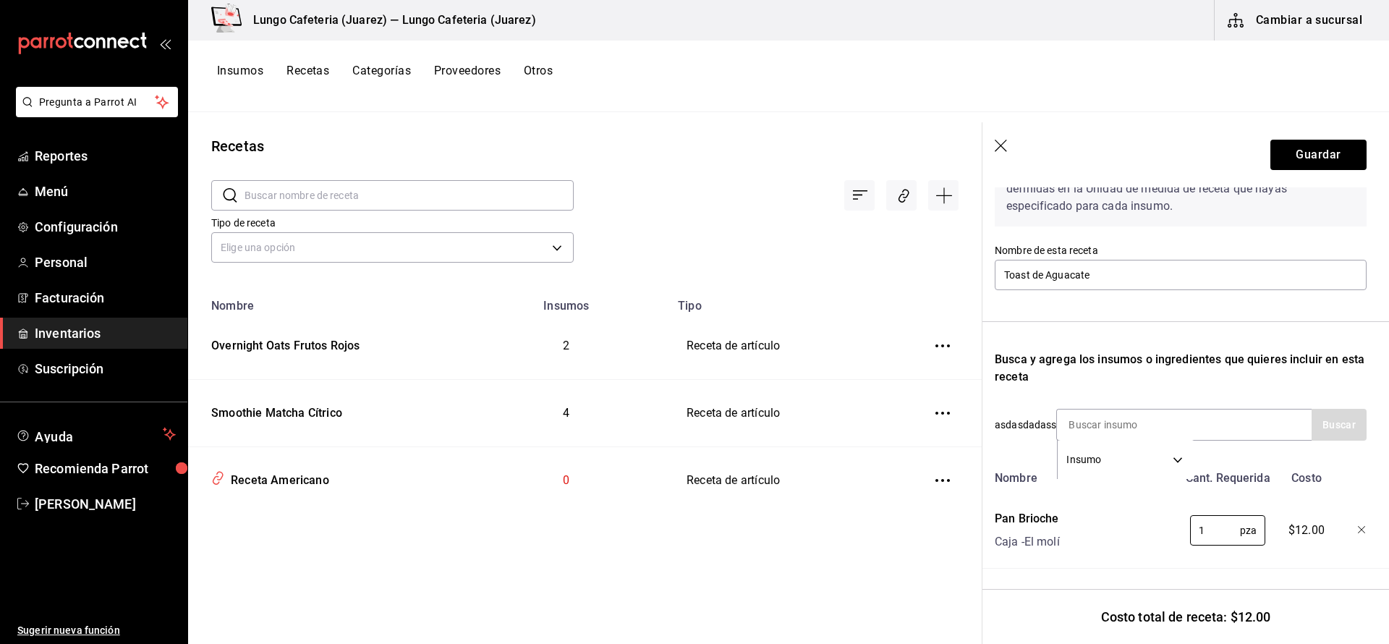
scroll to position [1, 0]
click at [1096, 559] on div "Nombre Cant. Requerida Costo Pan Brioche Caja - El molí 1 pza ​ $12.00" at bounding box center [1181, 516] width 372 height 105
click at [1114, 416] on input at bounding box center [1129, 425] width 145 height 30
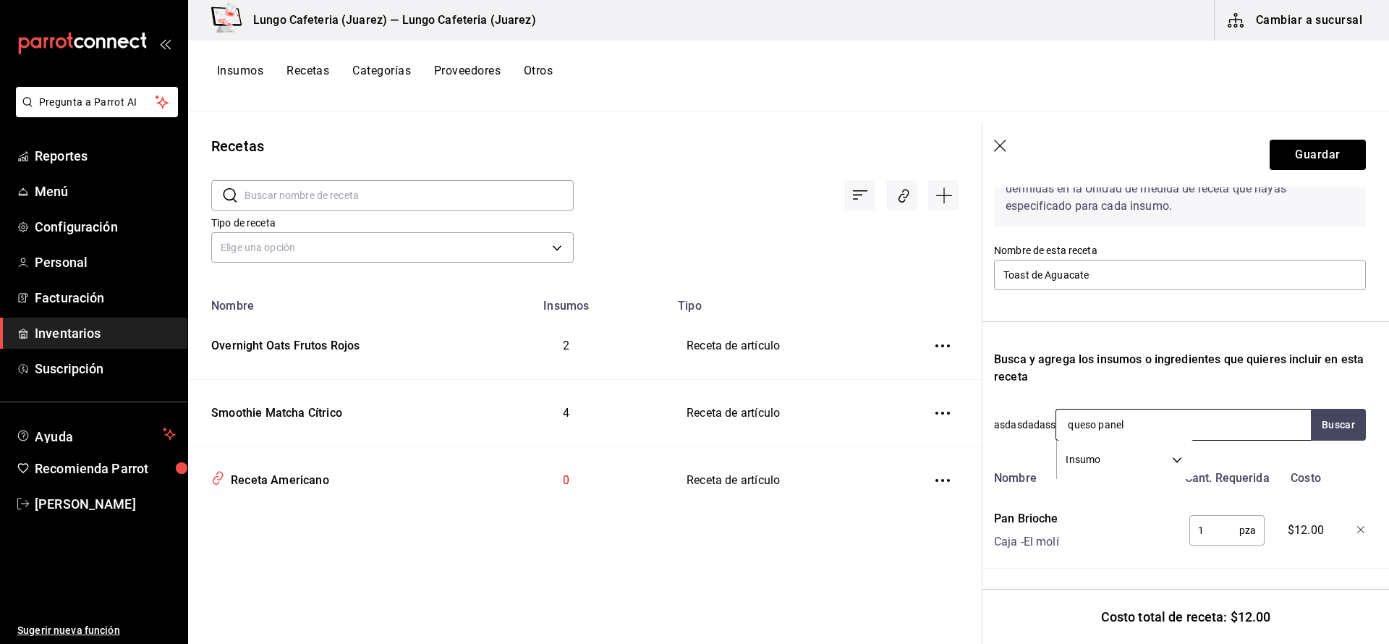
type input "queso panela"
click at [1161, 470] on div "Queso panela Paquete - Sam's" at bounding box center [1183, 474] width 255 height 56
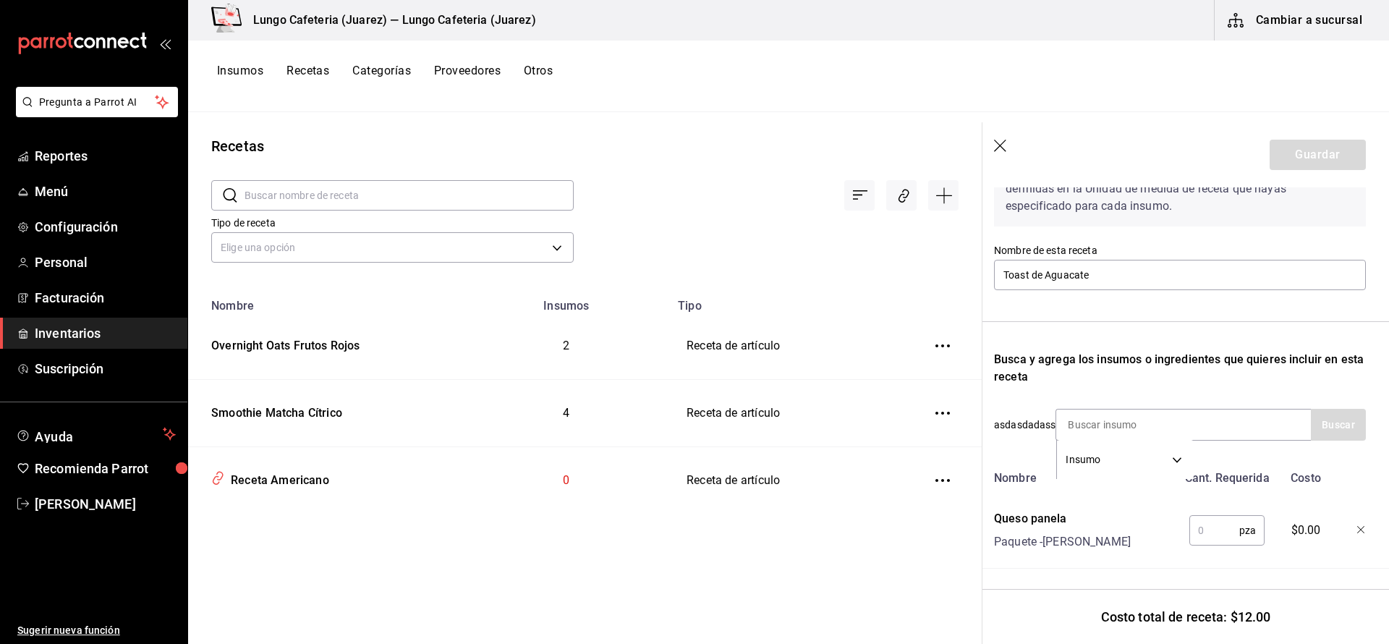
click at [1201, 520] on input "text" at bounding box center [1215, 530] width 50 height 29
type input "4"
type input "1"
type input "4"
click at [923, 556] on div "Recetas ​ ​ Tipo de receta Elige una opción default Nombre Insumos Tipo Overnig…" at bounding box center [585, 373] width 794 height 522
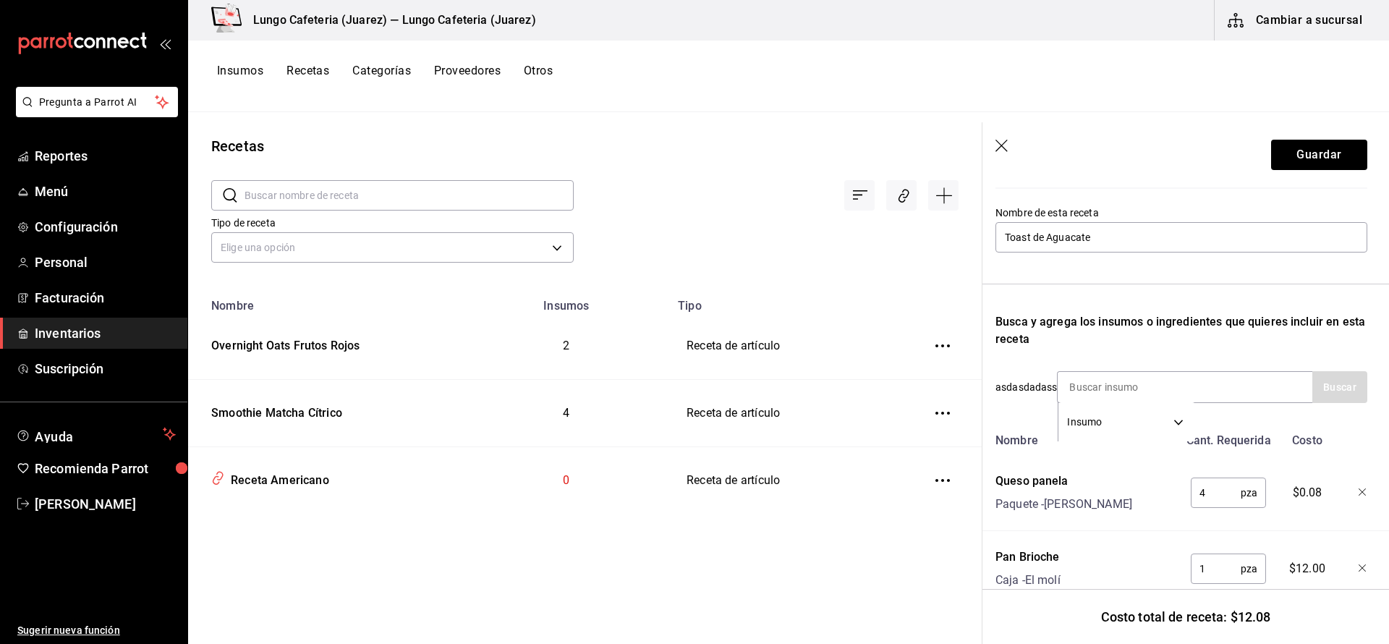
scroll to position [130, 4]
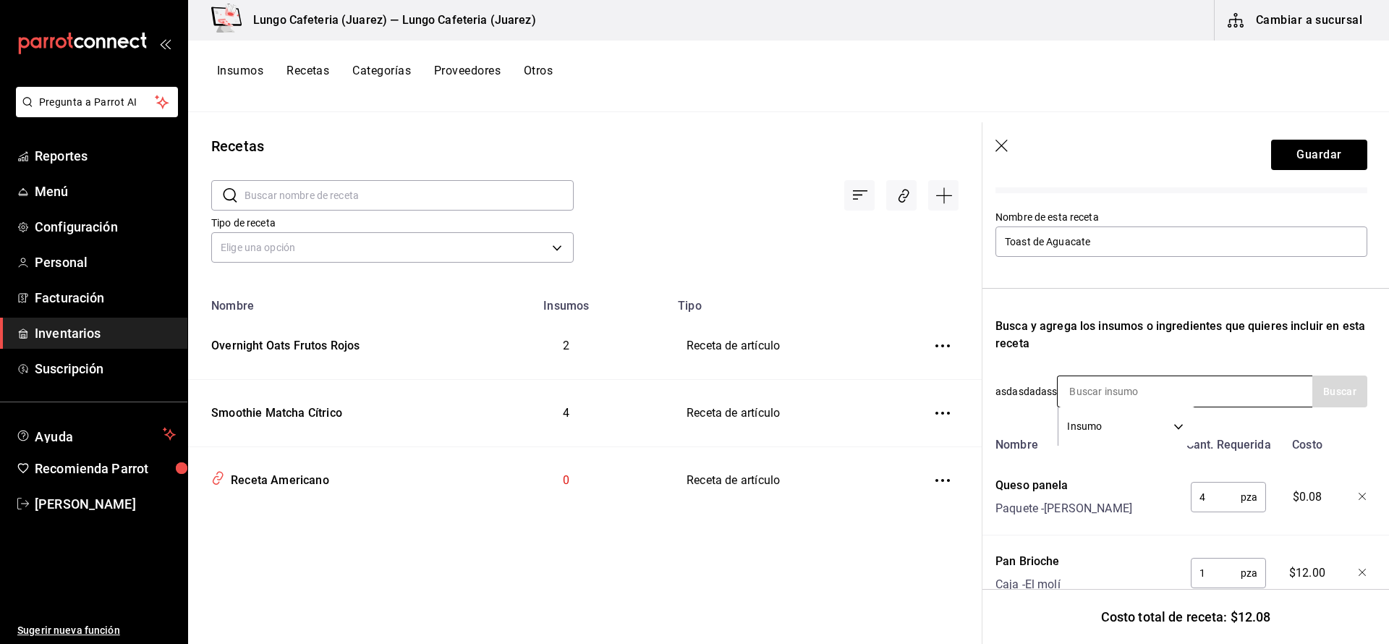
click at [1114, 390] on input at bounding box center [1130, 391] width 145 height 30
type input "t"
type input "Tomate ch"
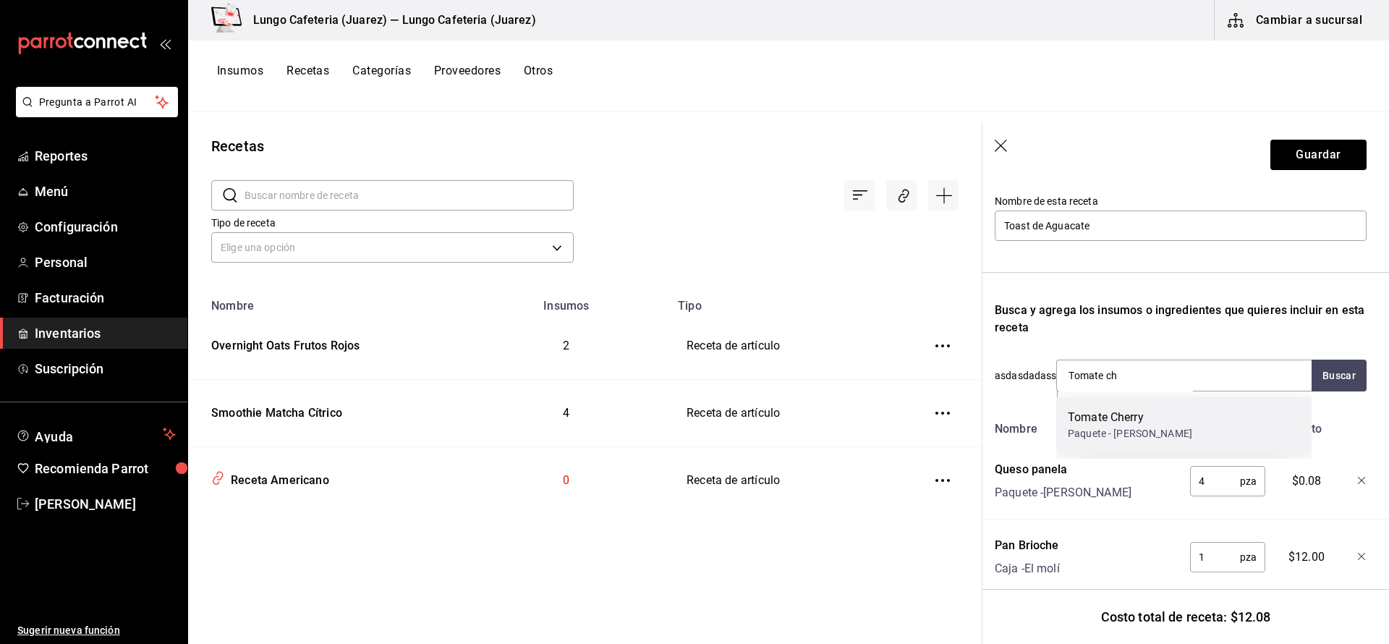
click at [1100, 428] on div "Paquete - [PERSON_NAME]" at bounding box center [1130, 433] width 124 height 15
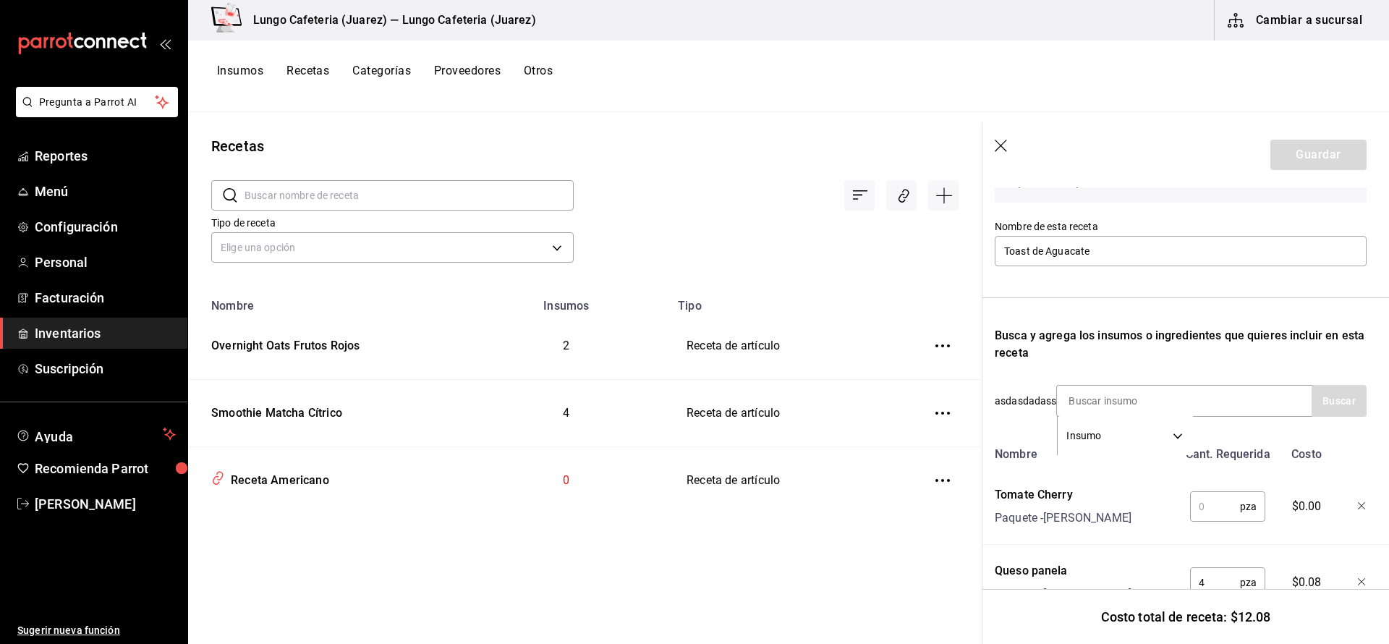
click at [1217, 511] on input "text" at bounding box center [1215, 506] width 50 height 29
type input "8"
drag, startPoint x: 1198, startPoint y: 527, endPoint x: 1264, endPoint y: 581, distance: 85.9
click at [1198, 527] on div "8 pza ​" at bounding box center [1225, 504] width 95 height 46
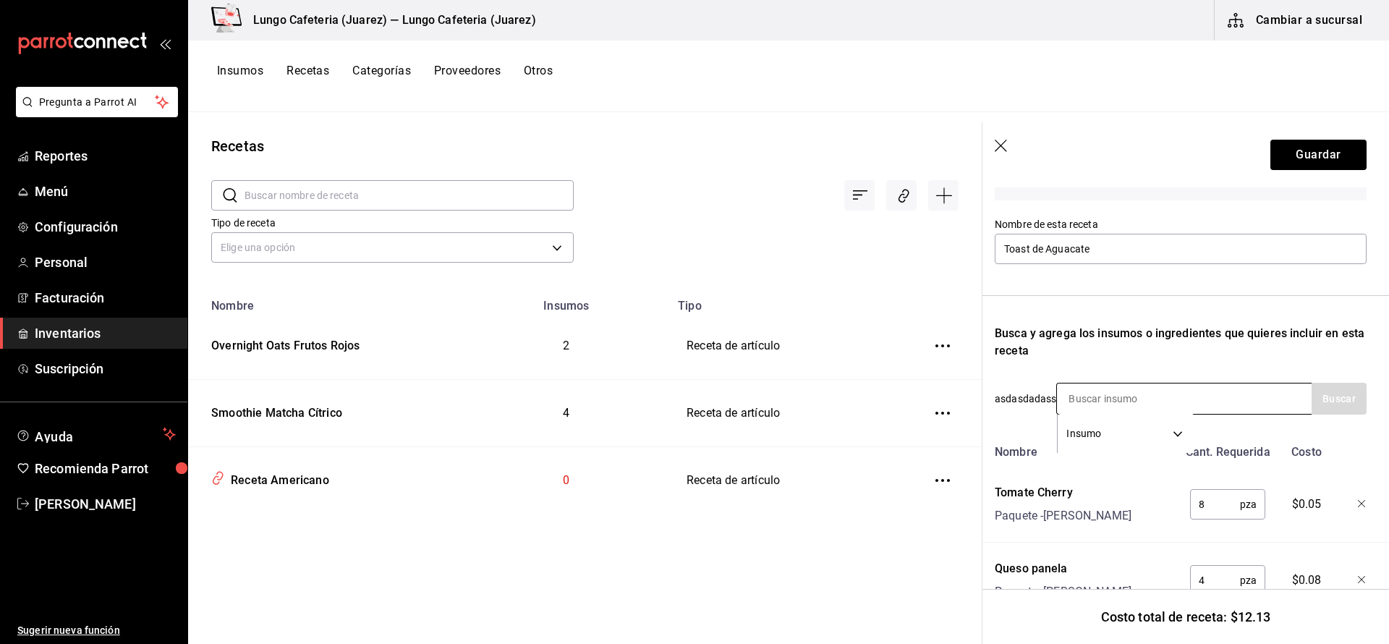
click at [1175, 405] on input at bounding box center [1129, 399] width 145 height 30
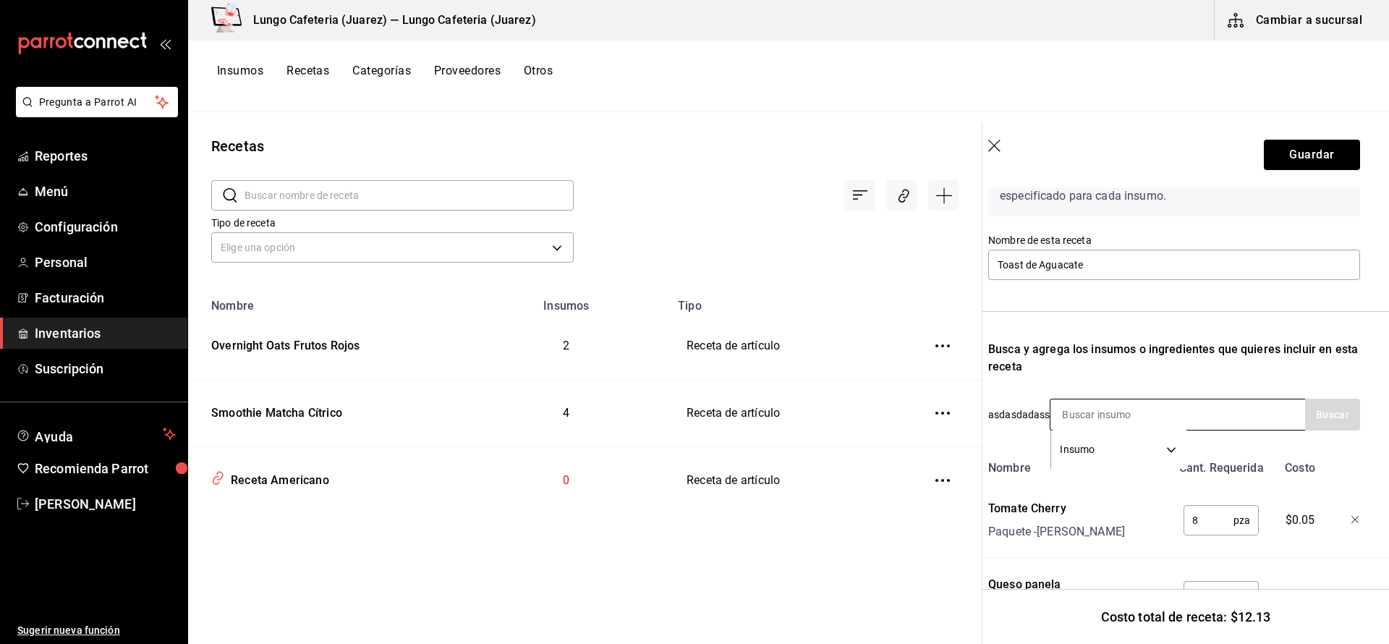
scroll to position [106, 12]
type input "a"
type input "Aguacate"
click at [1173, 470] on div "Aguacate Hass Bolsa - Frutandina" at bounding box center [1177, 465] width 255 height 56
click at [1208, 528] on input "text" at bounding box center [1209, 521] width 50 height 29
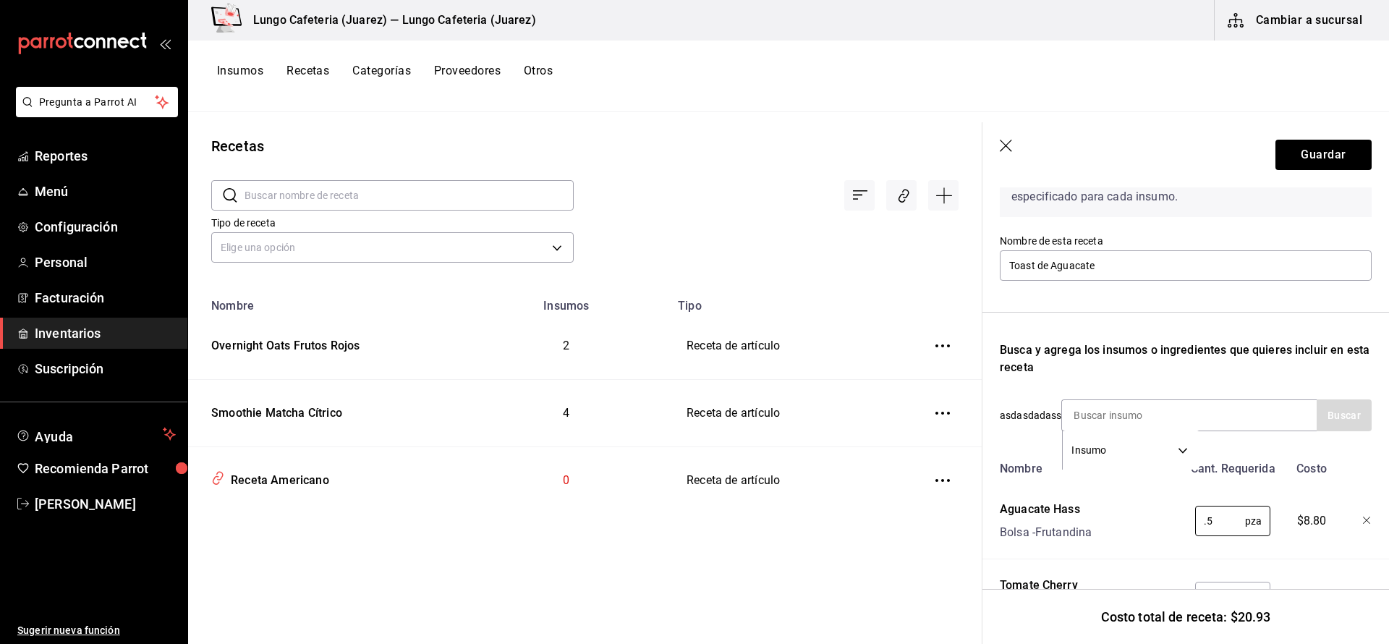
scroll to position [106, 0]
type input "0.5"
drag, startPoint x: 1157, startPoint y: 525, endPoint x: 1203, endPoint y: 496, distance: 54.6
click at [1157, 525] on div "Aguacate Hass Bolsa - Frutandina" at bounding box center [1088, 518] width 189 height 46
click at [1120, 422] on input at bounding box center [1134, 415] width 145 height 30
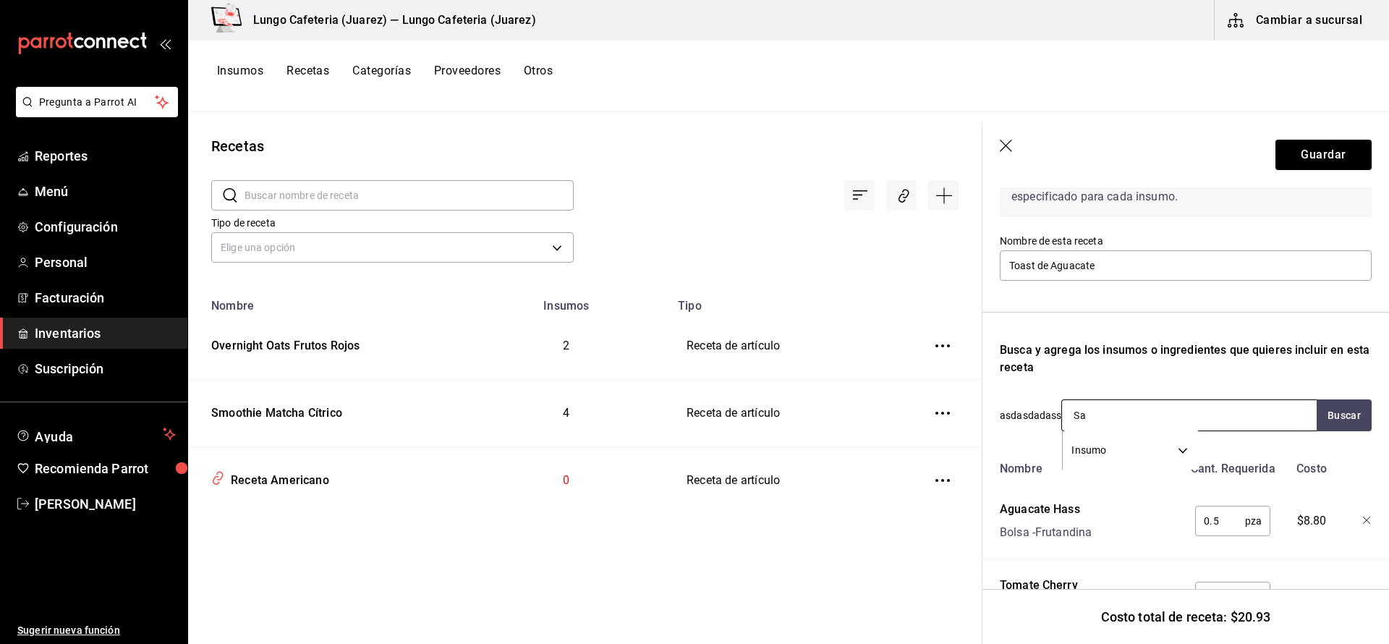
type input "Sal"
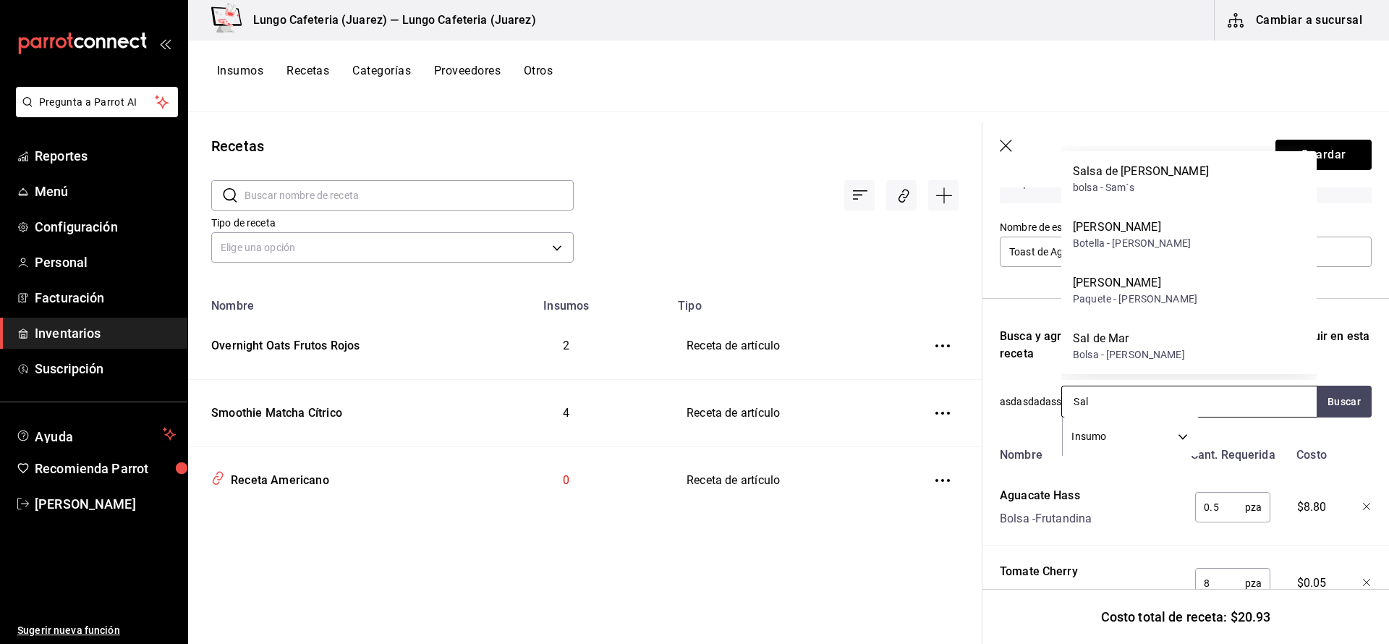
scroll to position [126, 0]
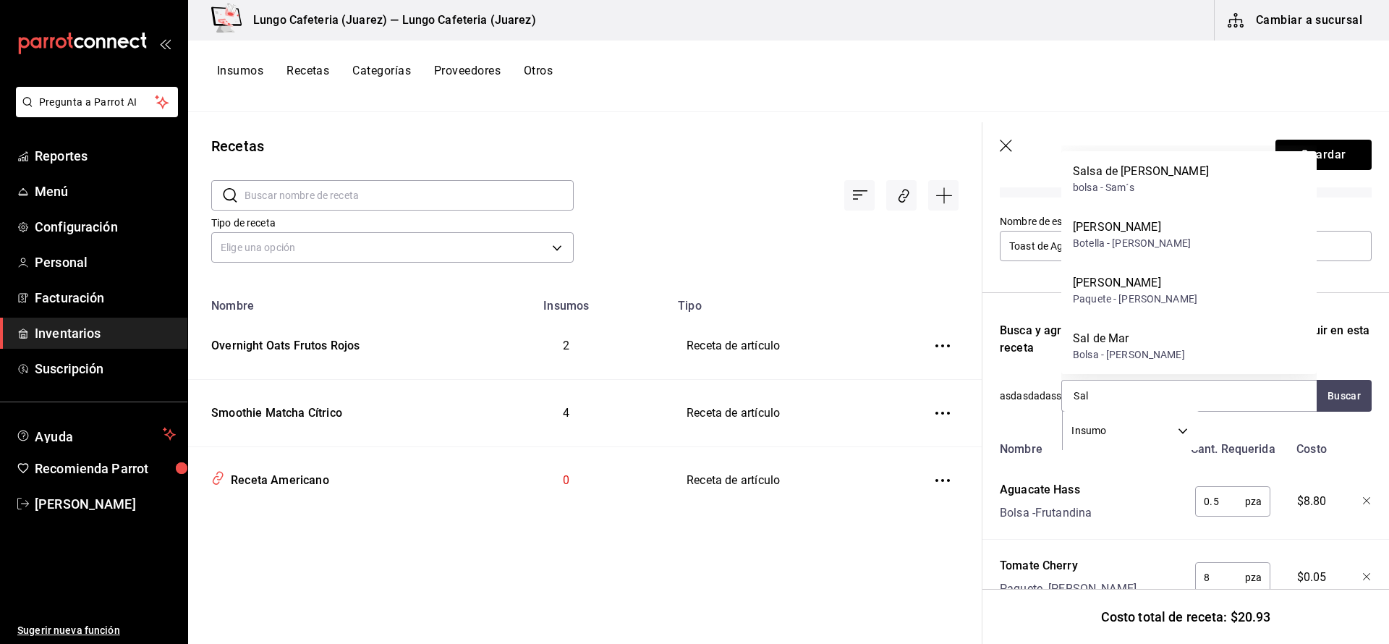
click at [1128, 339] on div "Sal de Mar" at bounding box center [1129, 338] width 112 height 17
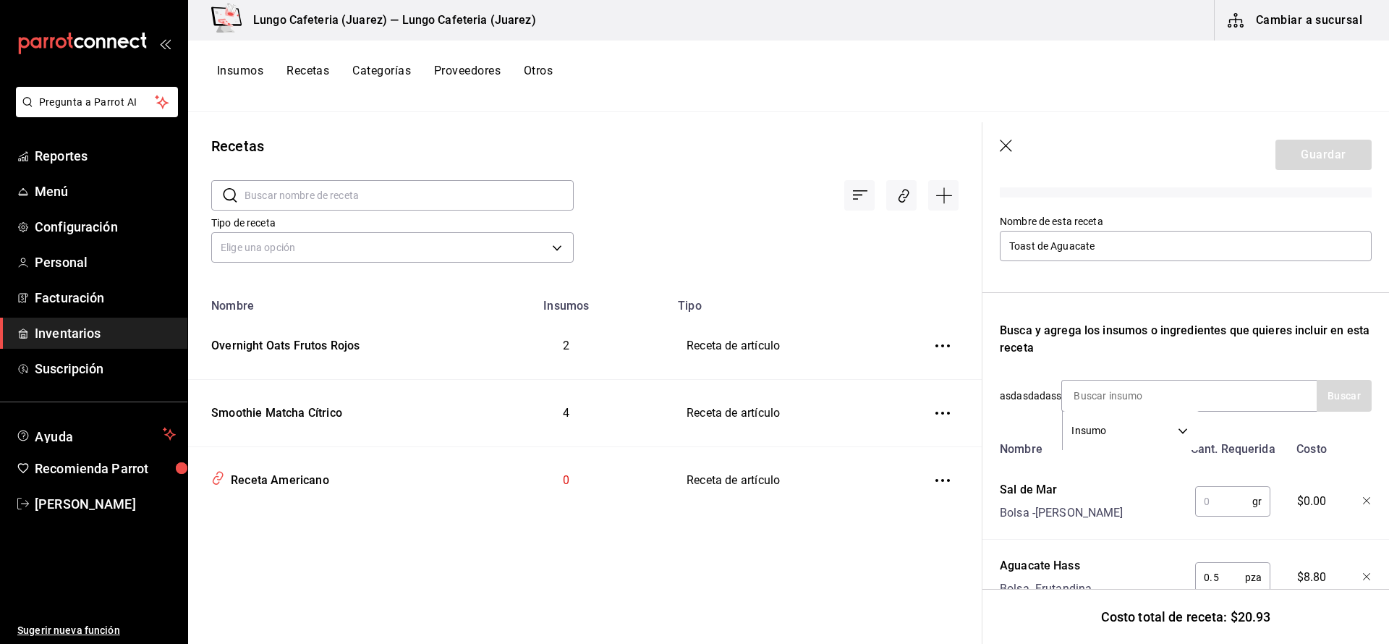
click at [1222, 502] on input "text" at bounding box center [1223, 501] width 57 height 29
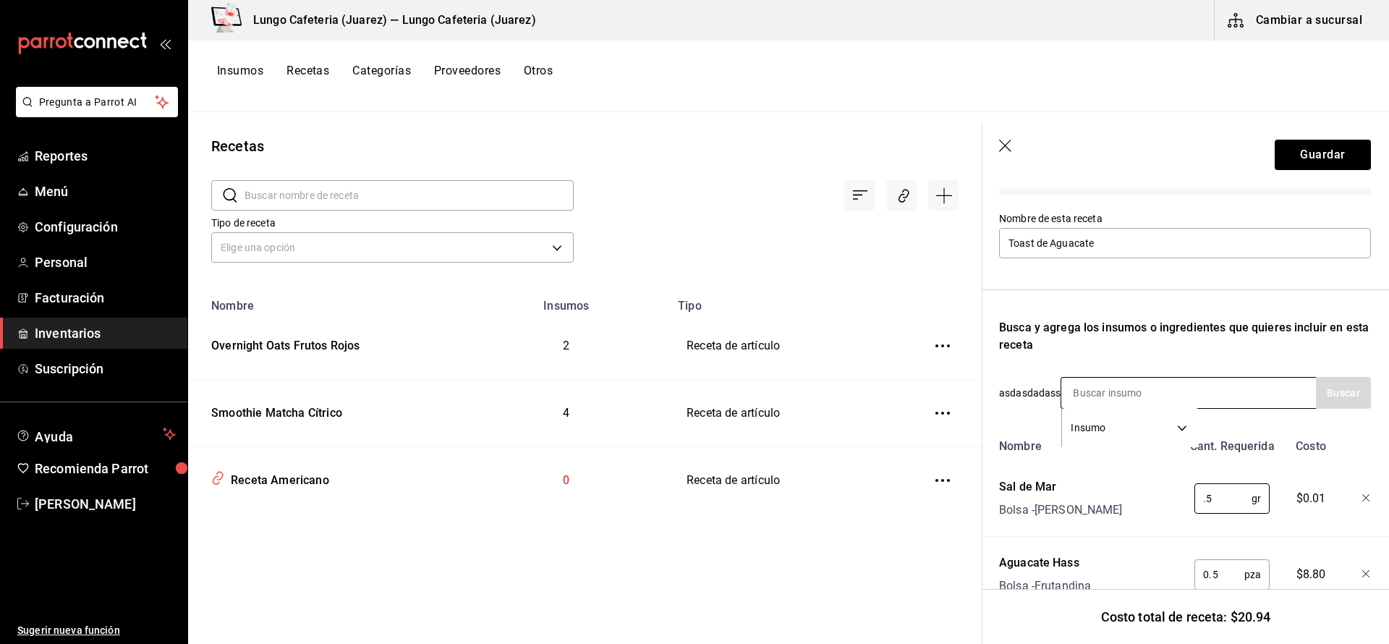
type input "0.5"
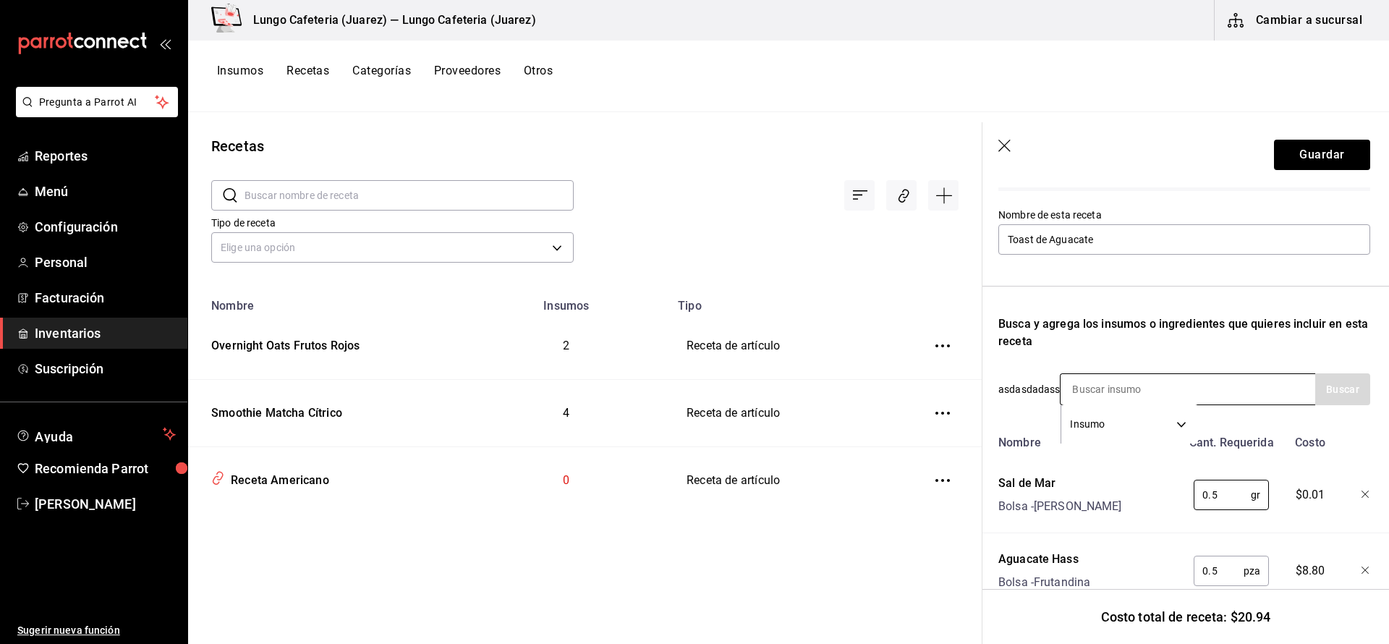
click at [1159, 384] on input at bounding box center [1133, 389] width 145 height 30
type input "p"
type input "pimie"
click at [1141, 429] on div "Pimienta Negra" at bounding box center [1112, 431] width 80 height 17
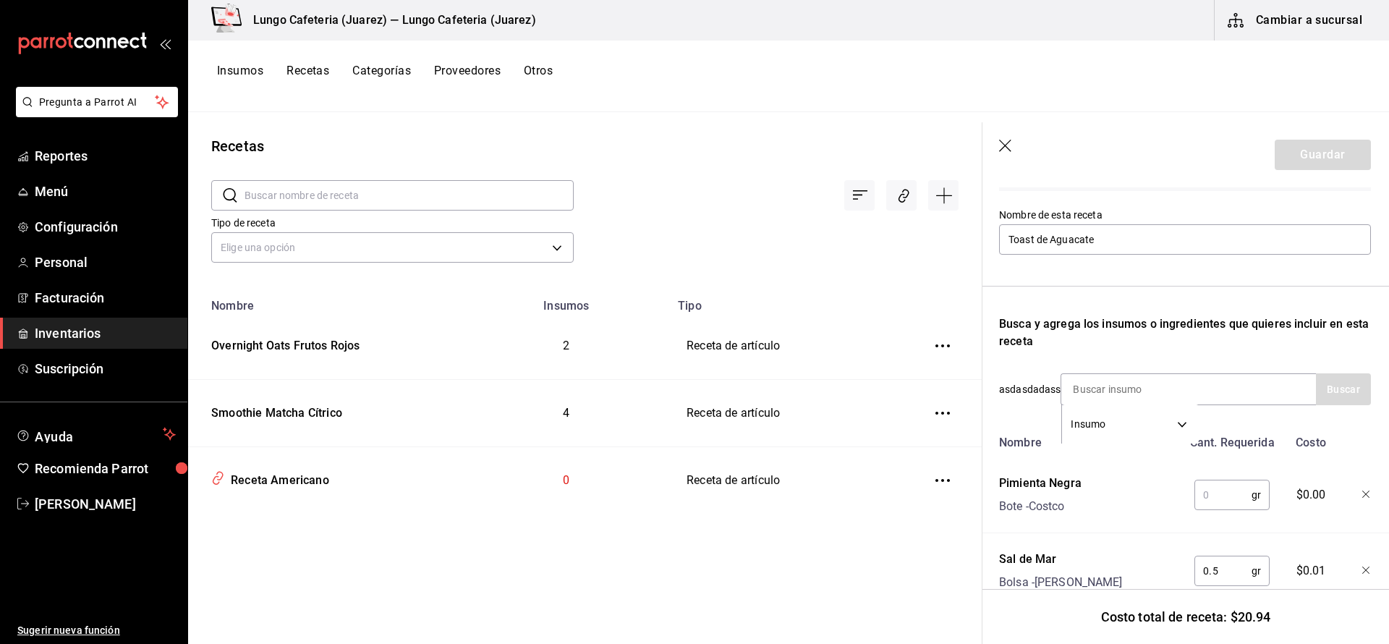
click at [1190, 498] on div "gr ​" at bounding box center [1229, 492] width 95 height 46
click at [1202, 496] on input "text" at bounding box center [1223, 495] width 57 height 29
type input "0.5"
click at [1138, 381] on input at bounding box center [1134, 389] width 145 height 30
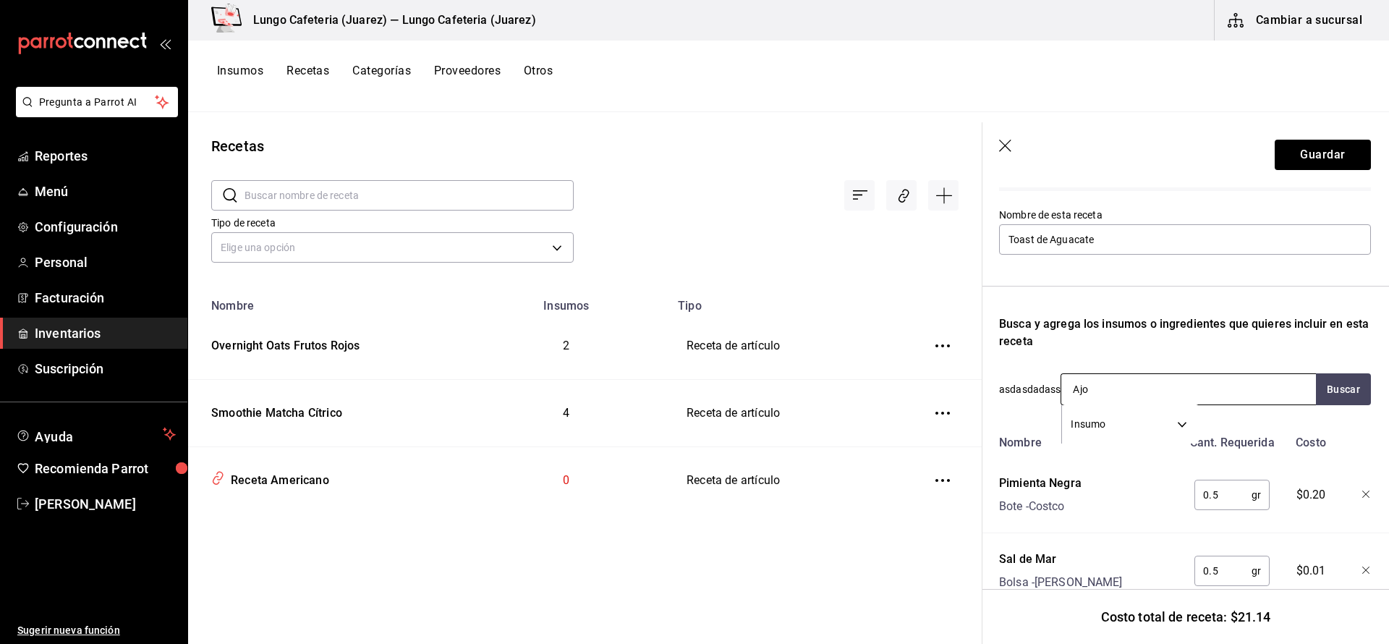
type input "Ajon"
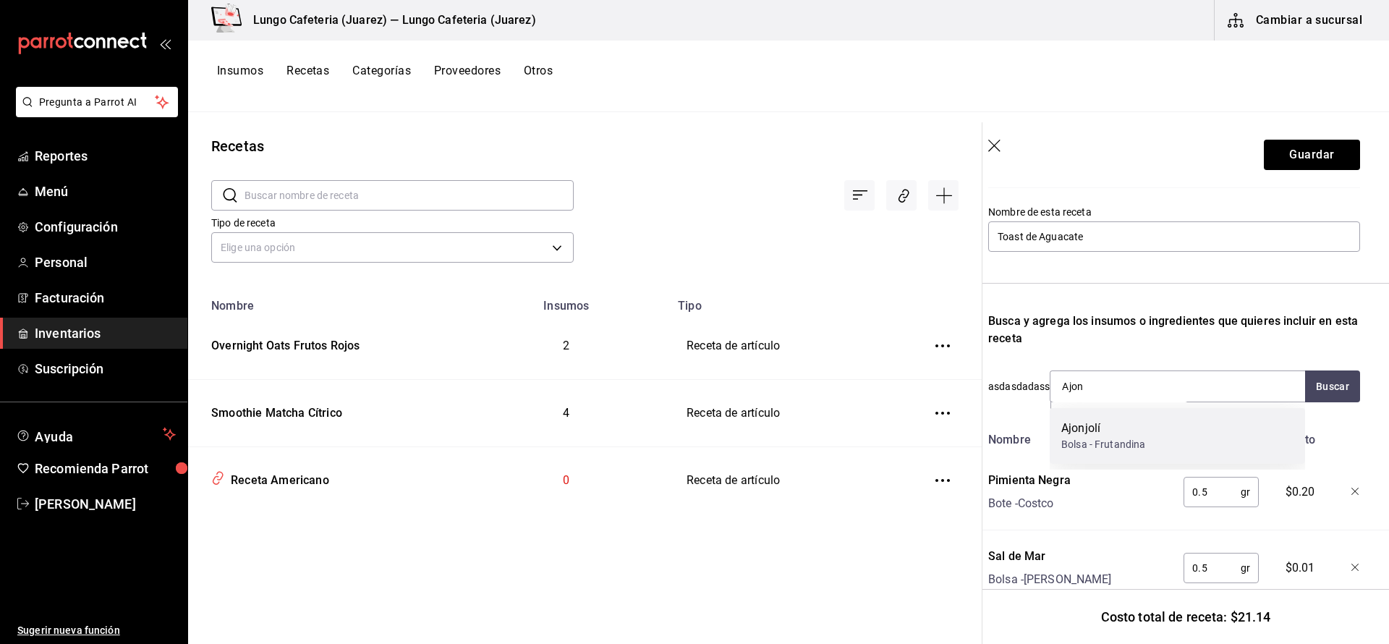
click at [1130, 431] on div "Ajonjolí" at bounding box center [1104, 428] width 84 height 17
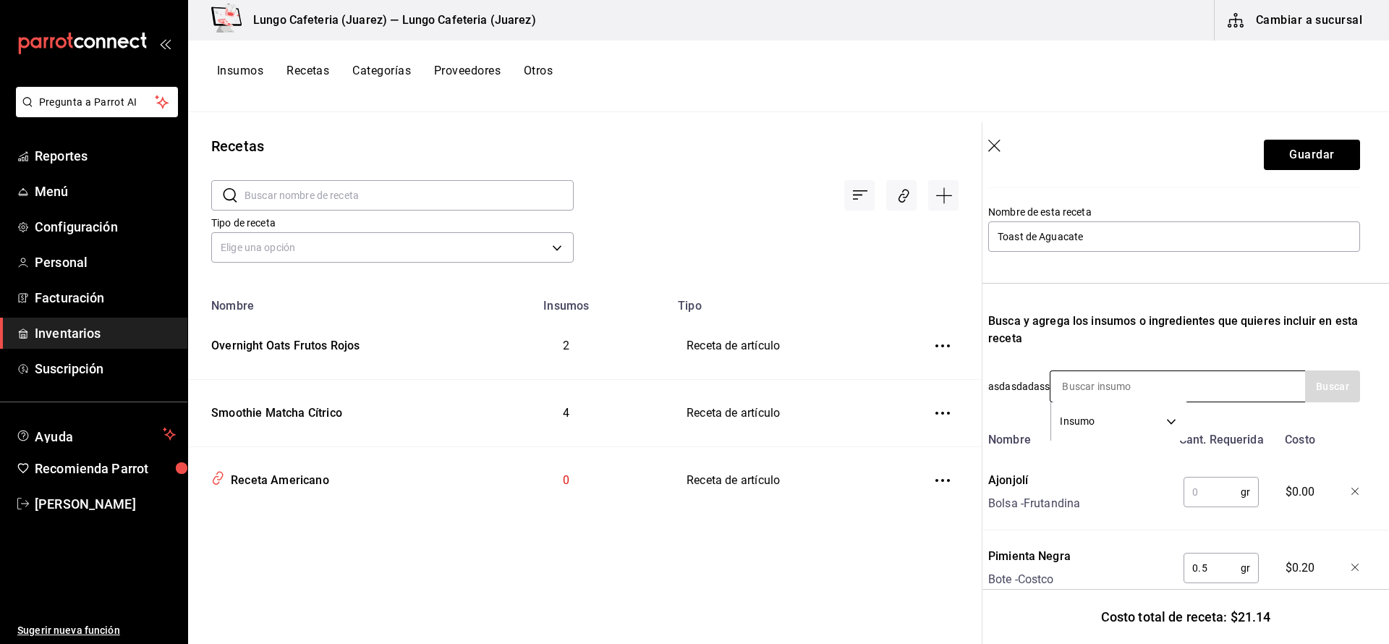
scroll to position [137, 12]
click at [1211, 494] on input "text" at bounding box center [1212, 490] width 57 height 29
type input "2"
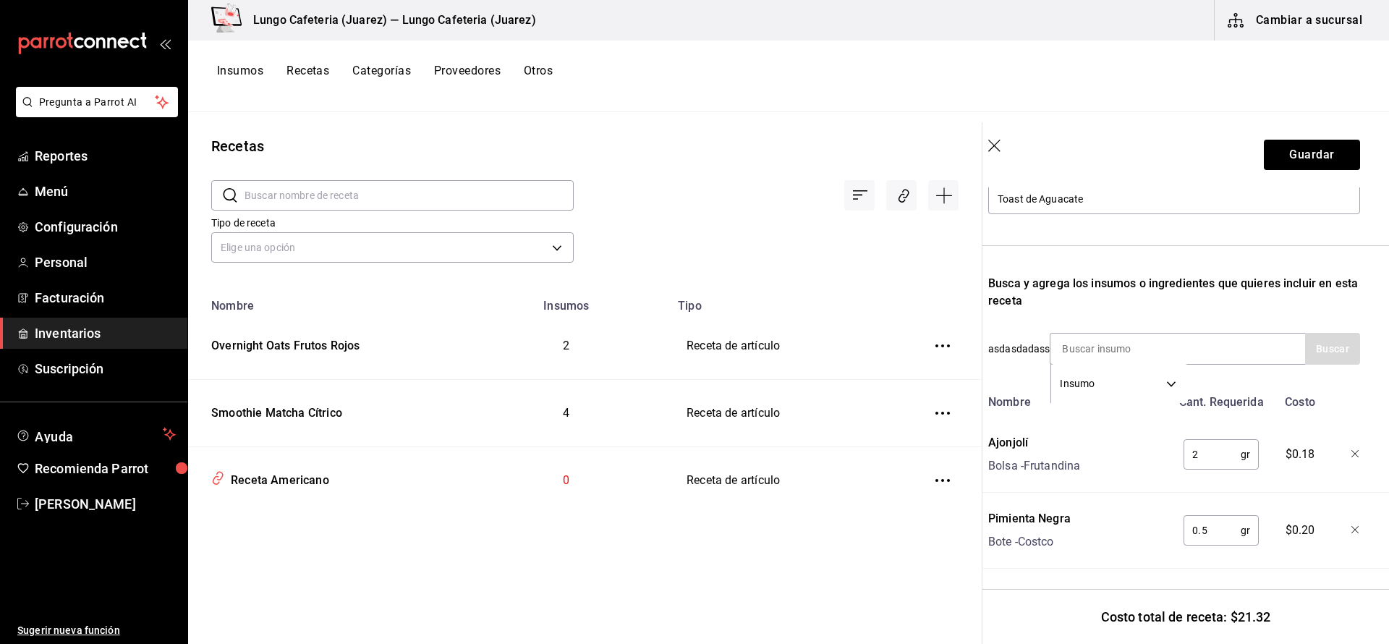
scroll to position [194, 12]
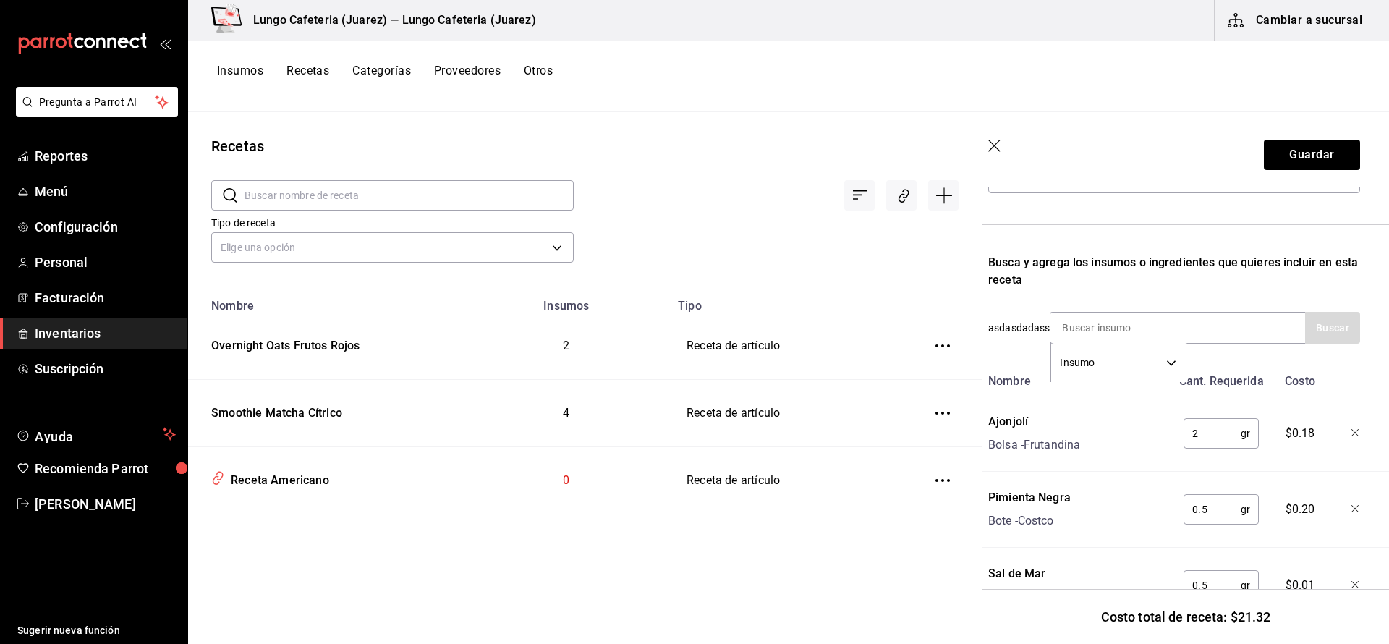
click at [927, 559] on div "Recetas ​ ​ Tipo de receta Elige una opción default Nombre Insumos Tipo Overnig…" at bounding box center [585, 373] width 794 height 522
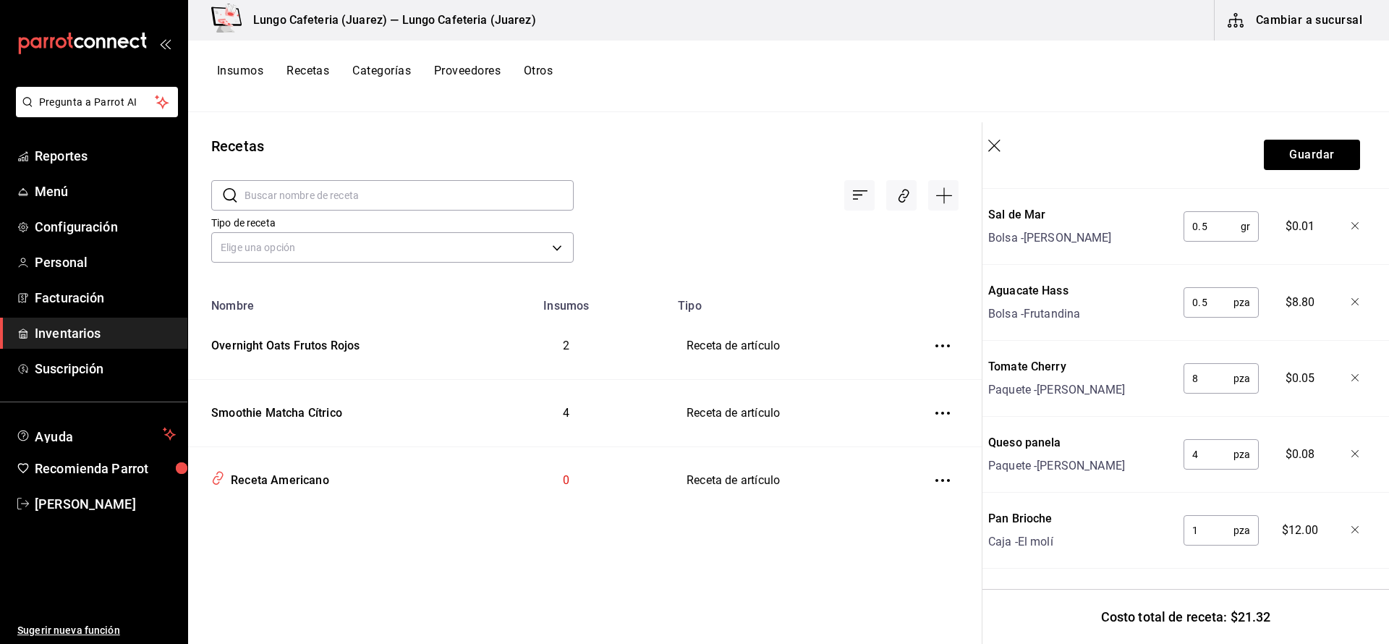
scroll to position [0, 0]
click at [1286, 143] on button "Guardar" at bounding box center [1312, 155] width 96 height 30
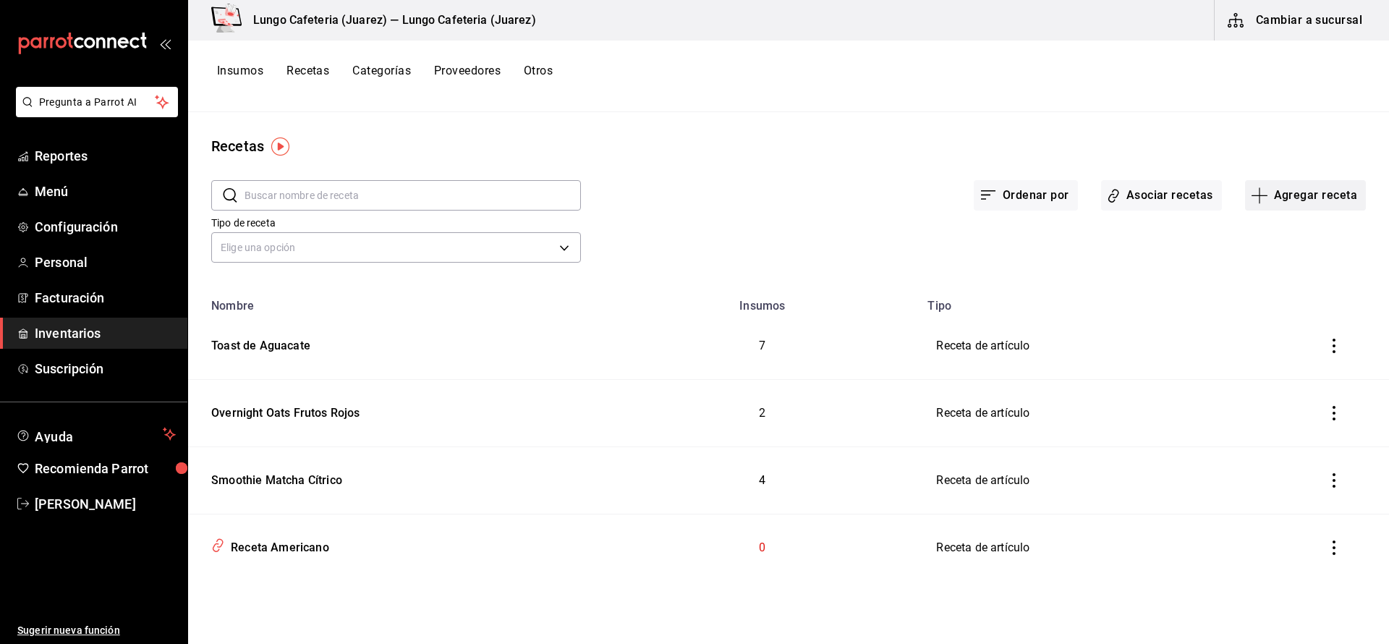
click at [1266, 191] on icon "button" at bounding box center [1259, 195] width 17 height 17
click at [1263, 267] on span "Subreceta" at bounding box center [1306, 273] width 122 height 15
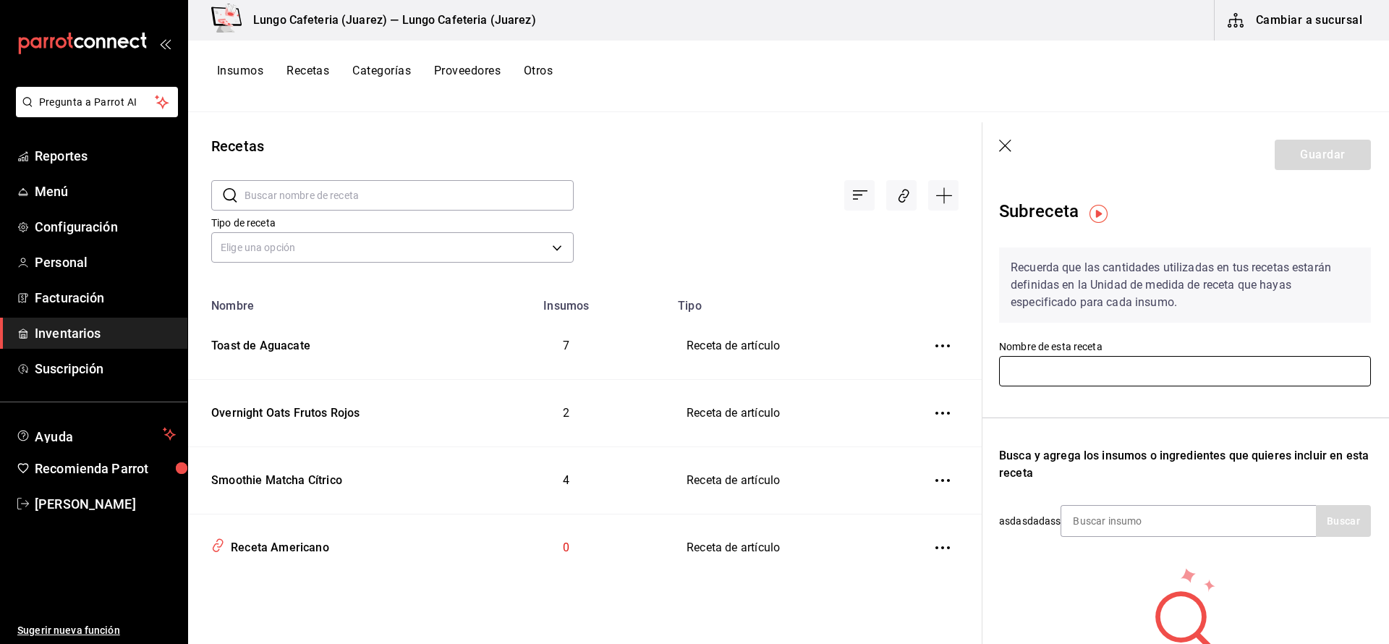
scroll to position [2, 1]
type input "Vinagreta"
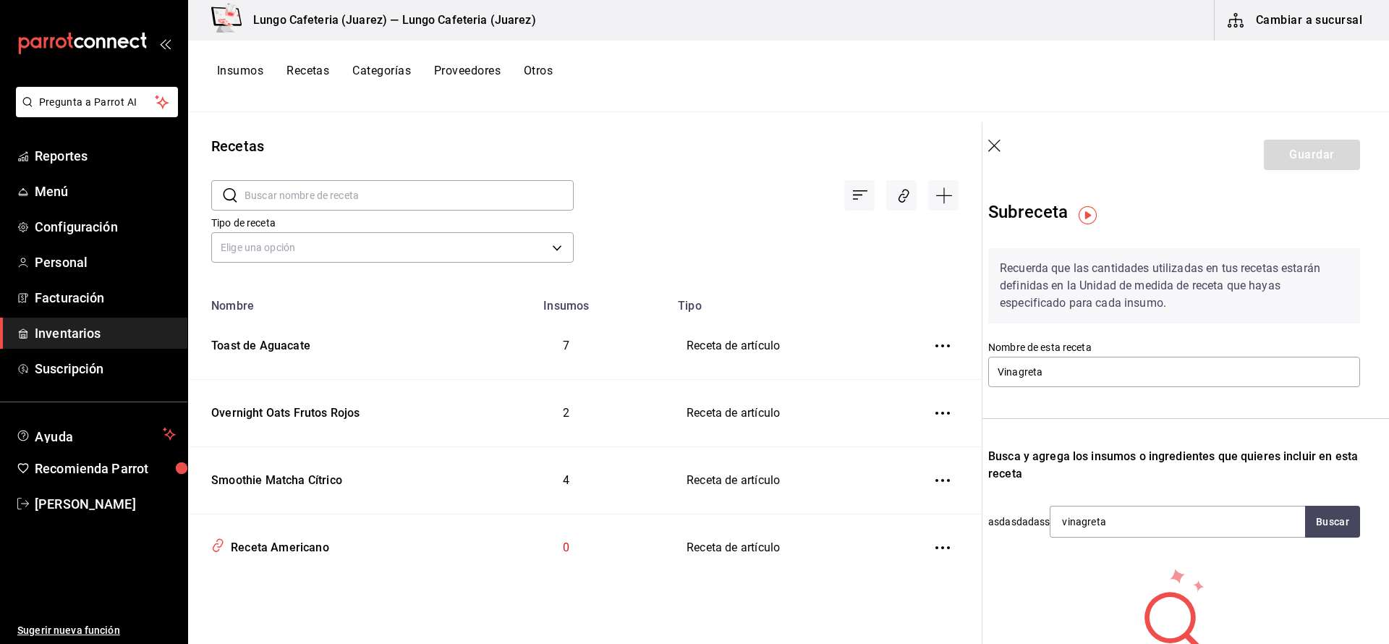
scroll to position [0, 0]
type input "vinagreta"
click at [1067, 373] on input "Vinagreta" at bounding box center [1175, 372] width 372 height 30
click at [1143, 529] on input "vinagreta" at bounding box center [1123, 522] width 145 height 30
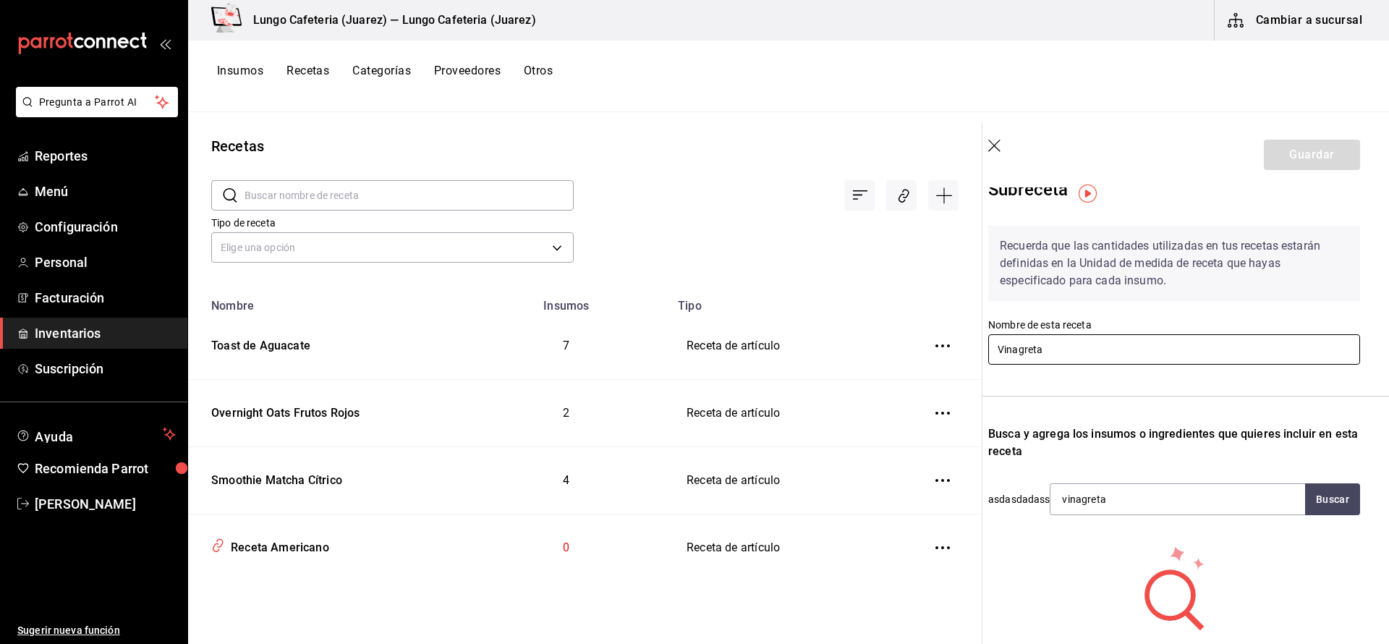
click at [1080, 345] on input "Vinagreta" at bounding box center [1175, 349] width 372 height 30
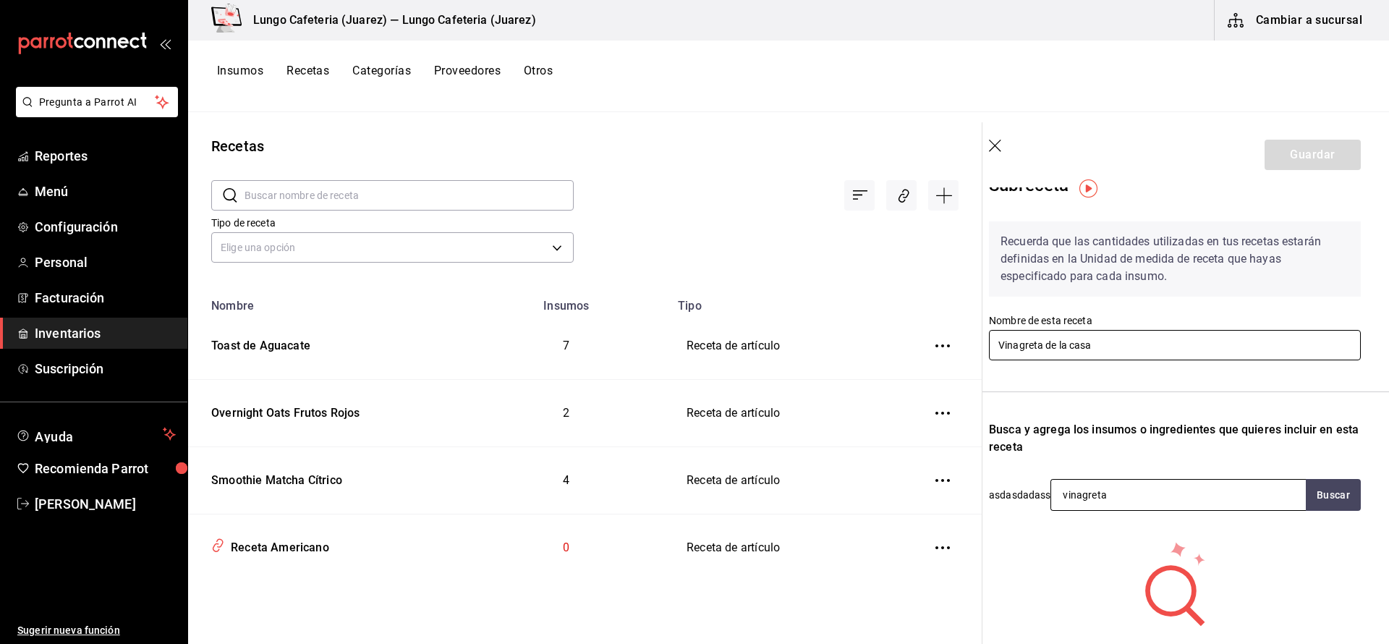
type input "Vinagreta de la casa"
click at [1117, 500] on input "vinagreta" at bounding box center [1123, 495] width 145 height 30
click at [1117, 501] on input "vinagreta" at bounding box center [1123, 495] width 145 height 30
type input "Vinagre"
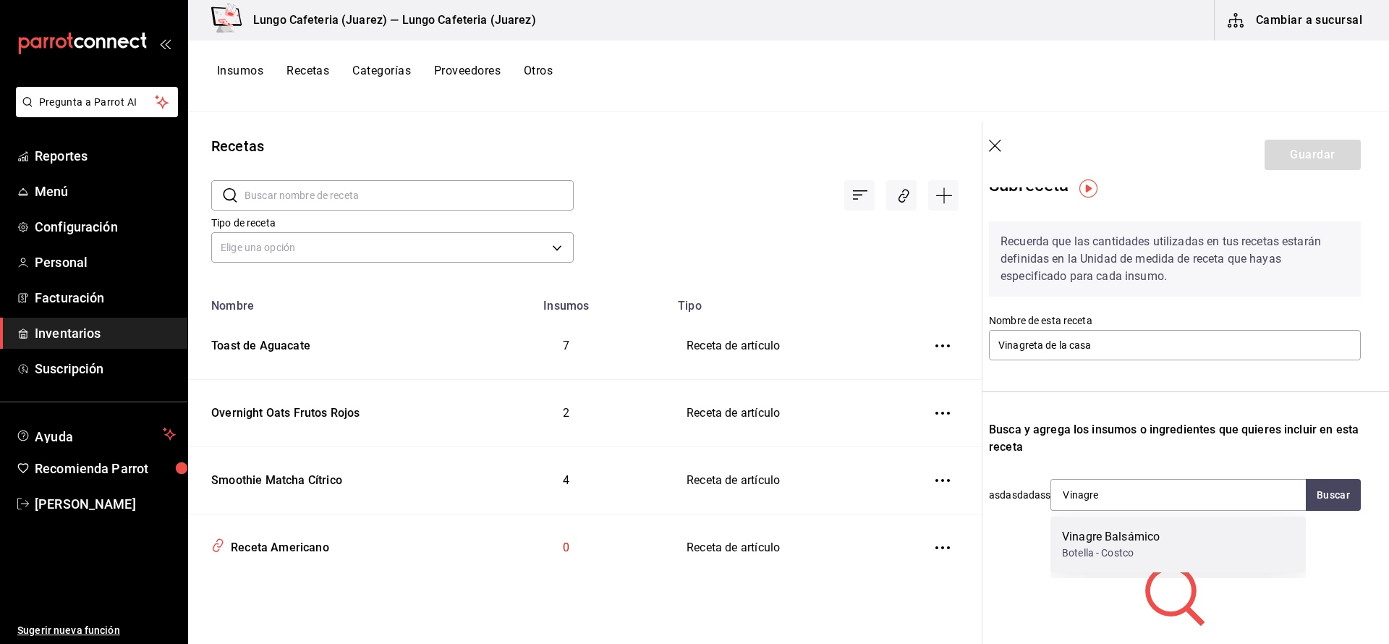
click at [1119, 542] on div "Vinagre Balsámico" at bounding box center [1111, 536] width 98 height 17
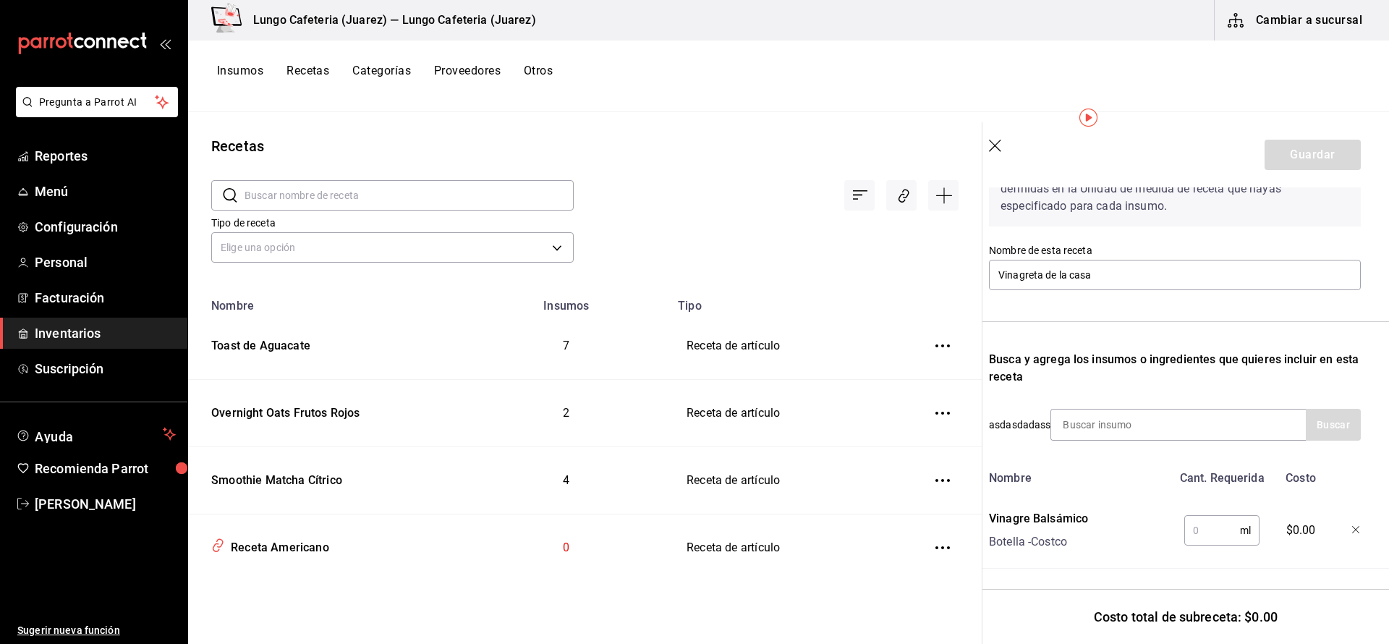
scroll to position [97, 11]
click at [1193, 531] on input "text" at bounding box center [1213, 530] width 56 height 29
type input "250"
click at [1153, 433] on input at bounding box center [1123, 425] width 145 height 30
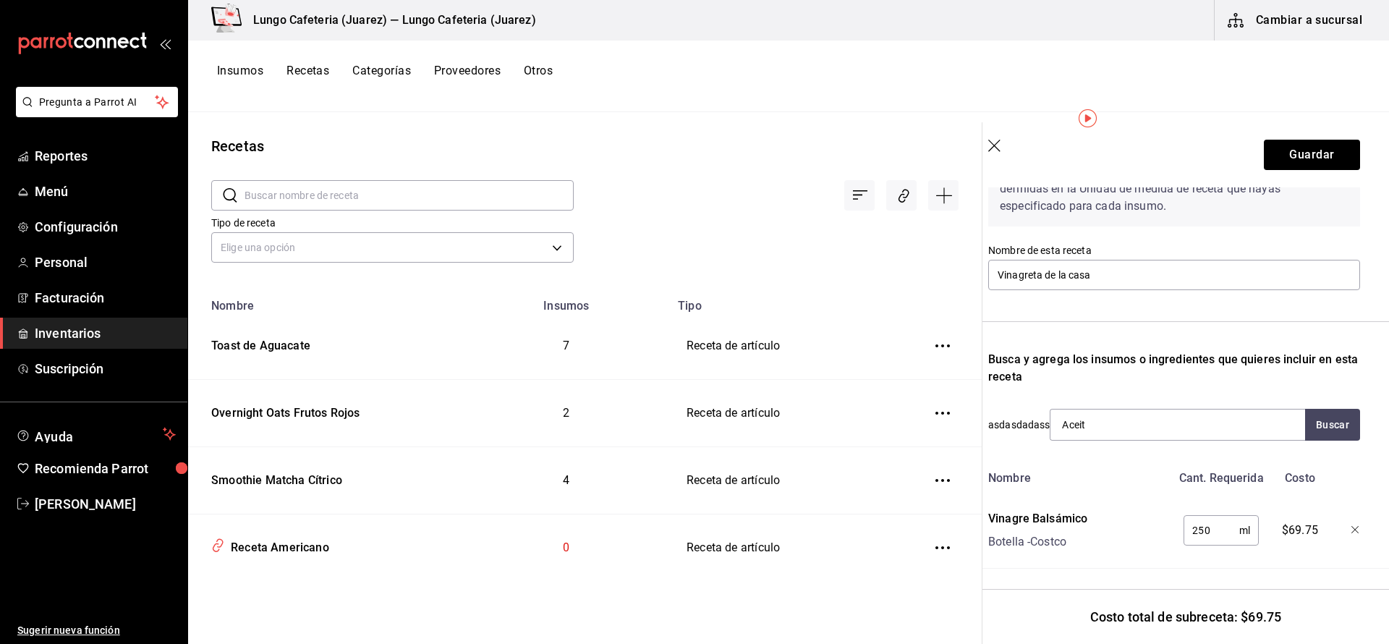
type input "Aceite"
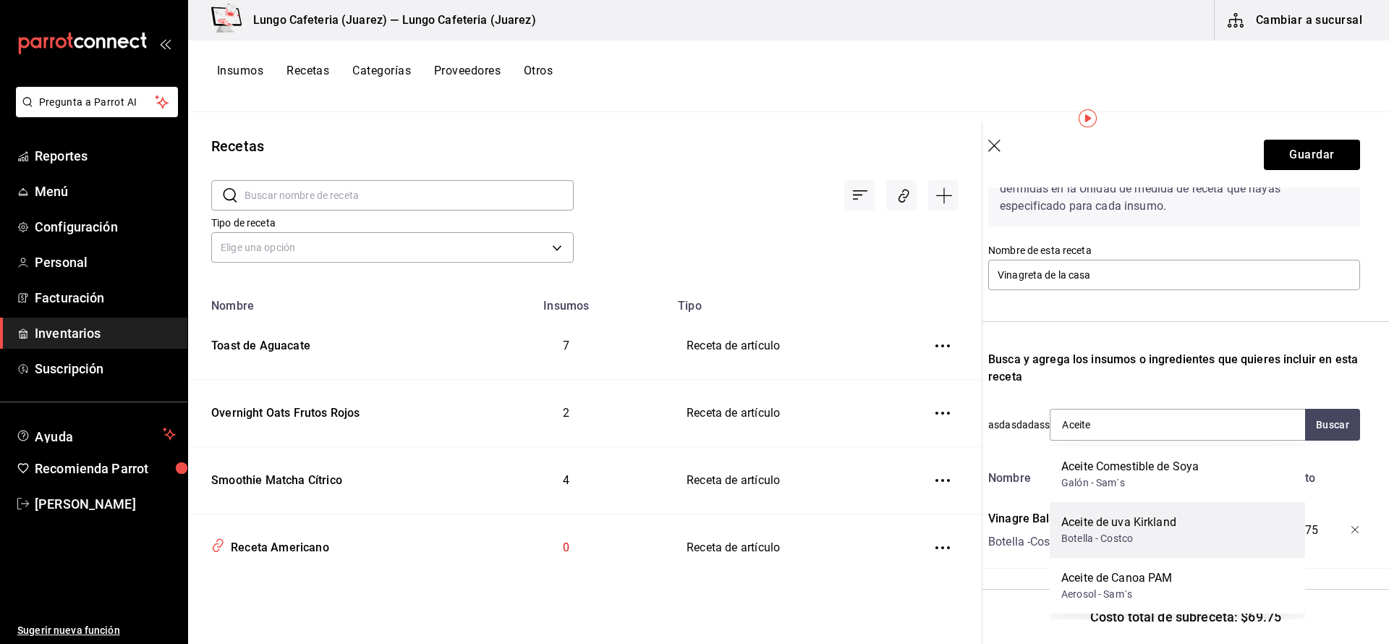
click at [1158, 520] on div "Aceite de uva Kirkland" at bounding box center [1119, 522] width 115 height 17
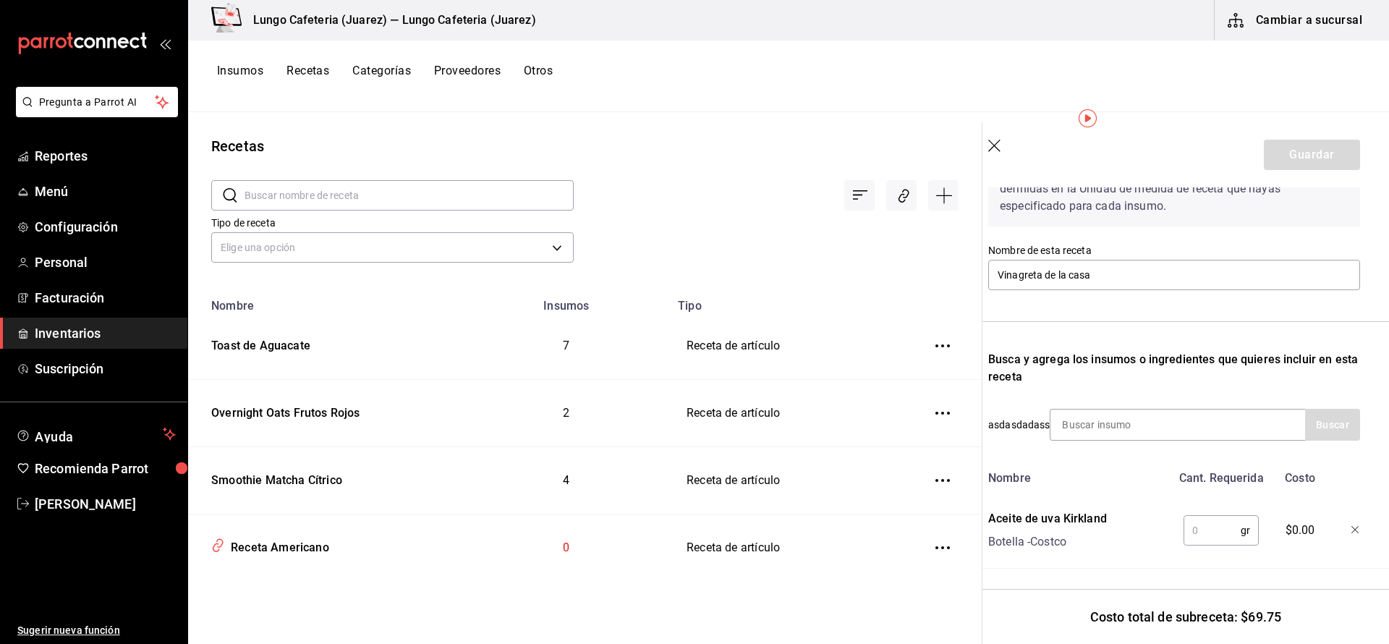
click at [1206, 528] on input "text" at bounding box center [1212, 530] width 57 height 29
type input "750"
click at [1097, 421] on input at bounding box center [1123, 425] width 145 height 30
type input "M"
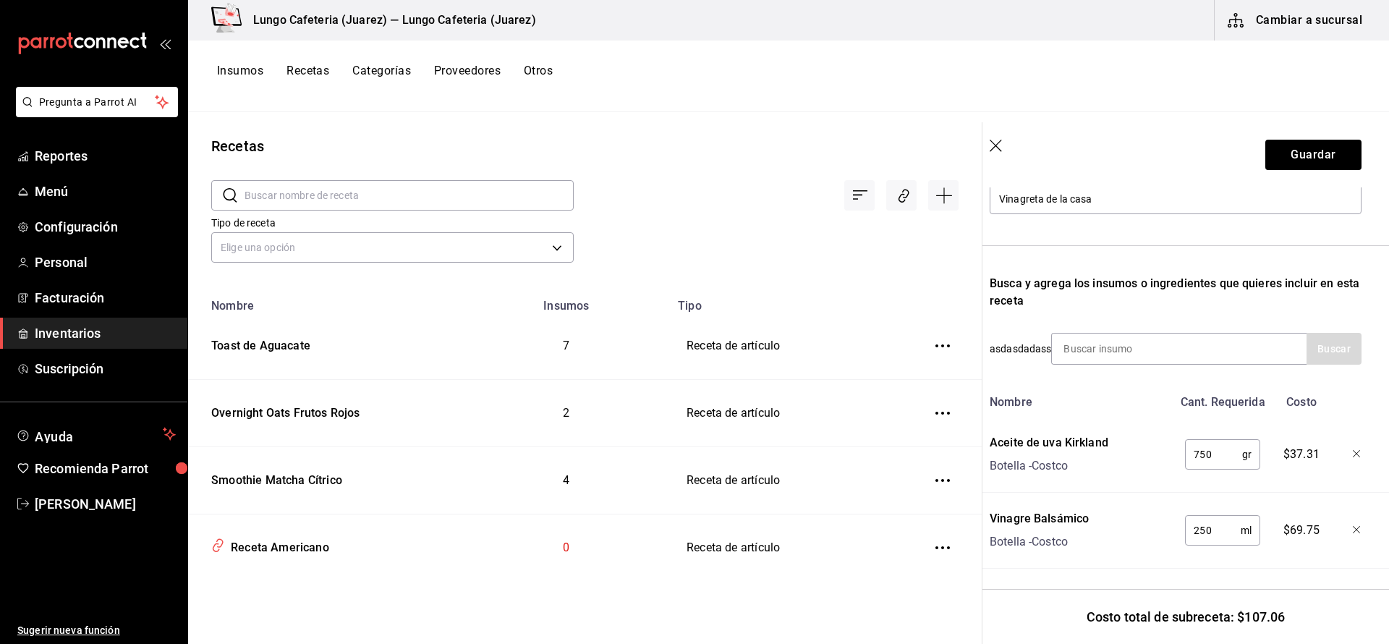
scroll to position [168, 10]
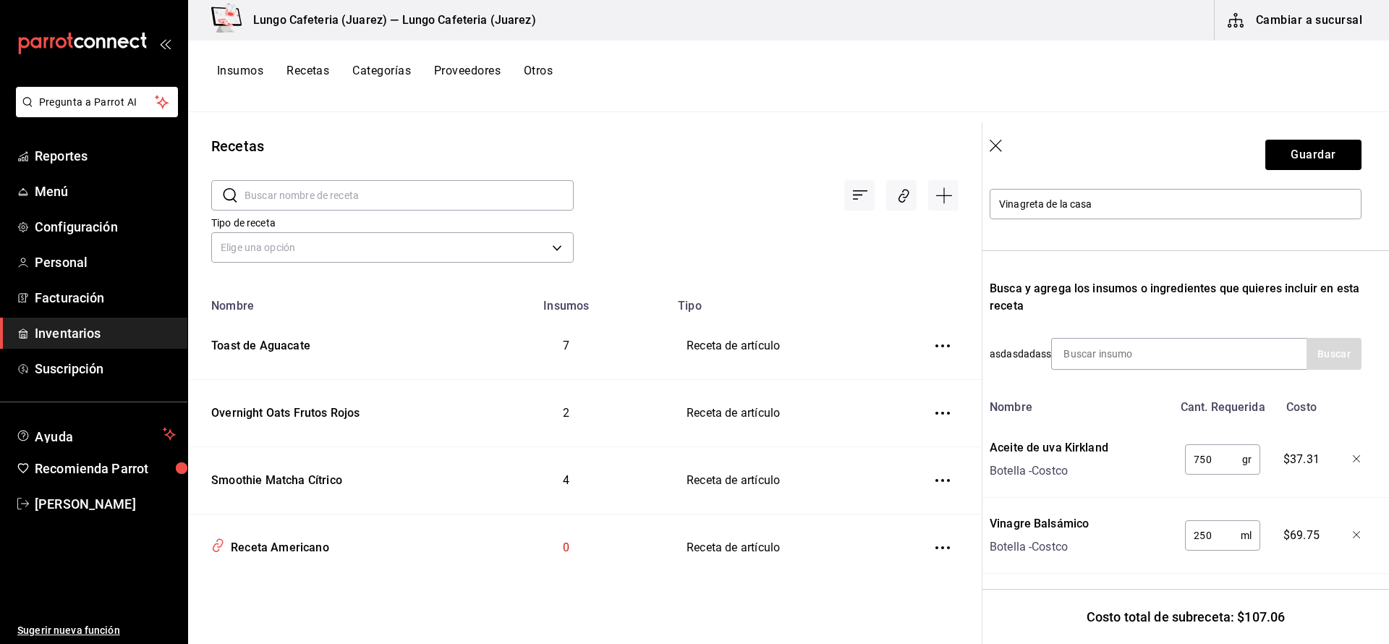
click at [993, 145] on icon "button" at bounding box center [997, 147] width 14 height 14
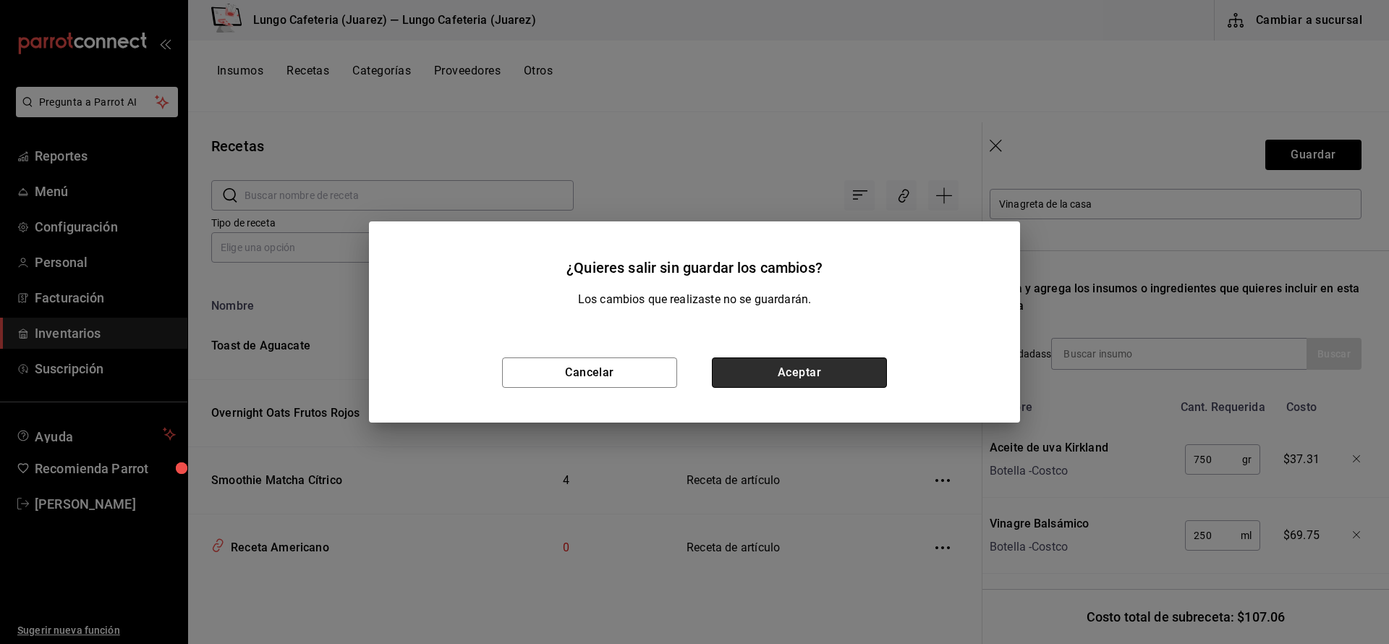
click at [779, 381] on button "Aceptar" at bounding box center [799, 372] width 175 height 30
